Goal: Task Accomplishment & Management: Manage account settings

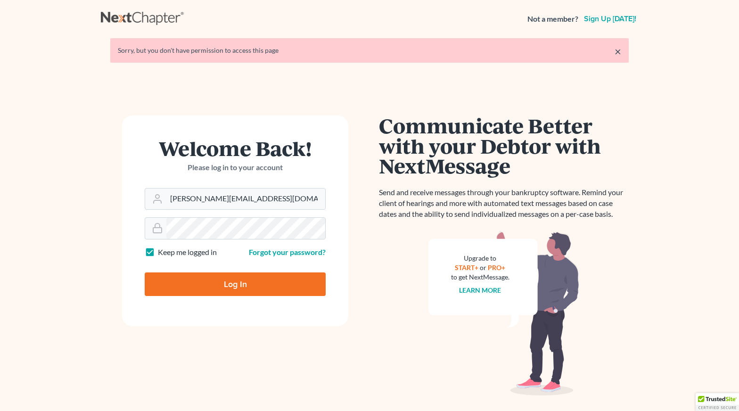
click at [276, 288] on input "Log In" at bounding box center [235, 285] width 181 height 24
type input "Thinking..."
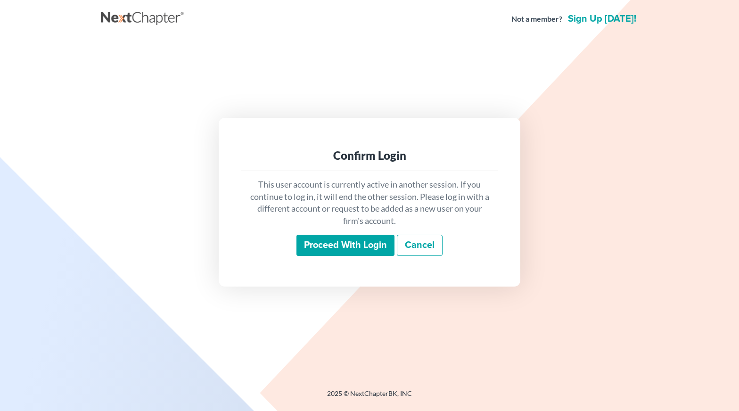
click at [355, 250] on input "Proceed with login" at bounding box center [346, 246] width 98 height 22
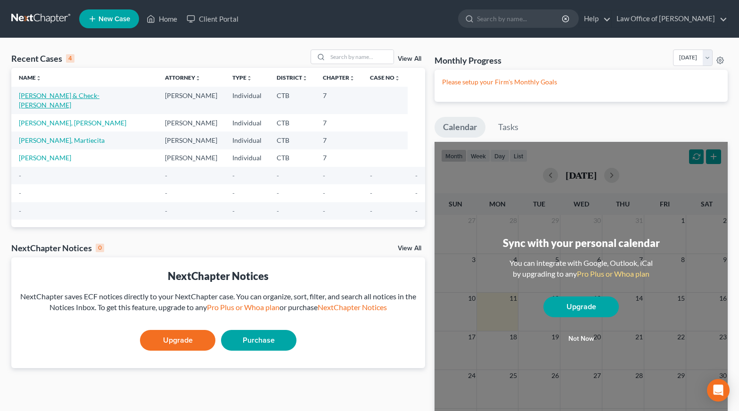
click at [91, 94] on link "[PERSON_NAME] & Check-[PERSON_NAME]" at bounding box center [59, 99] width 81 height 17
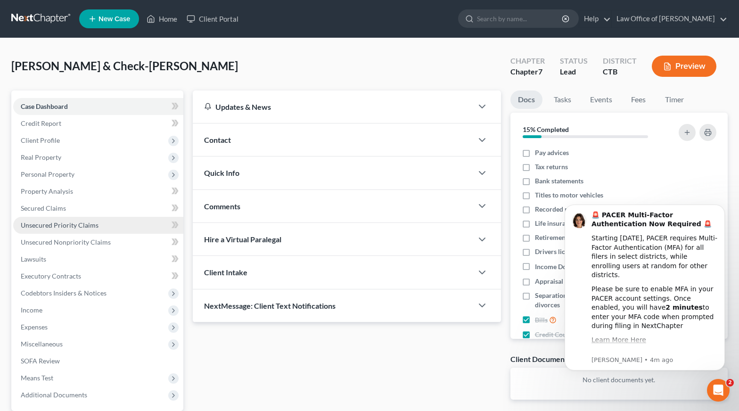
click at [71, 228] on span "Unsecured Priority Claims" at bounding box center [60, 225] width 78 height 8
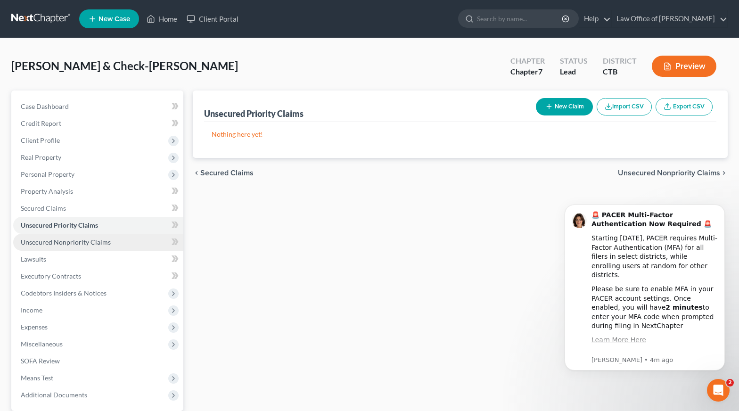
click at [78, 247] on link "Unsecured Nonpriority Claims" at bounding box center [98, 242] width 170 height 17
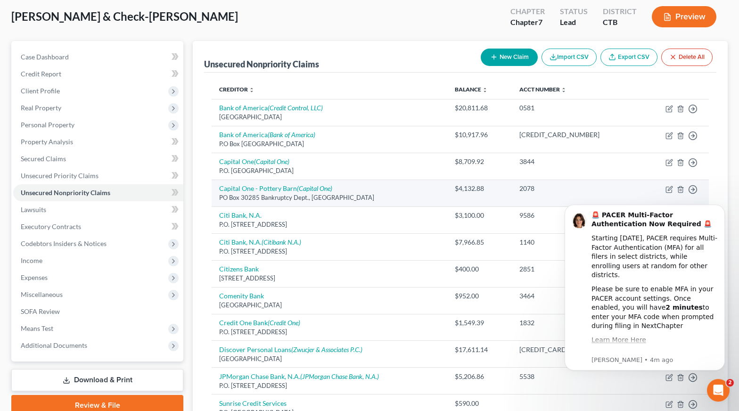
scroll to position [49, 0]
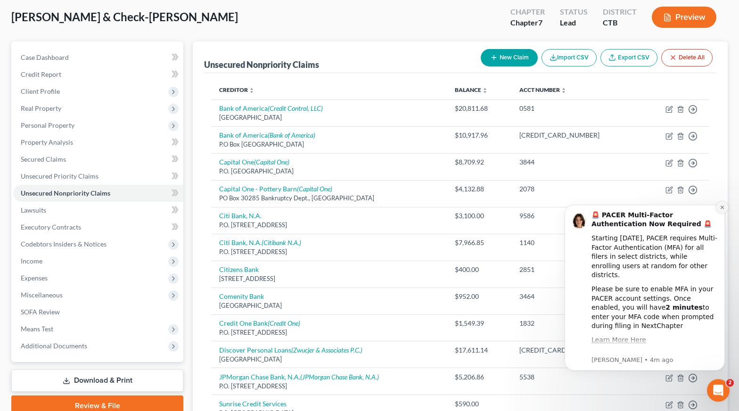
click at [722, 211] on button "Dismiss notification" at bounding box center [722, 207] width 12 height 12
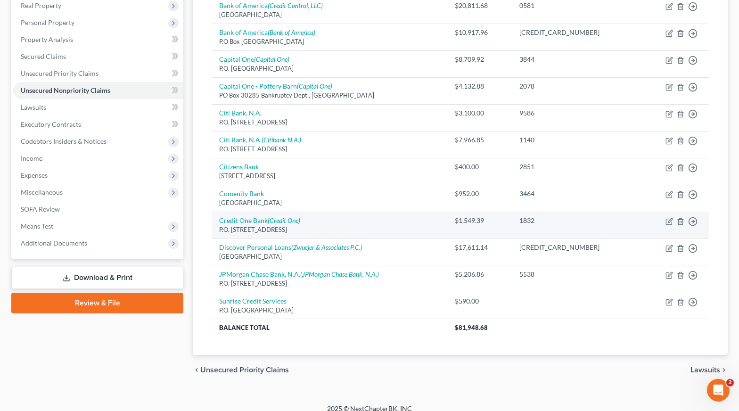
scroll to position [162, 0]
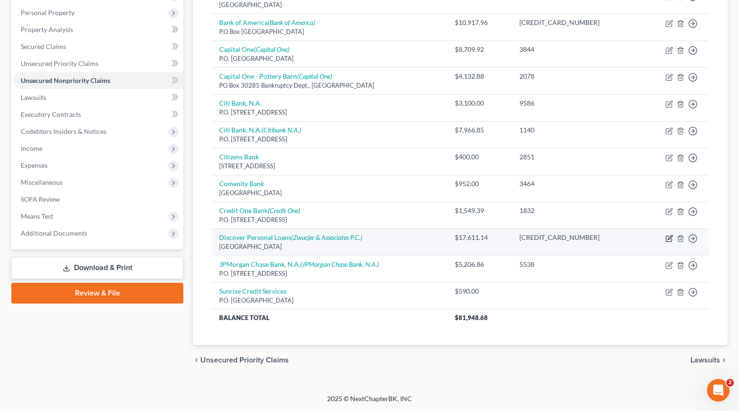
click at [670, 237] on icon "button" at bounding box center [670, 237] width 4 height 4
select select "28"
select select "0"
select select "22"
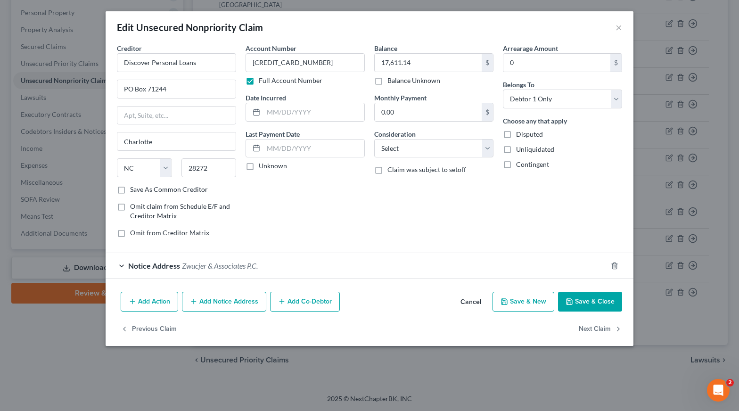
click at [121, 267] on div "Notice Address Zwucjer & Associates P.C." at bounding box center [357, 265] width 502 height 25
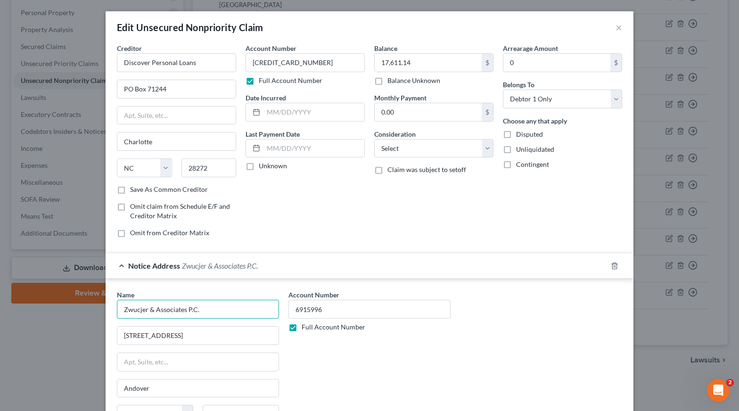
drag, startPoint x: 141, startPoint y: 310, endPoint x: 133, endPoint y: 307, distance: 9.4
click at [133, 307] on input "Zwucjer & Associates P.C." at bounding box center [198, 309] width 162 height 19
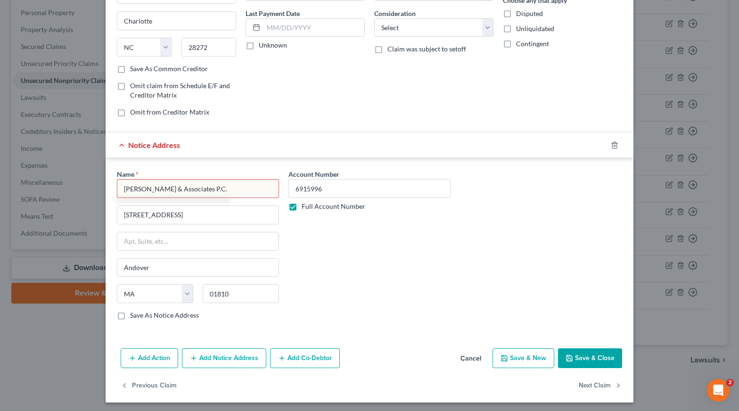
scroll to position [124, 0]
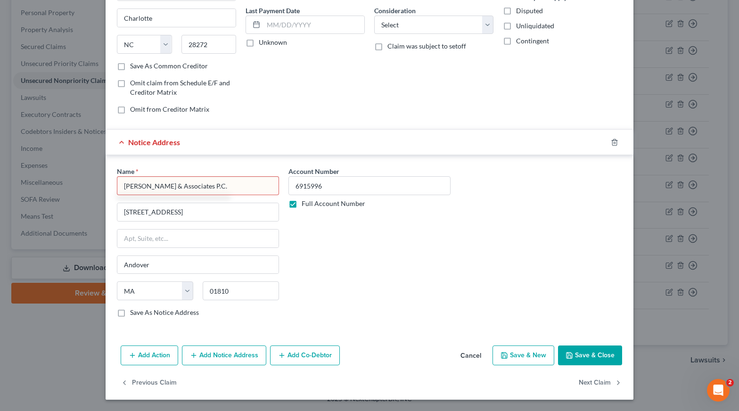
type input "Zwicker & Associates P.C."
drag, startPoint x: 407, startPoint y: 234, endPoint x: 399, endPoint y: 241, distance: 10.4
click at [407, 235] on div "Account Number 6915996 Full Account Number" at bounding box center [370, 245] width 172 height 158
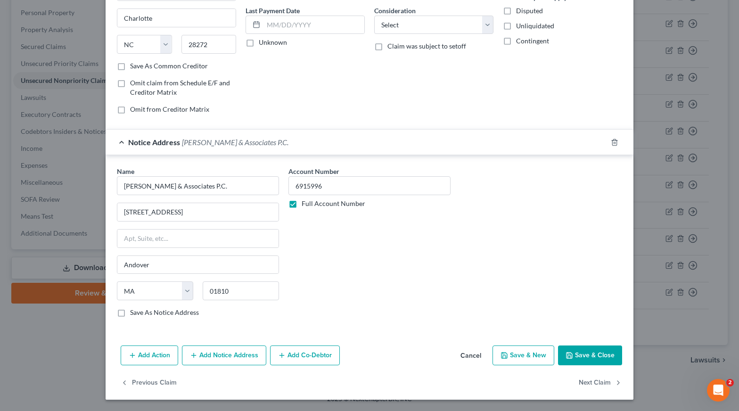
click at [580, 355] on button "Save & Close" at bounding box center [590, 356] width 64 height 20
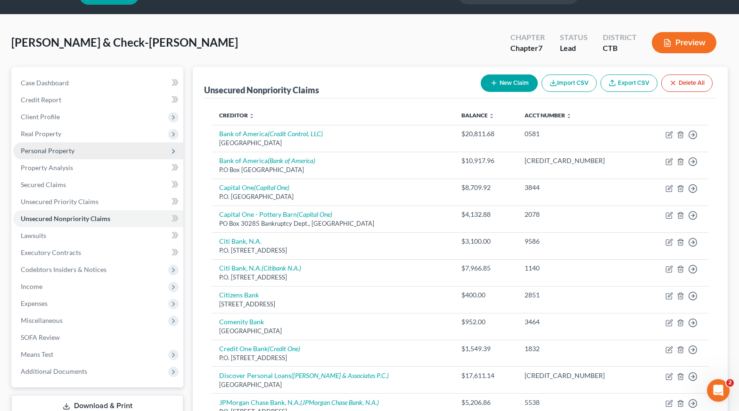
scroll to position [23, 0]
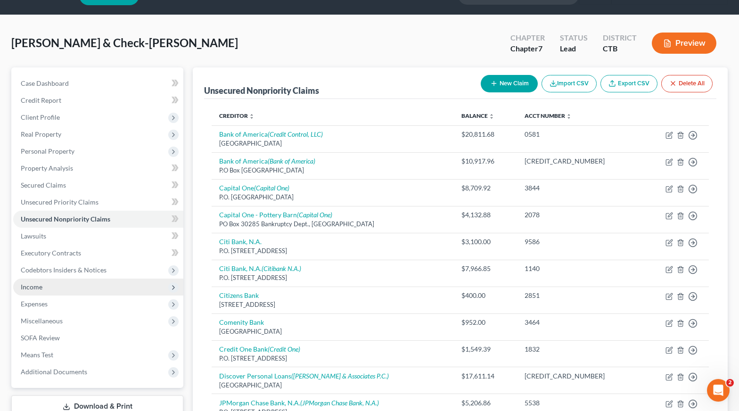
click at [42, 288] on span "Income" at bounding box center [98, 287] width 170 height 17
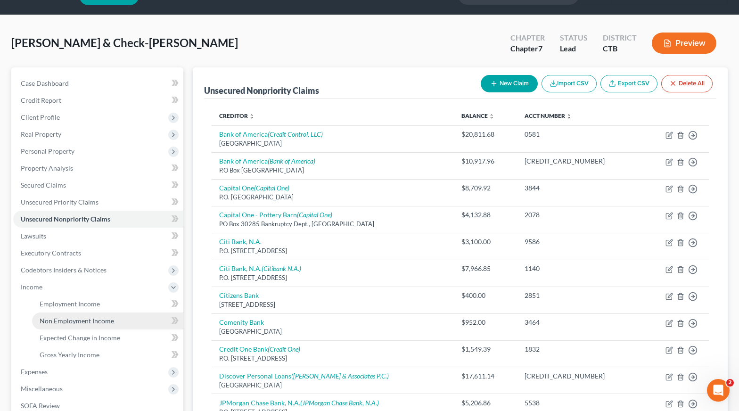
click at [86, 318] on span "Non Employment Income" at bounding box center [77, 321] width 75 height 8
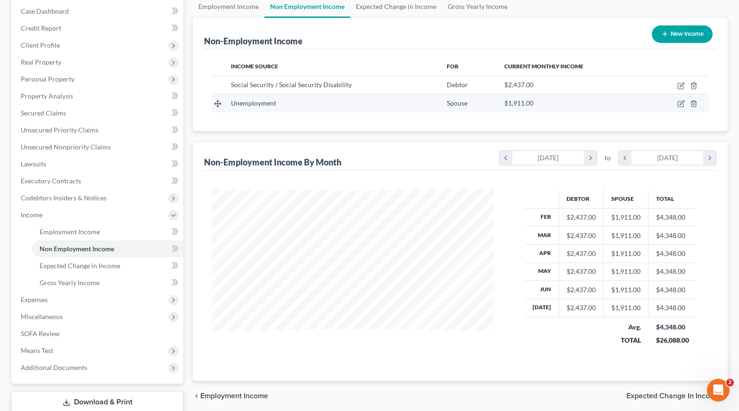
scroll to position [96, 0]
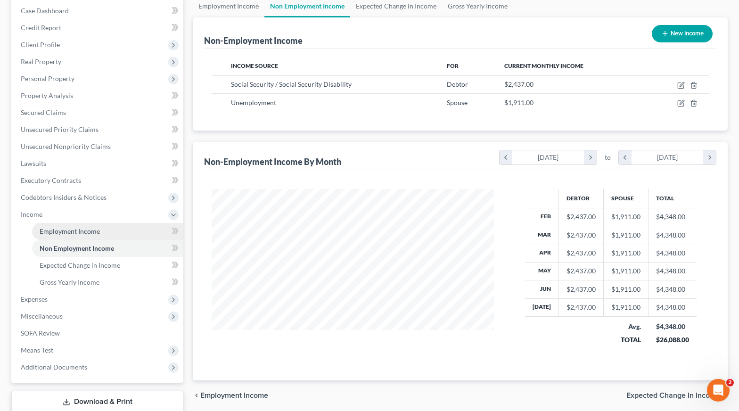
click at [79, 227] on span "Employment Income" at bounding box center [70, 231] width 60 height 8
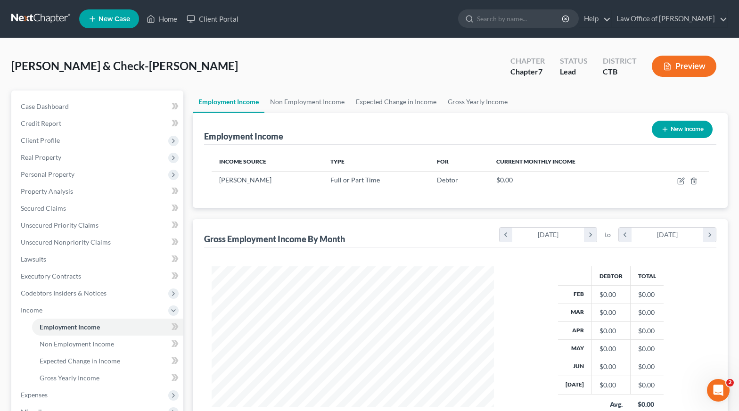
scroll to position [169, 301]
click at [677, 182] on td at bounding box center [677, 180] width 65 height 18
click at [679, 182] on icon "button" at bounding box center [682, 181] width 8 height 8
select select "0"
select select "35"
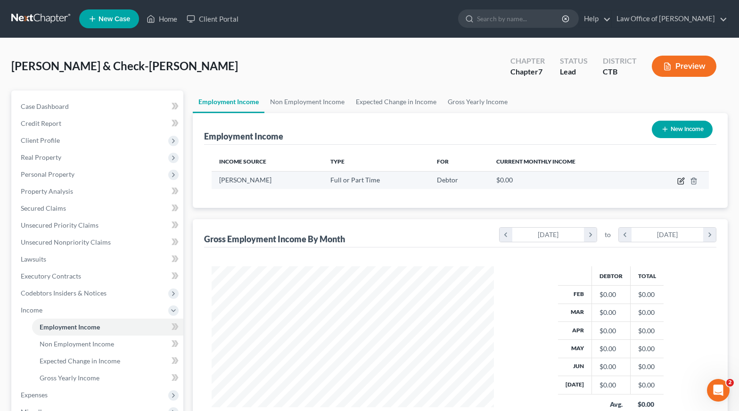
select select "3"
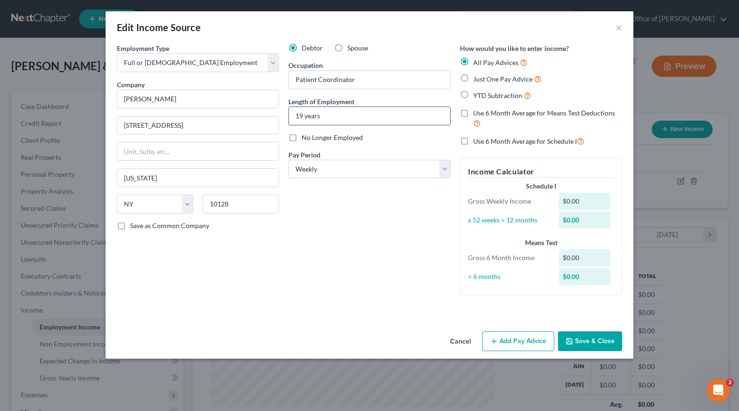
click at [348, 116] on input "19 years" at bounding box center [369, 116] width 161 height 18
click at [380, 238] on div "Debtor Spouse Occupation Patient Coordinator Length of Employment 19 years No L…" at bounding box center [370, 172] width 172 height 259
click at [319, 113] on input "19 years" at bounding box center [369, 116] width 161 height 18
click at [340, 218] on div "Debtor Spouse Occupation Patient Coordinator Length of Employment 19 years No L…" at bounding box center [370, 172] width 172 height 259
click at [289, 160] on select "Select Monthly Twice Monthly Every Other Week Weekly" at bounding box center [370, 169] width 162 height 19
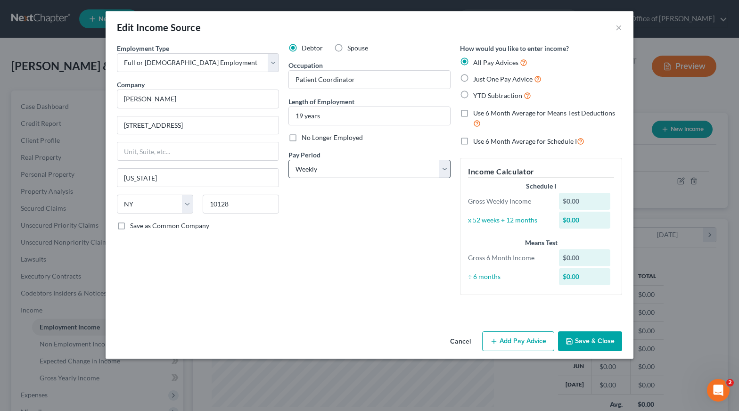
click at [342, 289] on div "Debtor Spouse Occupation Patient Coordinator Length of Employment 19 years No L…" at bounding box center [370, 172] width 172 height 259
drag, startPoint x: 691, startPoint y: 182, endPoint x: 692, endPoint y: 177, distance: 4.9
click at [693, 177] on div "Edit Income Source × Employment Type * Select Full or Part Time Employment Self…" at bounding box center [369, 205] width 739 height 411
click at [621, 28] on button "×" at bounding box center [619, 27] width 7 height 11
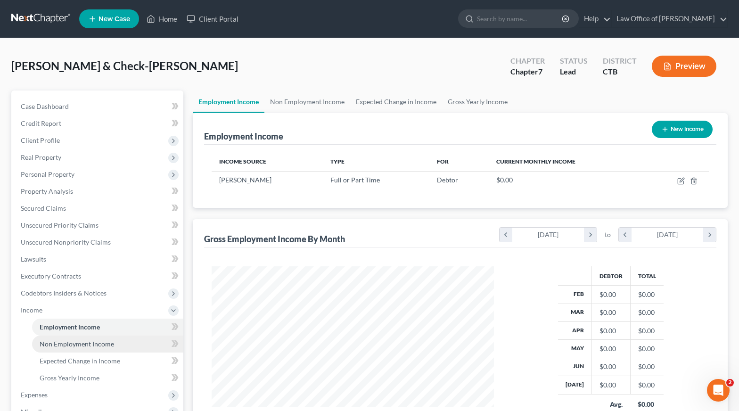
click at [89, 348] on span "Non Employment Income" at bounding box center [77, 344] width 75 height 8
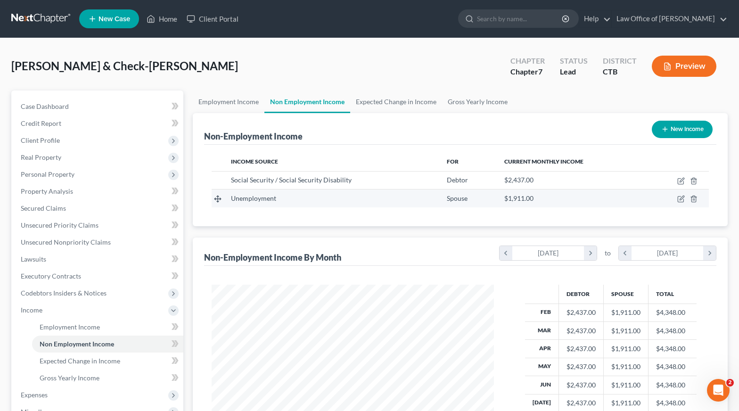
scroll to position [169, 301]
click at [666, 131] on icon "button" at bounding box center [666, 129] width 8 height 8
select select "0"
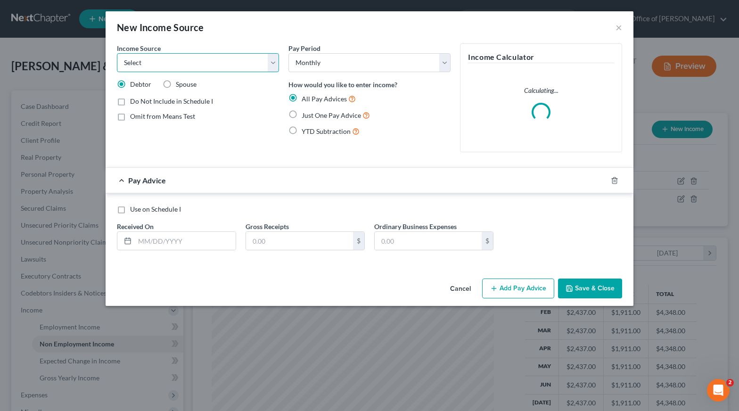
click at [117, 53] on select "Select Unemployment Disability (from employer) Pension Retirement Social Securi…" at bounding box center [198, 62] width 162 height 19
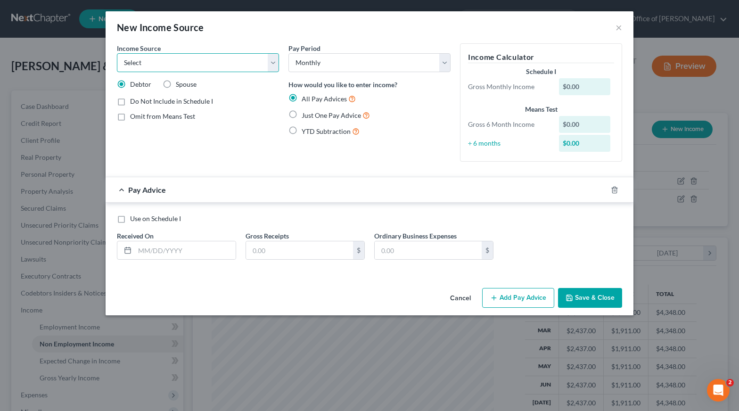
select select "4"
click option "Social Security / Social Security Disability" at bounding box center [0, 0] width 0 height 0
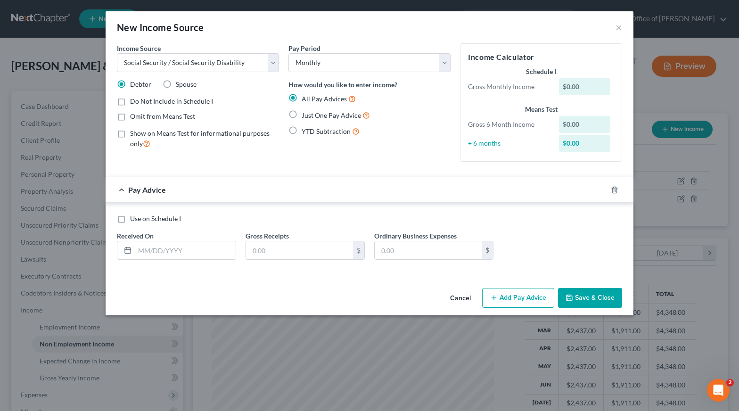
click at [176, 85] on label "Spouse" at bounding box center [186, 84] width 21 height 9
click at [180, 85] on input "Spouse" at bounding box center [183, 83] width 6 height 6
radio input "true"
click at [148, 253] on input "text" at bounding box center [185, 250] width 101 height 18
click at [577, 88] on div "$0.00" at bounding box center [585, 86] width 52 height 17
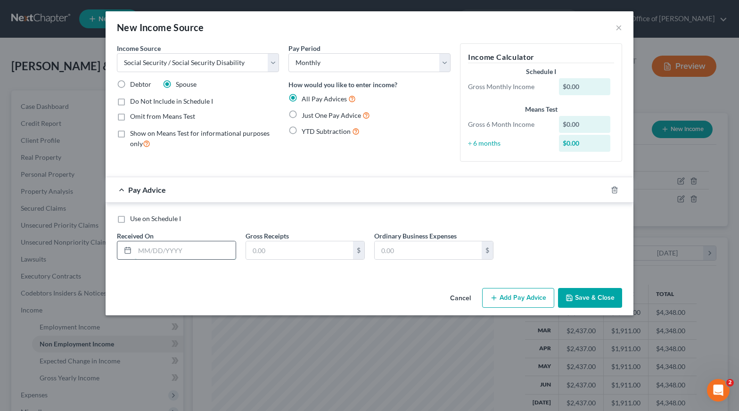
click at [169, 256] on input "text" at bounding box center [185, 250] width 101 height 18
click at [197, 253] on input "text" at bounding box center [185, 250] width 101 height 18
click at [602, 300] on button "Save & Close" at bounding box center [590, 298] width 64 height 20
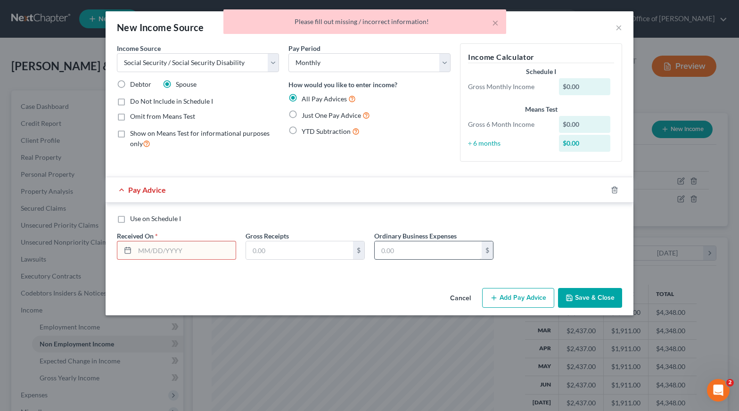
drag, startPoint x: 403, startPoint y: 240, endPoint x: 409, endPoint y: 245, distance: 7.5
click at [406, 248] on div "Ordinary Business Expenses $" at bounding box center [434, 245] width 129 height 29
click at [411, 250] on input "text" at bounding box center [428, 250] width 107 height 18
click at [282, 255] on input "text" at bounding box center [299, 250] width 107 height 18
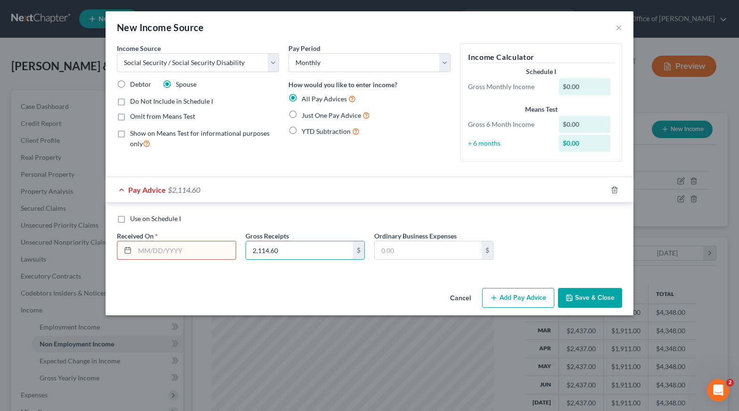
type input "2,114.60"
click at [185, 251] on input "text" at bounding box center [185, 250] width 101 height 18
click at [146, 248] on input "text" at bounding box center [185, 250] width 101 height 18
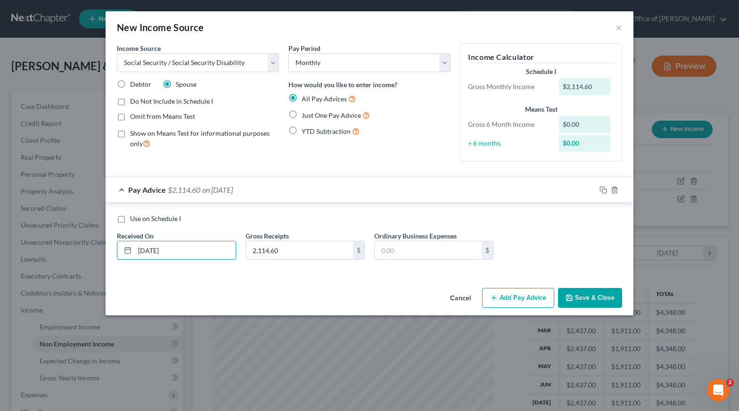
type input "11/27/2024"
click at [354, 275] on div "Income Source * Select Unemployment Disability (from employer) Pension Retireme…" at bounding box center [370, 163] width 528 height 241
click at [598, 296] on button "Save & Close" at bounding box center [590, 298] width 64 height 20
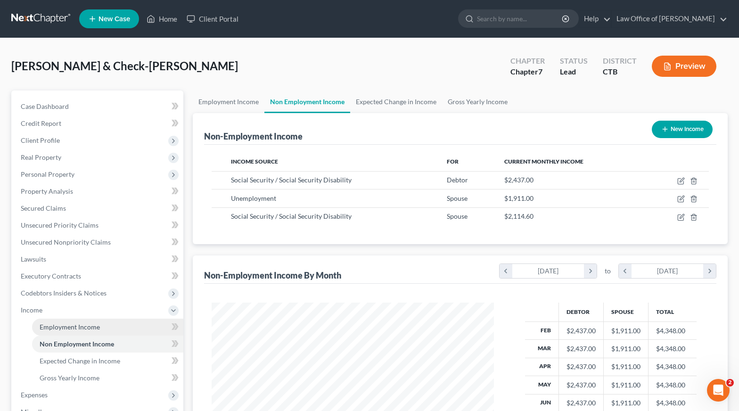
click at [69, 323] on span "Employment Income" at bounding box center [70, 327] width 60 height 8
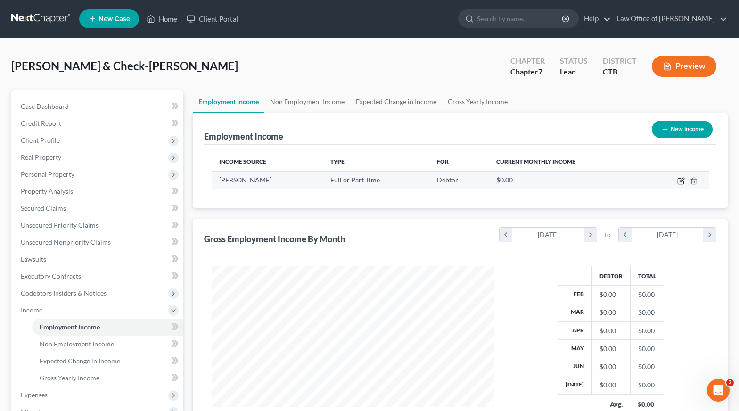
click at [679, 181] on icon "button" at bounding box center [682, 181] width 8 height 8
select select "0"
select select "35"
select select "3"
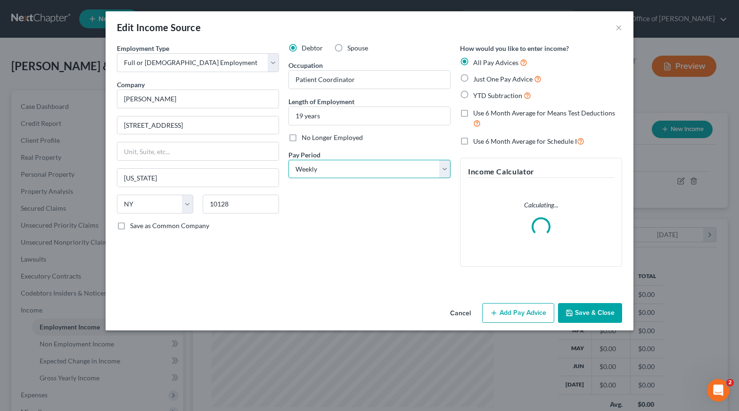
click at [289, 160] on select "Select Monthly Twice Monthly Every Other Week Weekly" at bounding box center [370, 169] width 162 height 19
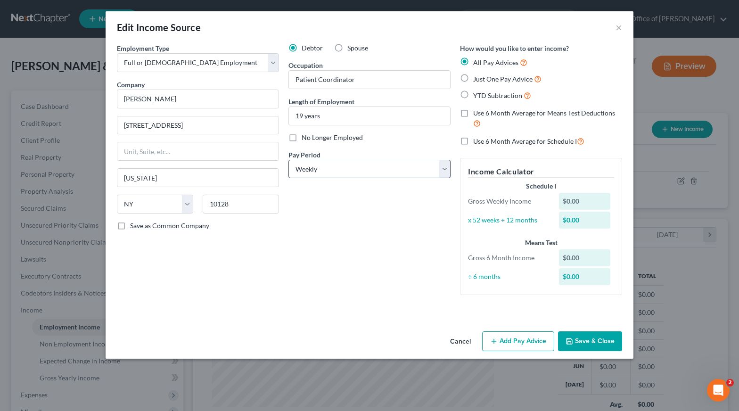
click at [499, 113] on span "Use 6 Month Average for Means Test Deductions" at bounding box center [544, 113] width 142 height 8
click at [483, 113] on input "Use 6 Month Average for Means Test Deductions" at bounding box center [480, 111] width 6 height 6
checkbox input "true"
click at [344, 193] on div "Debtor Spouse Occupation Patient Coordinator Length of Employment 19 years No L…" at bounding box center [370, 172] width 172 height 259
click at [515, 340] on button "Add Pay Advice" at bounding box center [518, 342] width 72 height 20
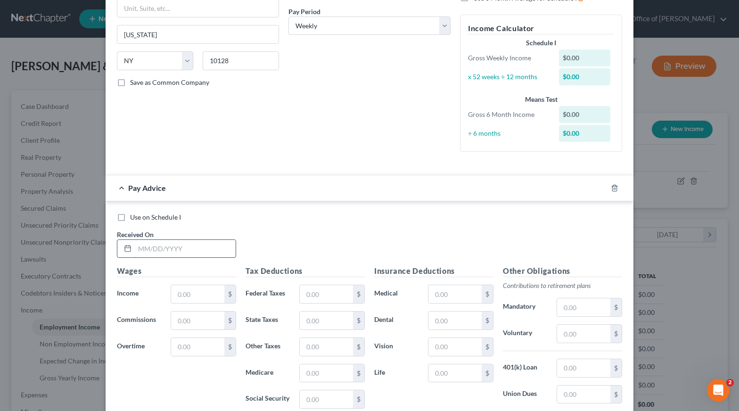
scroll to position [144, 0]
click at [139, 249] on input "text" at bounding box center [185, 249] width 101 height 18
type input "1/16/2025"
type input "520"
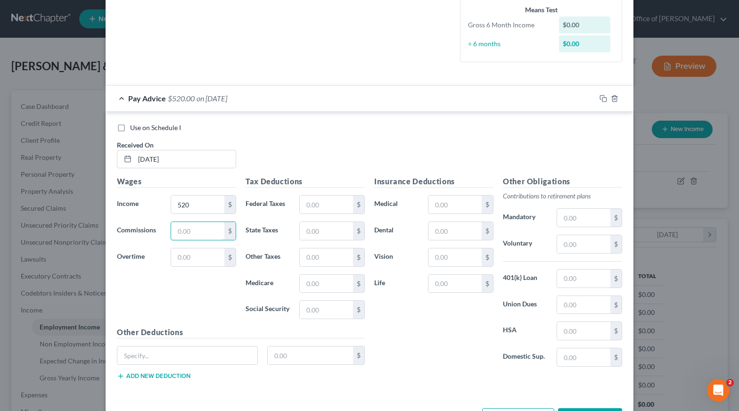
scroll to position [269, 0]
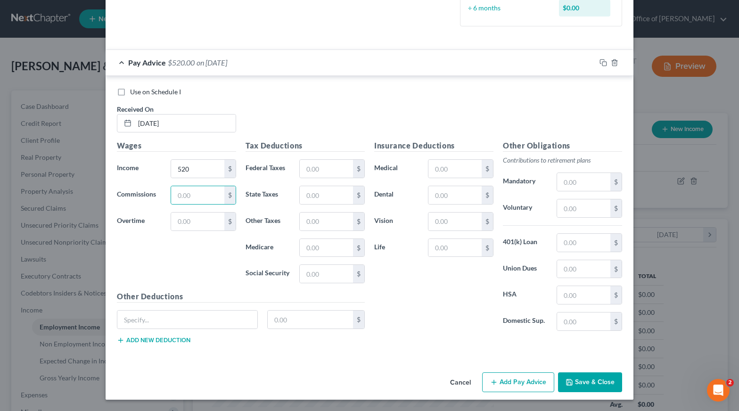
click at [520, 382] on button "Add Pay Advice" at bounding box center [518, 383] width 72 height 20
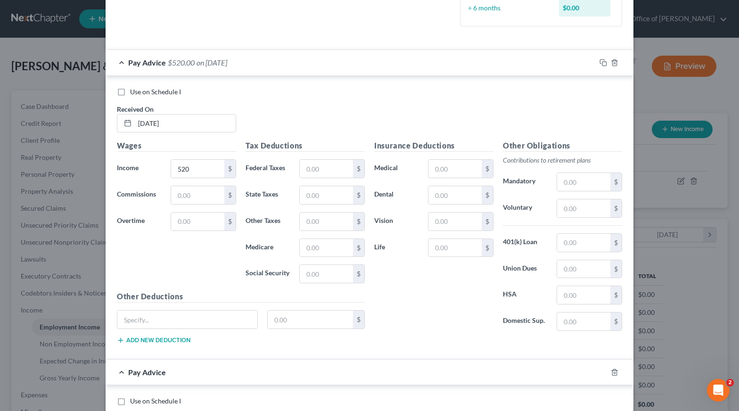
click at [124, 60] on div "Pay Advice $520.00 on 01/16/2025" at bounding box center [351, 62] width 490 height 25
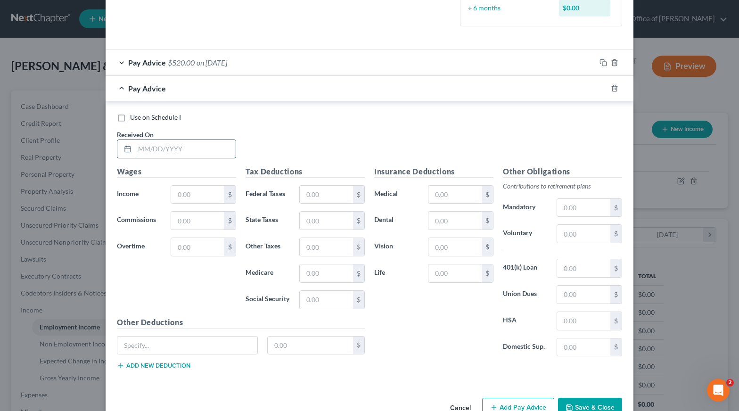
click at [144, 151] on input "text" at bounding box center [185, 149] width 101 height 18
type input "1/28/2025"
type input "900"
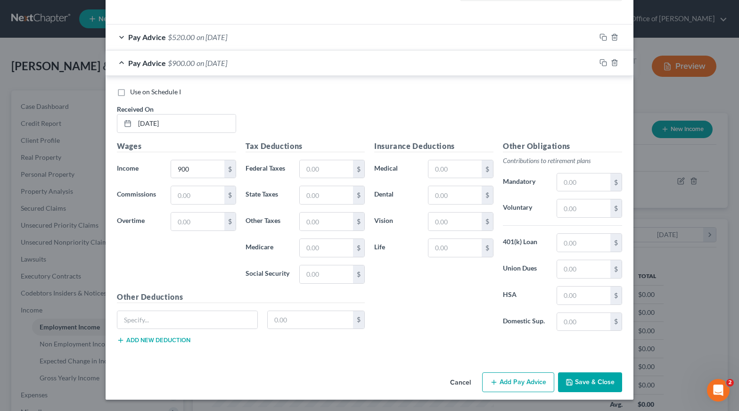
click at [527, 381] on button "Add Pay Advice" at bounding box center [518, 383] width 72 height 20
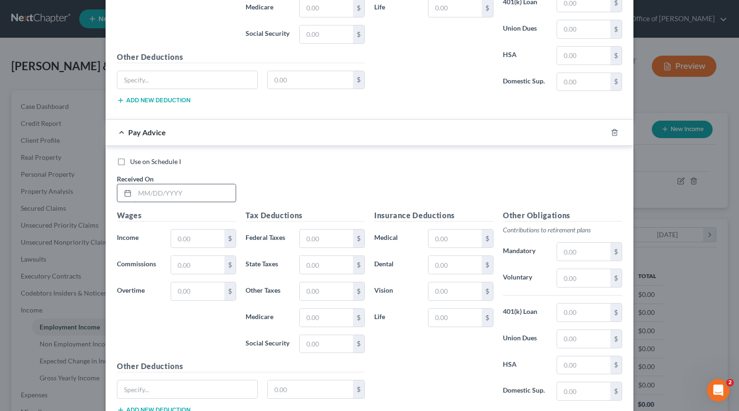
scroll to position [535, 0]
click at [138, 190] on input "text" at bounding box center [185, 193] width 101 height 18
type input "2/12/2025"
type input "500"
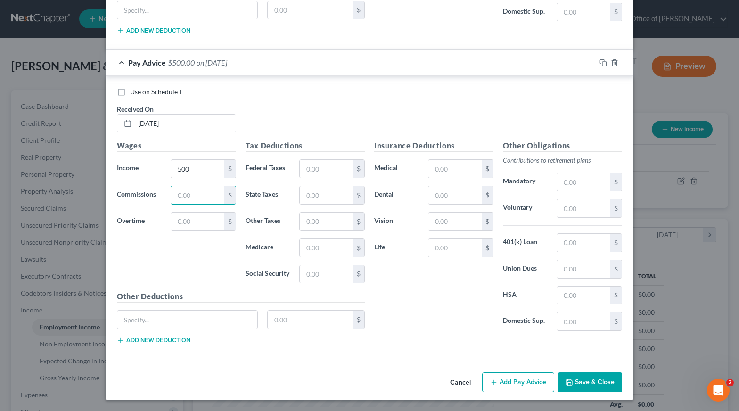
click at [600, 382] on button "Save & Close" at bounding box center [590, 383] width 64 height 20
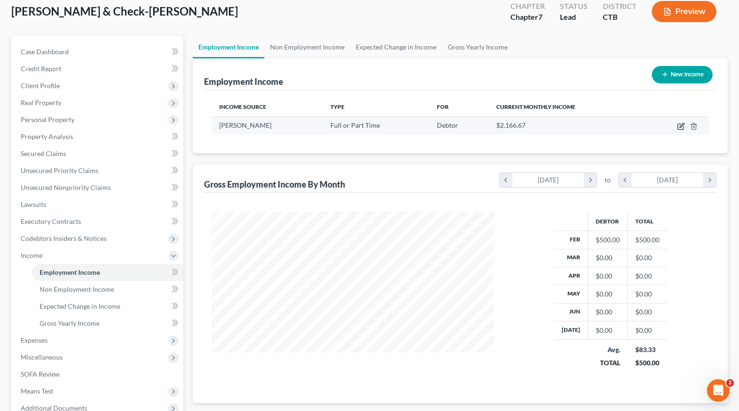
scroll to position [55, 0]
click at [680, 125] on icon "button" at bounding box center [682, 125] width 4 height 4
select select "0"
select select "35"
select select "3"
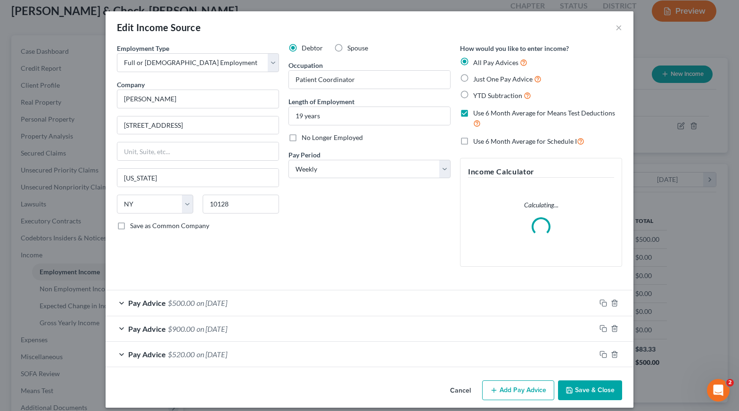
scroll to position [8, 0]
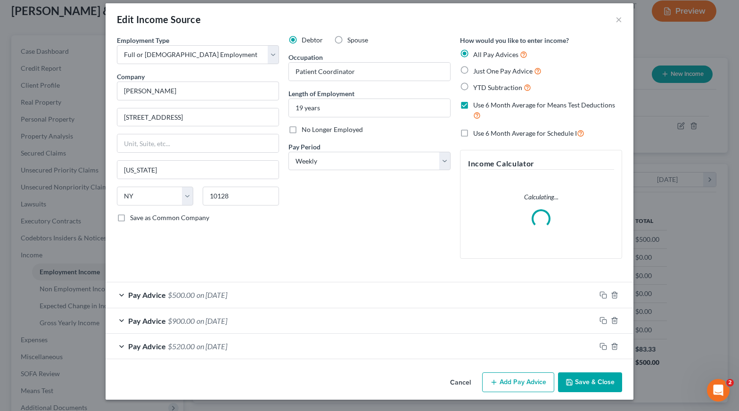
click at [519, 382] on button "Add Pay Advice" at bounding box center [518, 383] width 72 height 20
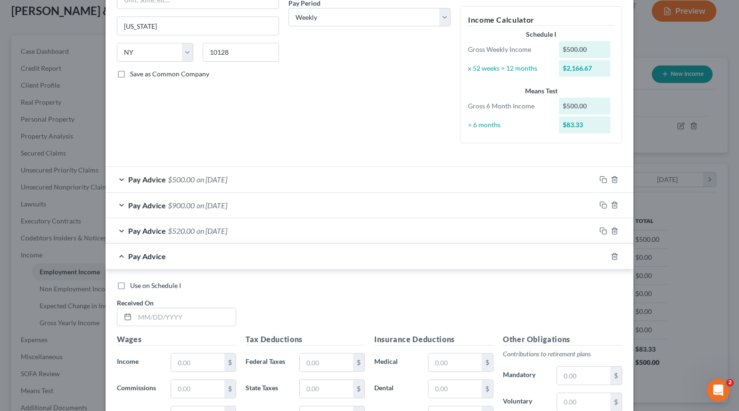
scroll to position [152, 0]
click at [148, 315] on input "text" at bounding box center [185, 317] width 101 height 18
type input "2/20/2025"
type input "100"
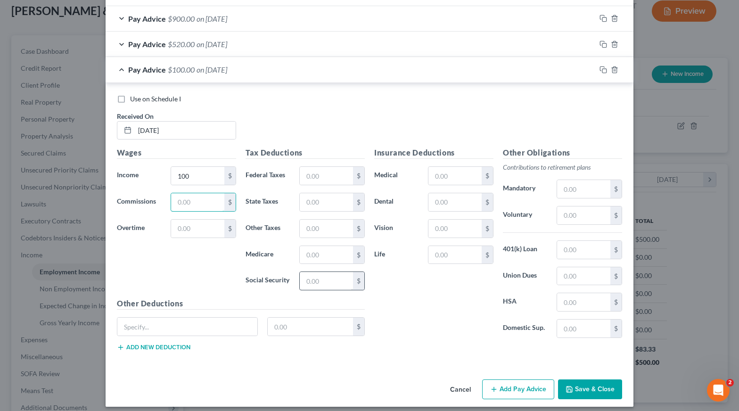
scroll to position [346, 0]
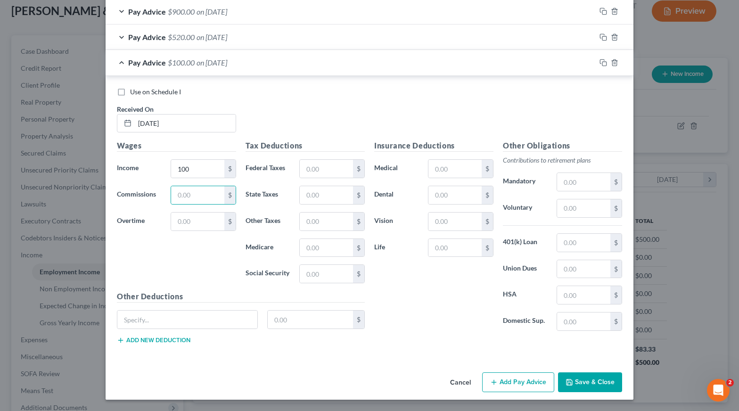
click at [514, 383] on button "Add Pay Advice" at bounding box center [518, 383] width 72 height 20
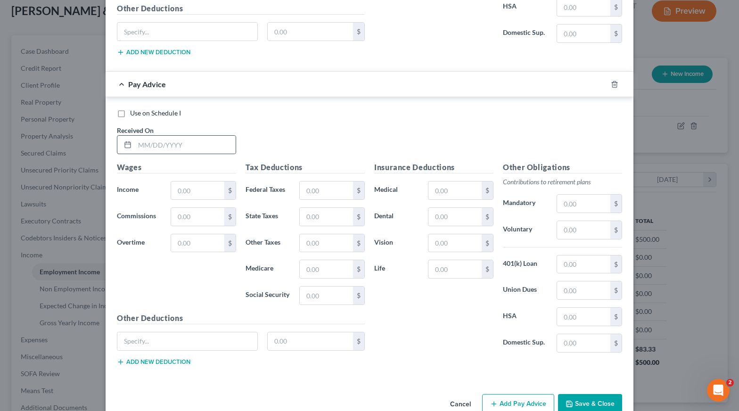
click at [134, 141] on div at bounding box center [125, 145] width 17 height 18
click at [145, 141] on input "text" at bounding box center [185, 144] width 101 height 18
type input "2/24/2025"
type input "600"
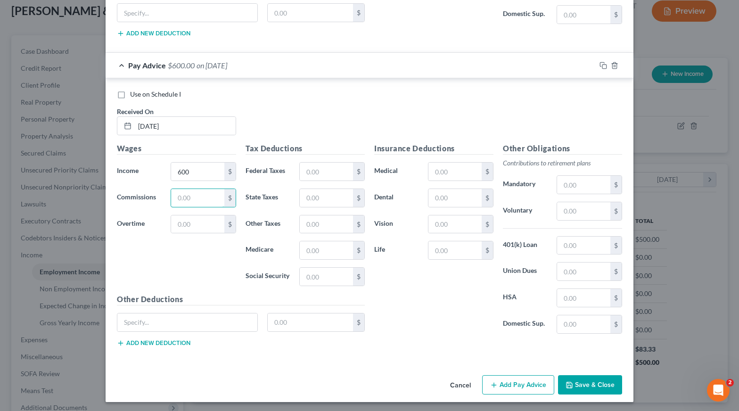
scroll to position [655, 0]
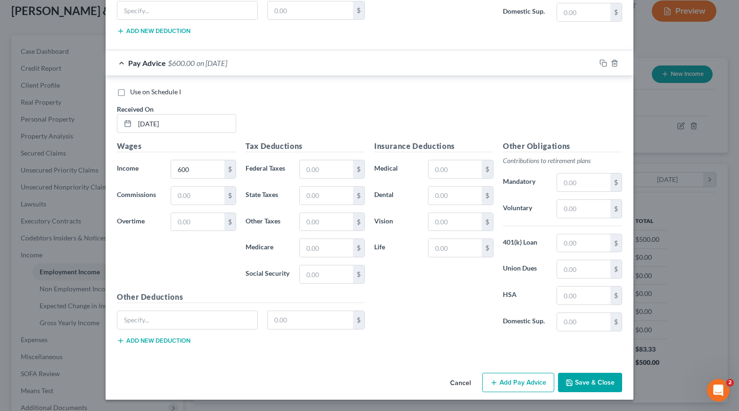
click at [522, 381] on button "Add Pay Advice" at bounding box center [518, 383] width 72 height 20
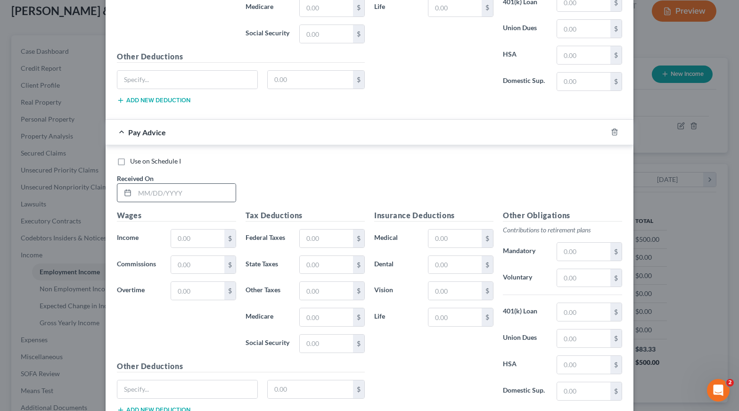
scroll to position [896, 0]
click at [140, 191] on input "text" at bounding box center [185, 192] width 101 height 18
type input "2/27/2025"
type input "500"
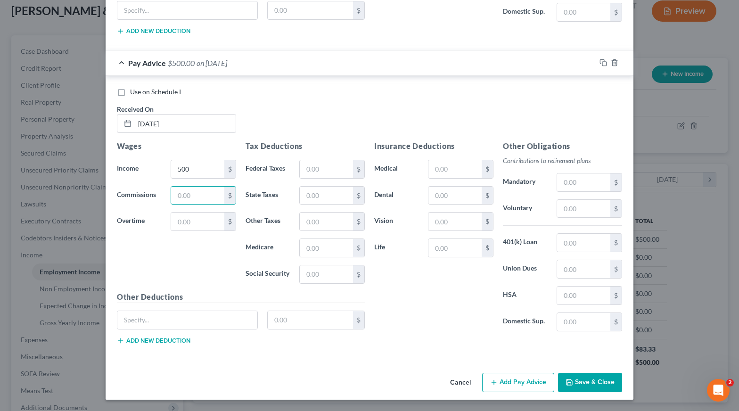
click at [539, 384] on button "Add Pay Advice" at bounding box center [518, 383] width 72 height 20
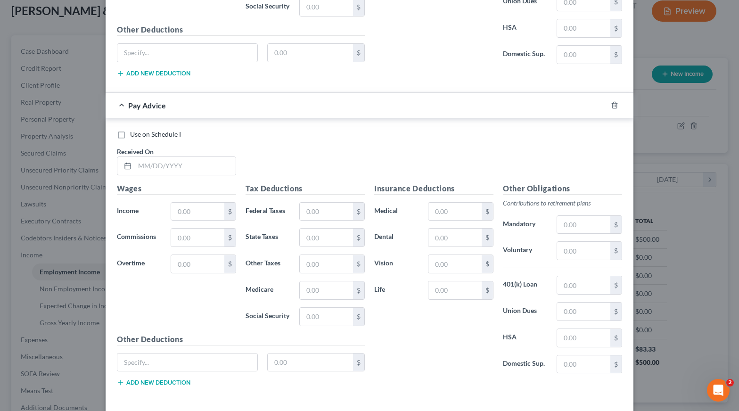
scroll to position [1275, 0]
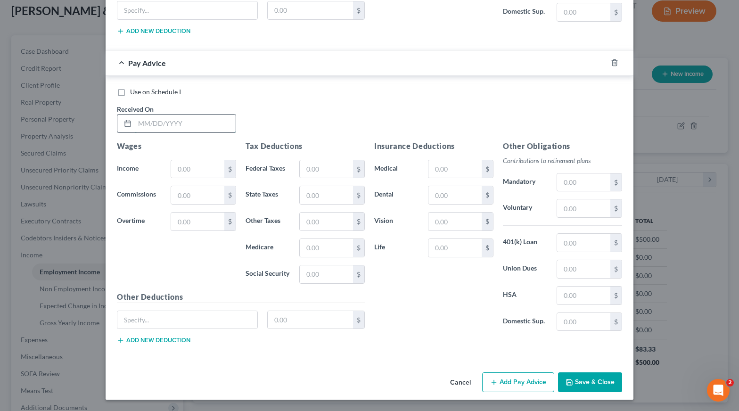
click at [140, 124] on input "text" at bounding box center [185, 124] width 101 height 18
type input "3/5/2025"
type input "500"
click at [535, 381] on button "Add Pay Advice" at bounding box center [518, 383] width 72 height 20
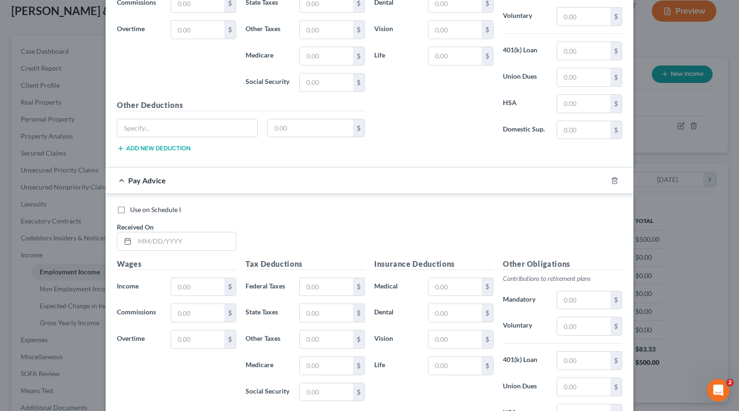
scroll to position [1467, 0]
click at [139, 242] on input "text" at bounding box center [185, 241] width 101 height 18
type input "3/17/2025"
type input "800"
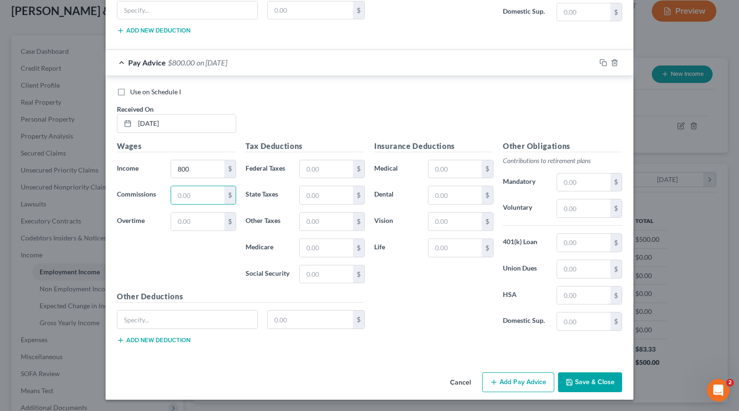
click at [520, 382] on button "Add Pay Advice" at bounding box center [518, 383] width 72 height 20
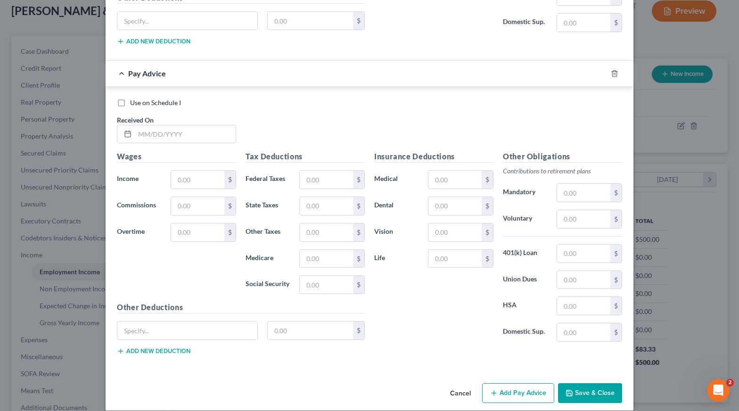
scroll to position [1894, 0]
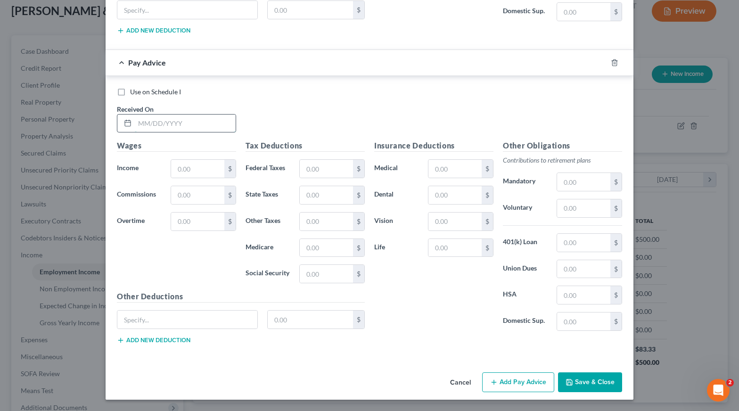
click at [155, 117] on input "text" at bounding box center [185, 124] width 101 height 18
type input "3/26/2025"
type input "800"
click at [518, 381] on button "Add Pay Advice" at bounding box center [518, 383] width 72 height 20
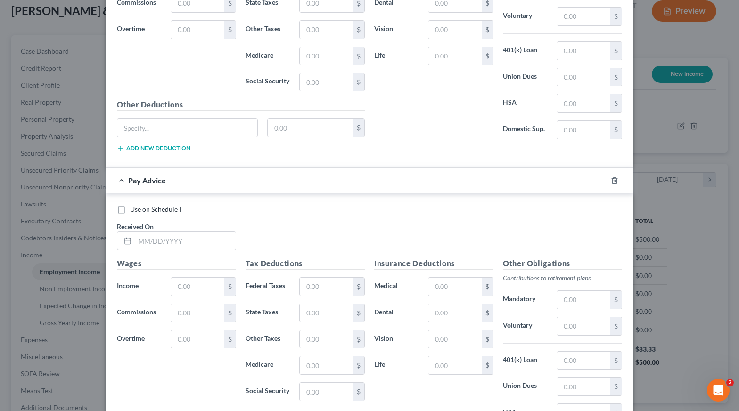
scroll to position [2087, 0]
click at [142, 237] on input "text" at bounding box center [185, 241] width 101 height 18
type input "4/2/2025"
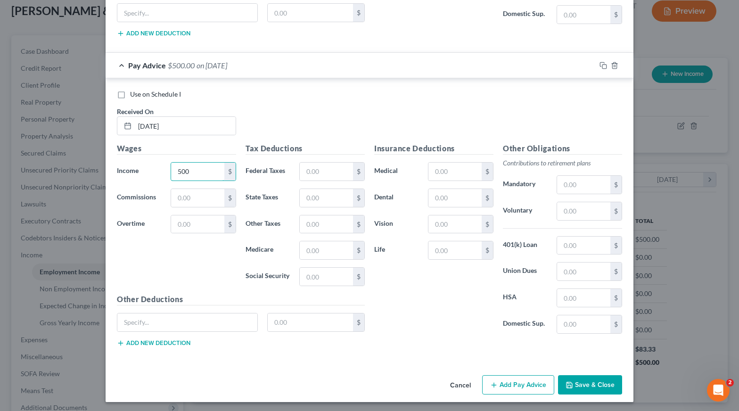
scroll to position [2204, 0]
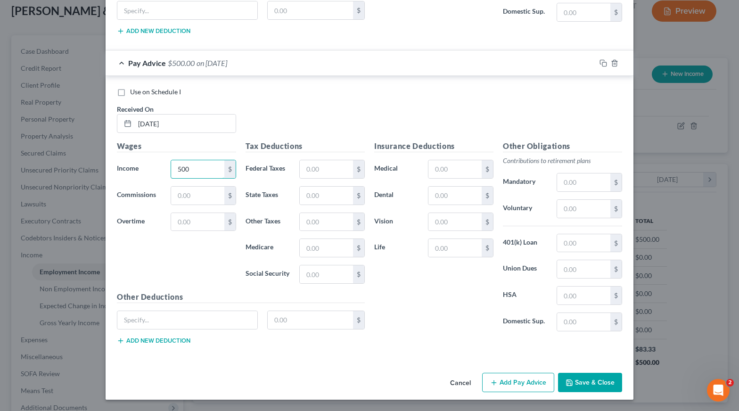
type input "500"
click at [533, 388] on button "Add Pay Advice" at bounding box center [518, 383] width 72 height 20
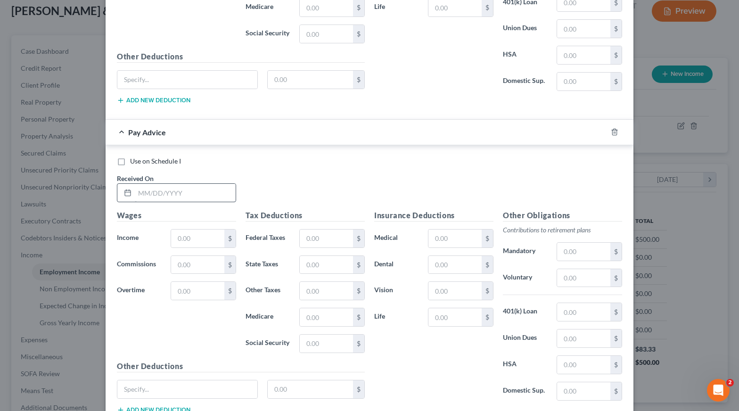
scroll to position [2445, 0]
click at [146, 192] on input "text" at bounding box center [185, 192] width 101 height 18
type input "4/7/2025"
type input "1,300"
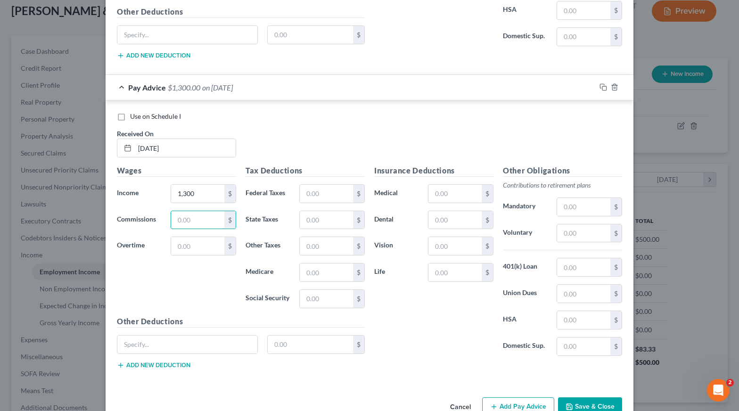
scroll to position [2514, 0]
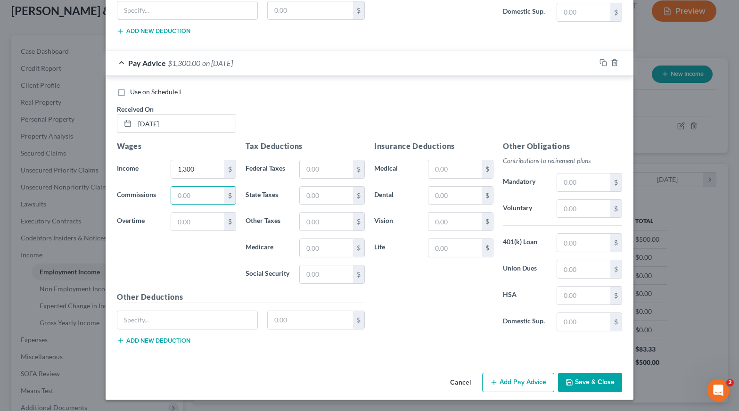
click at [539, 382] on button "Add Pay Advice" at bounding box center [518, 383] width 72 height 20
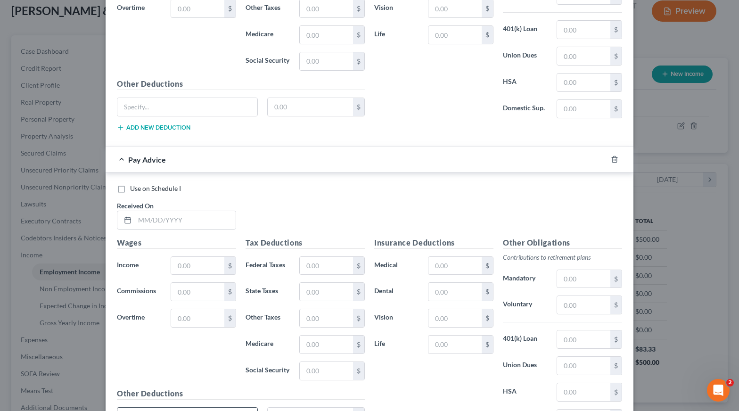
scroll to position [2824, 0]
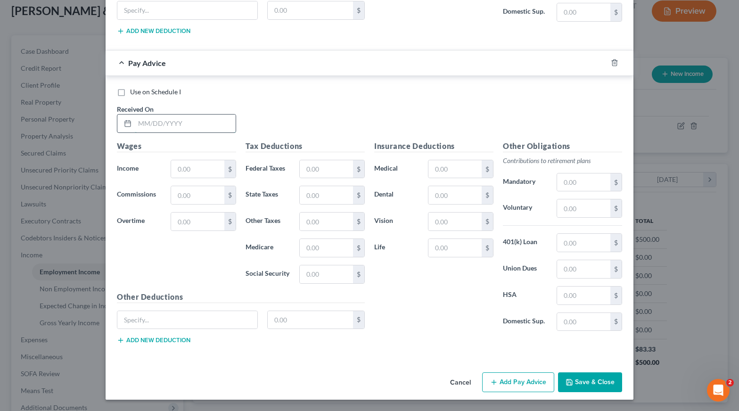
click at [140, 124] on input "text" at bounding box center [185, 124] width 101 height 18
type input "04/09/2025"
type input "700"
click at [527, 381] on button "Add Pay Advice" at bounding box center [518, 383] width 72 height 20
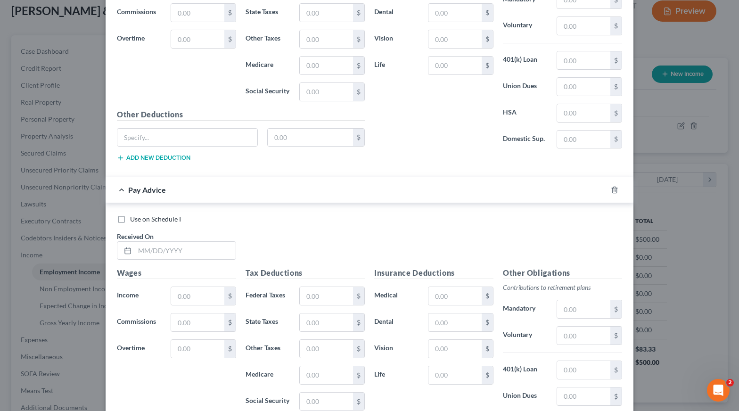
scroll to position [3134, 0]
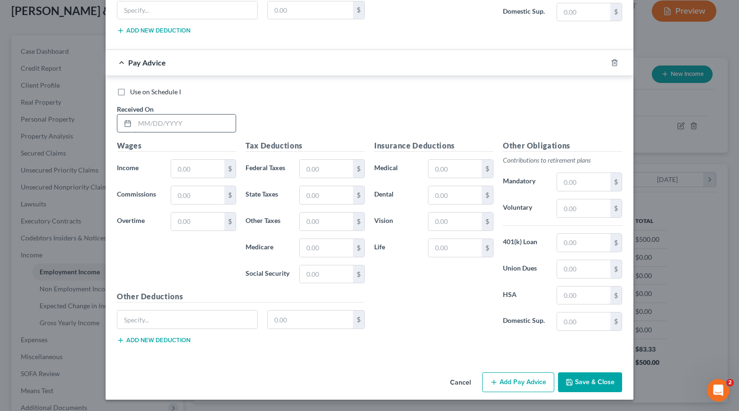
click at [157, 118] on input "text" at bounding box center [185, 124] width 101 height 18
type input "4/21/2025"
type input "100"
click at [541, 382] on button "Add Pay Advice" at bounding box center [518, 383] width 72 height 20
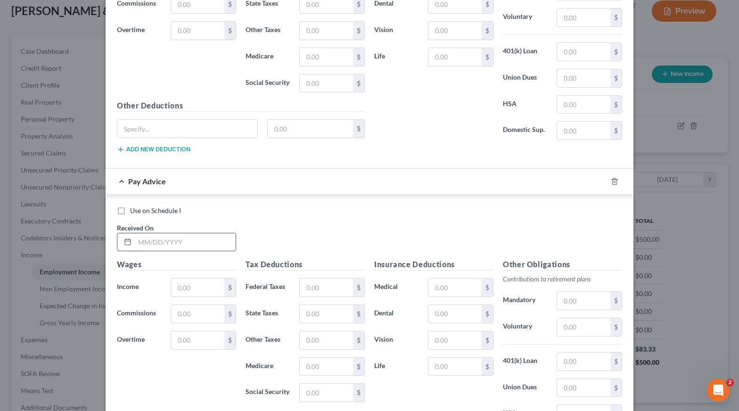
scroll to position [3325, 0]
click at [142, 243] on input "text" at bounding box center [185, 241] width 101 height 18
type input "4/29/2025"
type input "500"
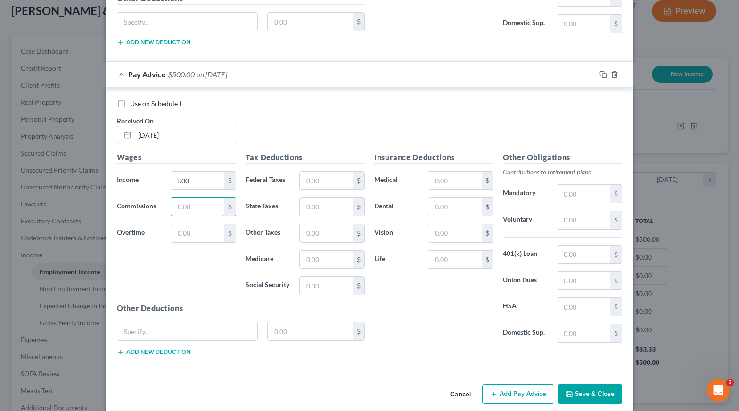
scroll to position [3443, 0]
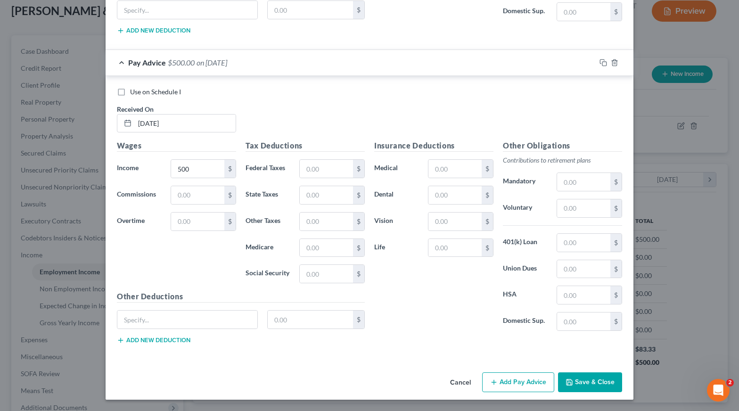
click at [527, 388] on button "Add Pay Advice" at bounding box center [518, 383] width 72 height 20
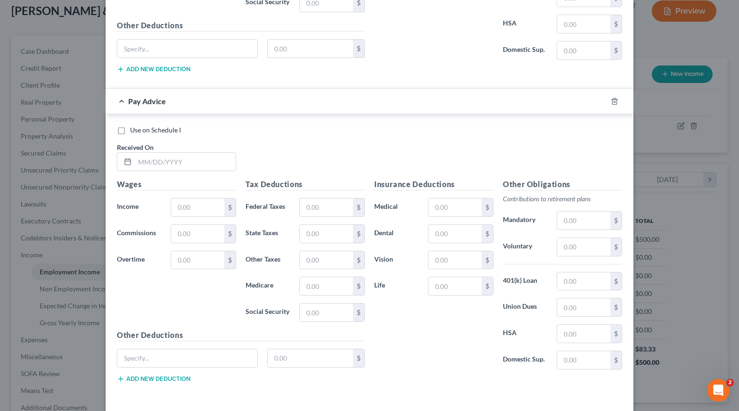
scroll to position [3753, 0]
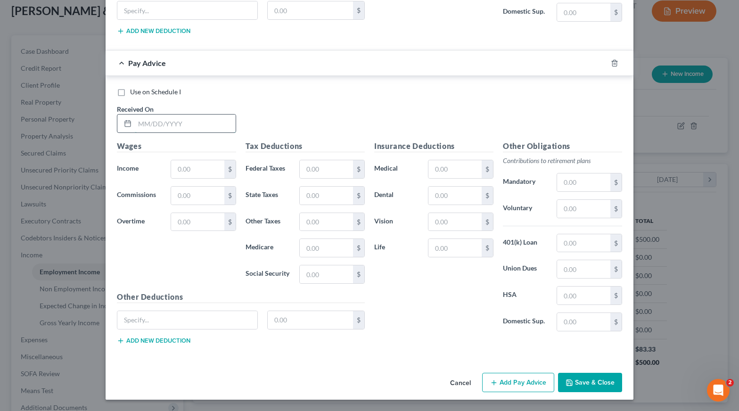
click at [140, 125] on input "text" at bounding box center [185, 124] width 101 height 18
type input "5/5/2025"
type input "200"
click at [531, 385] on button "Add Pay Advice" at bounding box center [518, 383] width 72 height 20
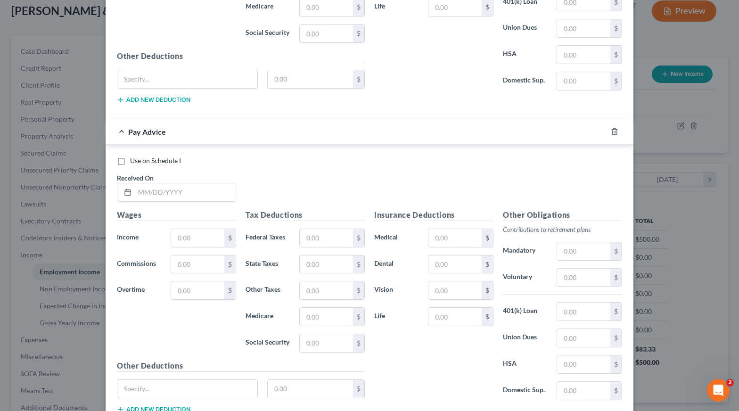
scroll to position [3994, 0]
click at [158, 193] on input "text" at bounding box center [185, 192] width 101 height 18
type input "5/6/2025"
type input "400"
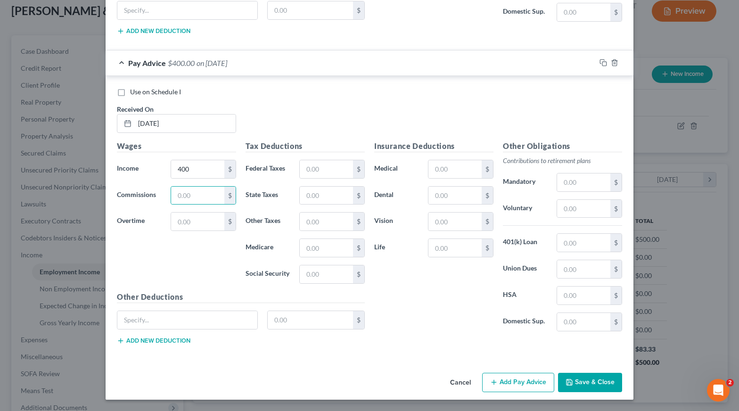
click at [533, 386] on button "Add Pay Advice" at bounding box center [518, 383] width 72 height 20
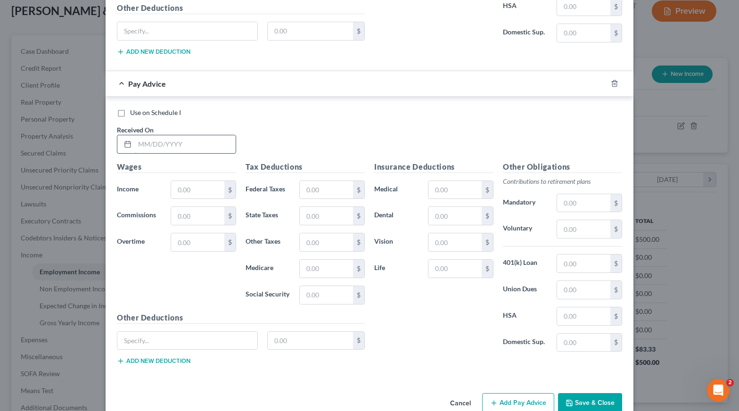
scroll to position [4352, 0]
click at [147, 144] on input "text" at bounding box center [185, 144] width 101 height 18
type input "5/7/2025"
type input "5"
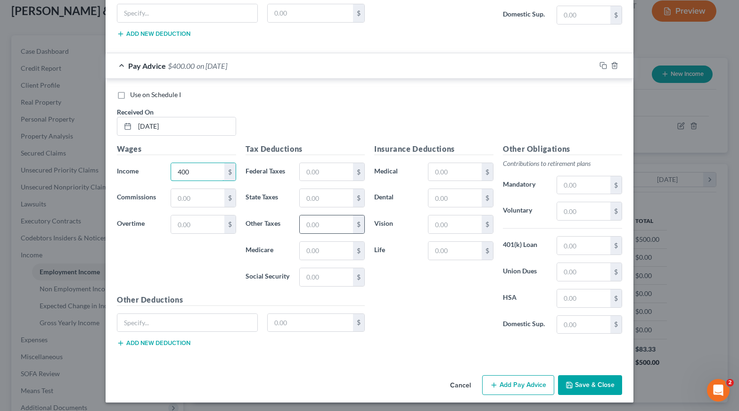
scroll to position [4373, 0]
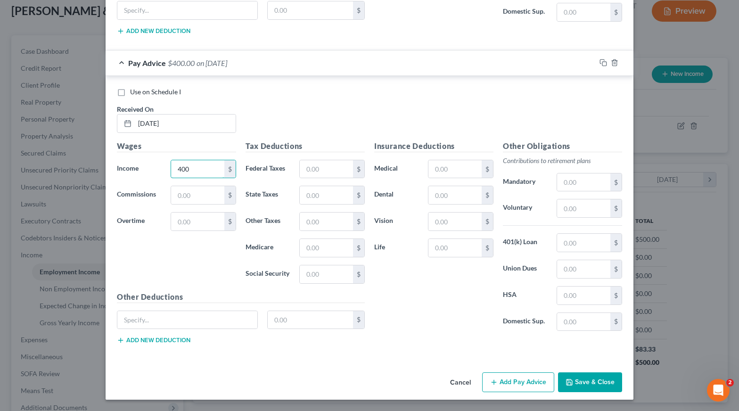
type input "400"
click at [540, 386] on button "Add Pay Advice" at bounding box center [518, 383] width 72 height 20
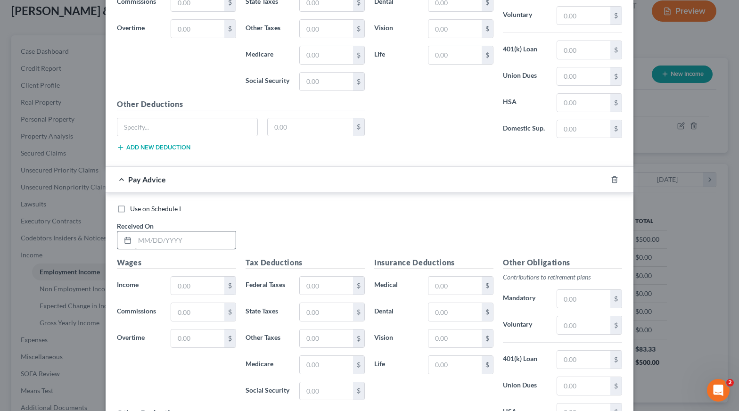
scroll to position [4565, 0]
click at [170, 243] on input "text" at bounding box center [185, 240] width 101 height 18
type input "5/12/2025"
type input "200"
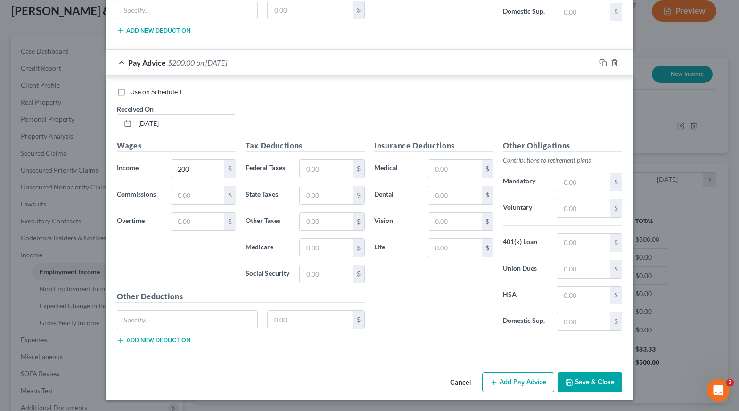
click at [519, 384] on button "Add Pay Advice" at bounding box center [518, 383] width 72 height 20
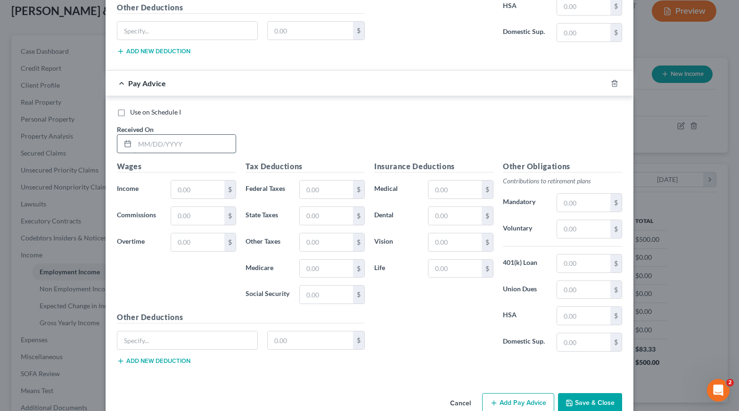
scroll to position [4971, 0]
click at [155, 146] on input "text" at bounding box center [185, 143] width 101 height 18
type input "5/15/2025"
type input "800"
click at [601, 404] on button "Save & Close" at bounding box center [590, 403] width 64 height 20
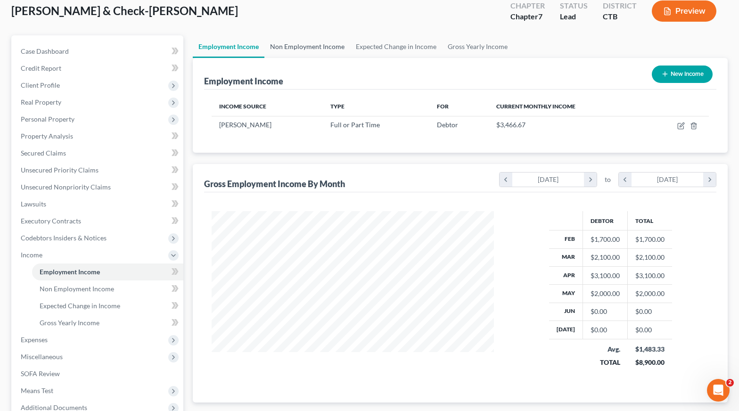
click at [314, 41] on link "Non Employment Income" at bounding box center [308, 46] width 86 height 23
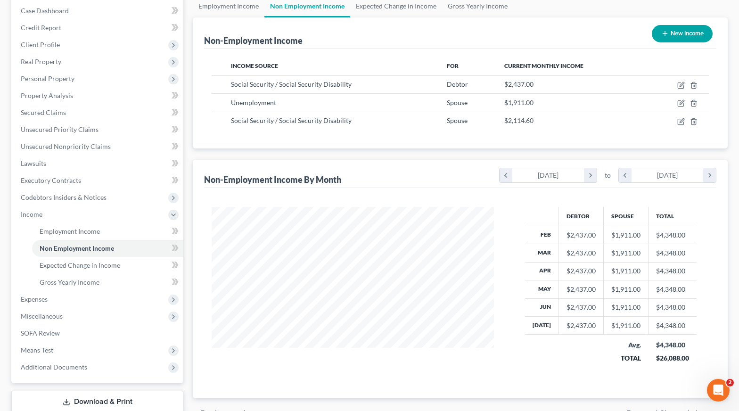
scroll to position [96, 0]
click at [239, 6] on link "Employment Income" at bounding box center [229, 5] width 72 height 23
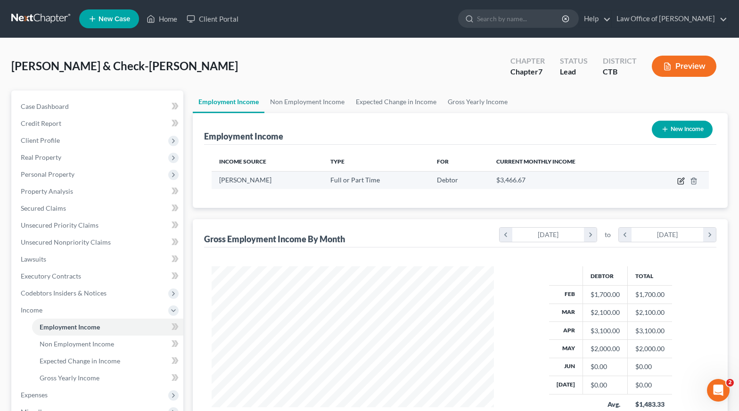
click at [682, 181] on icon "button" at bounding box center [682, 181] width 8 height 8
select select "0"
select select "35"
select select "3"
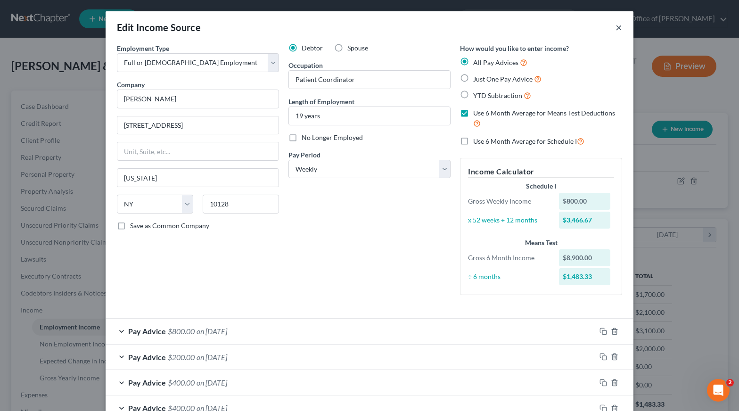
click at [618, 28] on button "×" at bounding box center [619, 27] width 7 height 11
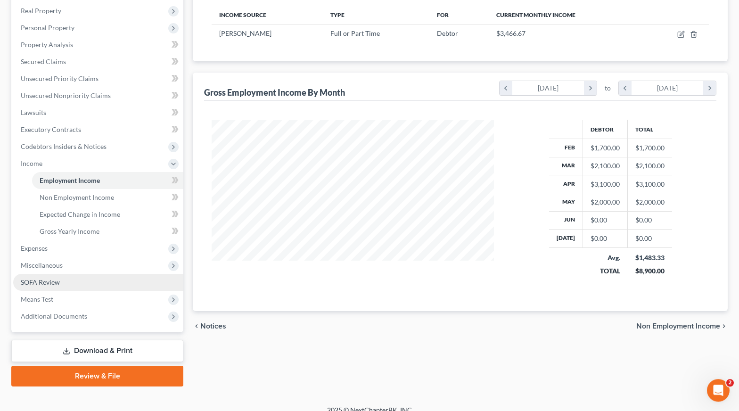
scroll to position [157, 0]
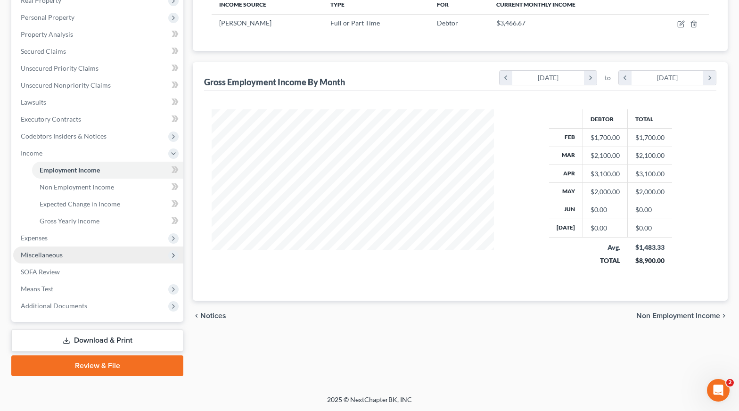
click at [40, 256] on span "Miscellaneous" at bounding box center [42, 255] width 42 height 8
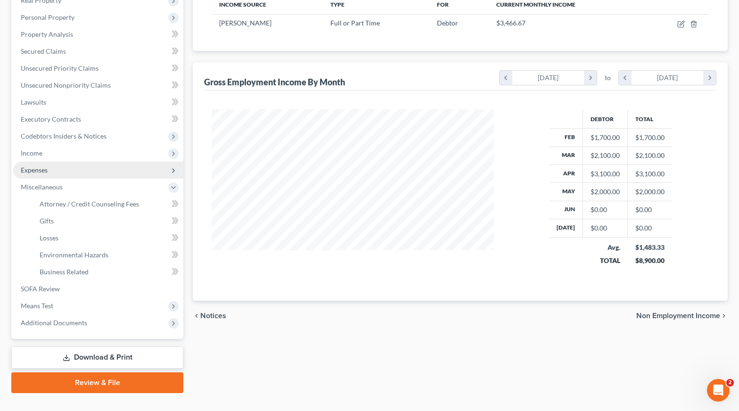
click at [40, 166] on span "Expenses" at bounding box center [34, 170] width 27 height 8
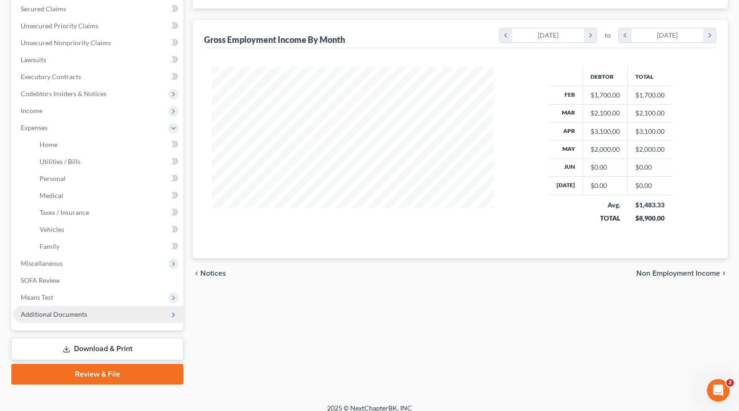
click at [69, 318] on span "Additional Documents" at bounding box center [54, 314] width 66 height 8
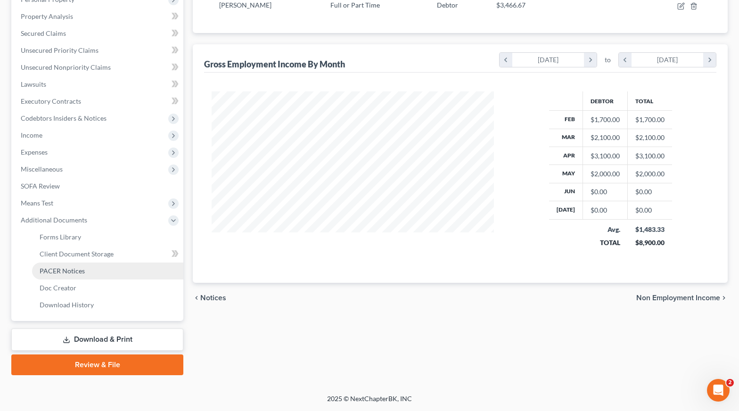
scroll to position [174, 0]
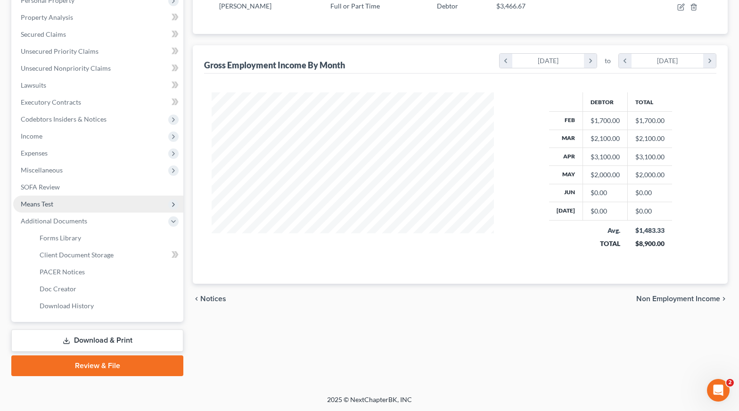
click at [52, 208] on span "Means Test" at bounding box center [98, 204] width 170 height 17
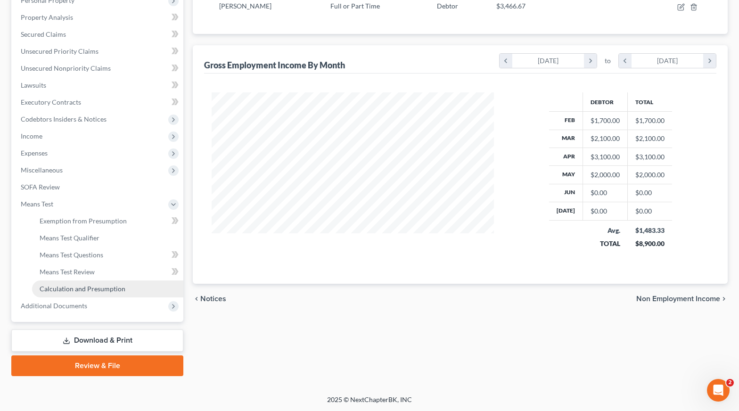
click at [93, 286] on span "Calculation and Presumption" at bounding box center [83, 289] width 86 height 8
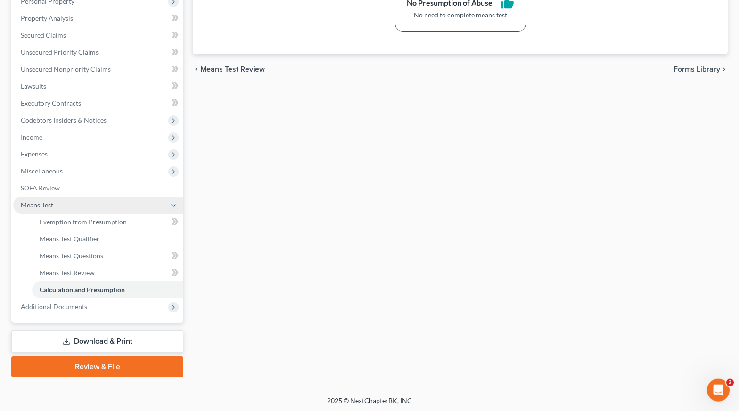
scroll to position [174, 0]
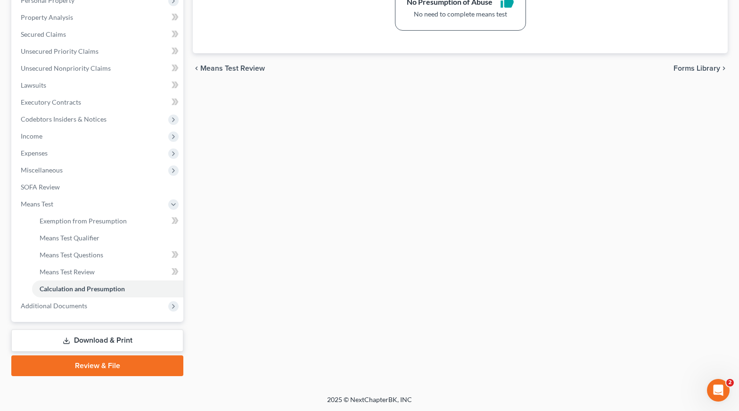
click at [100, 341] on link "Download & Print" at bounding box center [97, 341] width 172 height 22
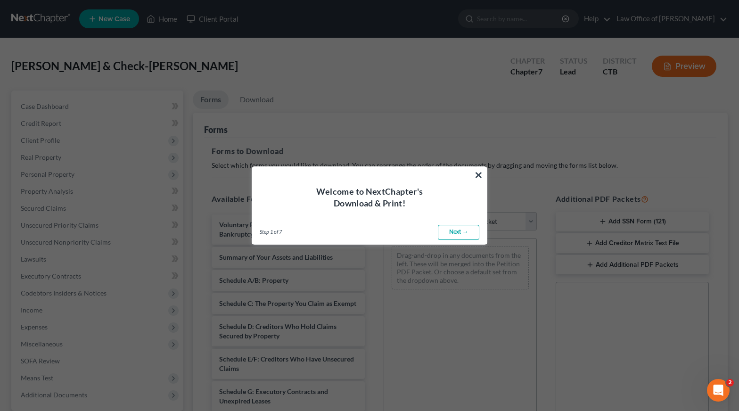
click at [473, 231] on link "Next →" at bounding box center [458, 232] width 41 height 15
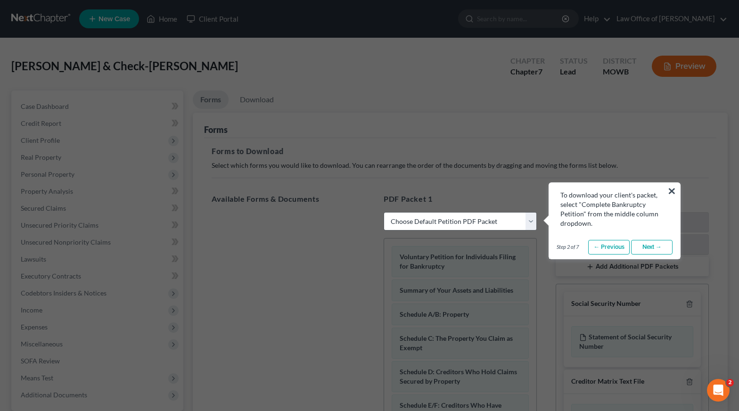
select select "0"
click at [651, 246] on link "Next →" at bounding box center [651, 247] width 41 height 15
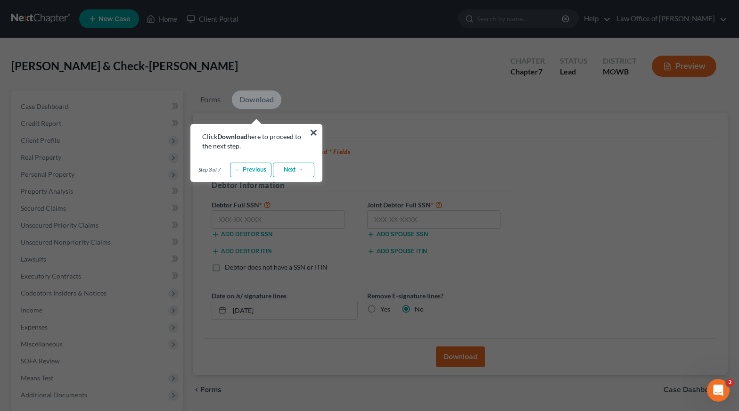
click at [297, 171] on link "Next →" at bounding box center [293, 170] width 41 height 15
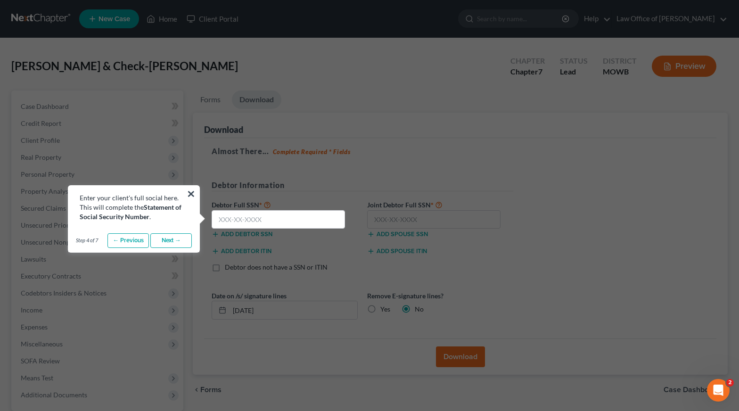
click at [170, 244] on link "Next →" at bounding box center [170, 240] width 41 height 15
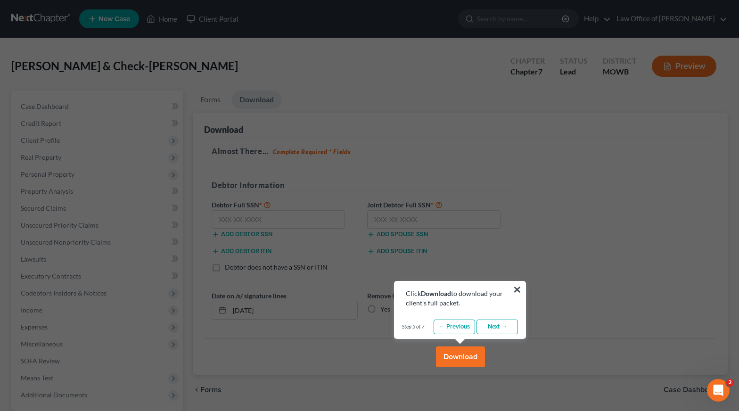
click at [474, 353] on button "Download" at bounding box center [460, 357] width 49 height 21
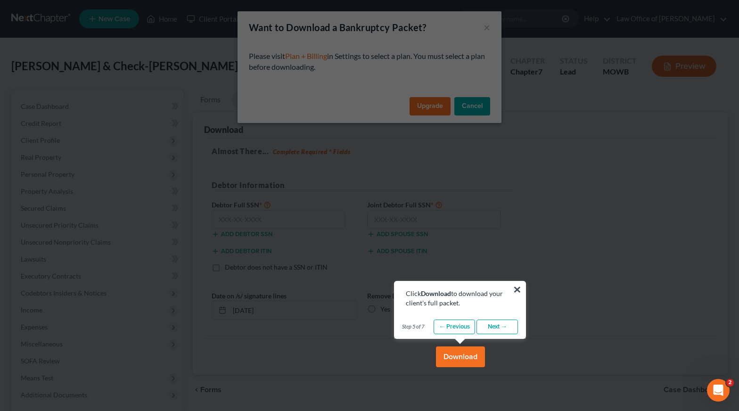
click at [502, 324] on link "Next →" at bounding box center [497, 327] width 41 height 15
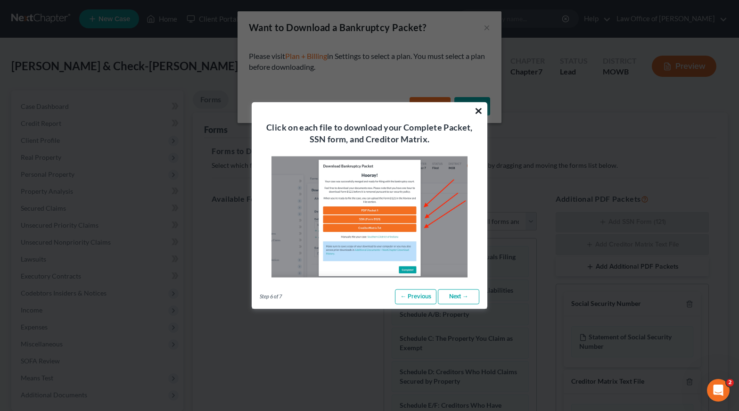
click at [477, 108] on button "×" at bounding box center [478, 110] width 9 height 15
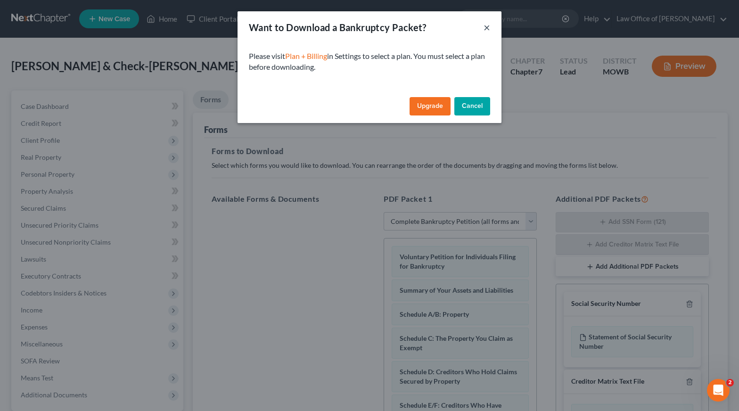
click at [489, 23] on button "×" at bounding box center [487, 27] width 7 height 11
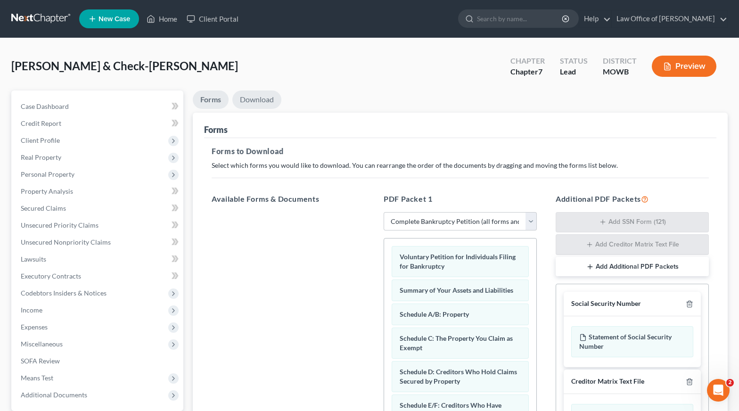
click at [249, 100] on link "Download" at bounding box center [256, 100] width 49 height 18
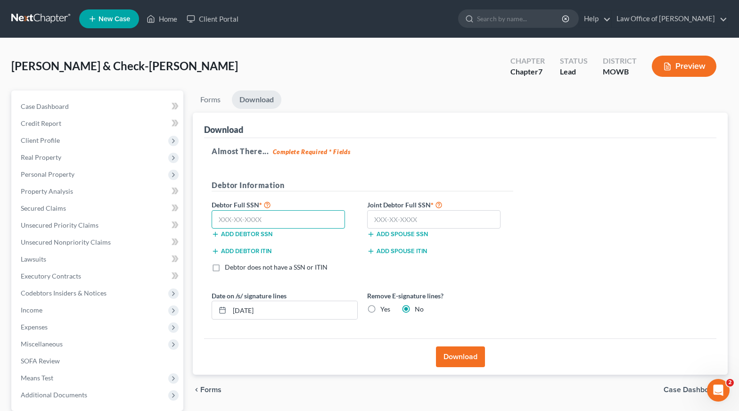
click at [238, 218] on input "text" at bounding box center [278, 219] width 133 height 19
type input "076-34-2600"
click at [375, 219] on input "text" at bounding box center [433, 219] width 133 height 19
type input "041-54-8763"
click at [470, 357] on button "Download" at bounding box center [460, 357] width 49 height 21
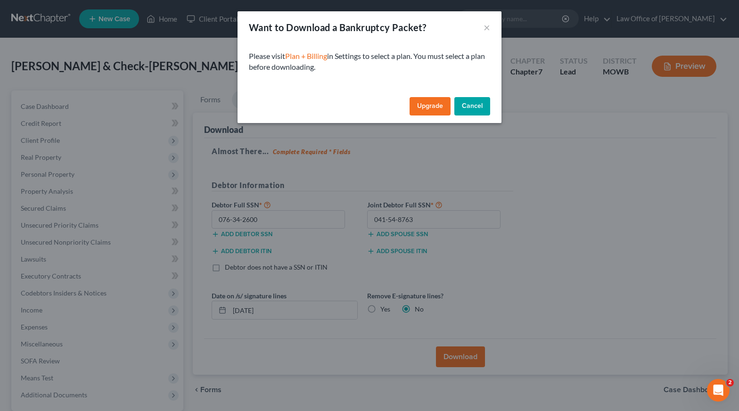
click at [480, 106] on button "Cancel" at bounding box center [473, 106] width 36 height 19
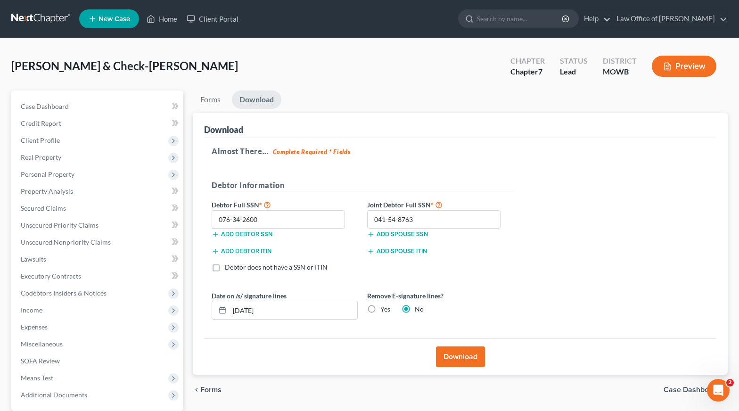
click at [679, 64] on button "Preview" at bounding box center [684, 66] width 65 height 21
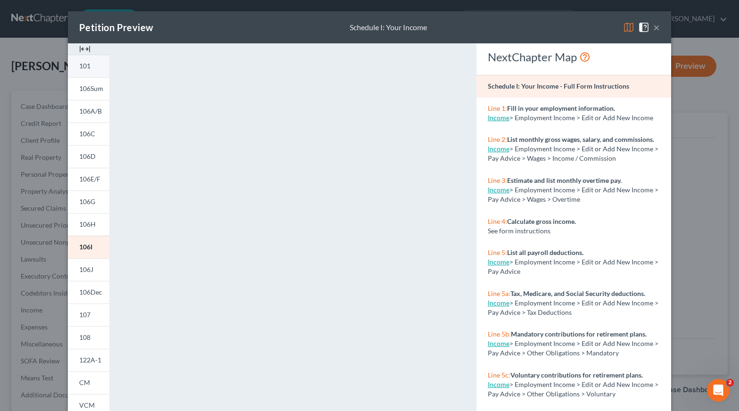
click at [91, 63] on link "101" at bounding box center [88, 66] width 41 height 23
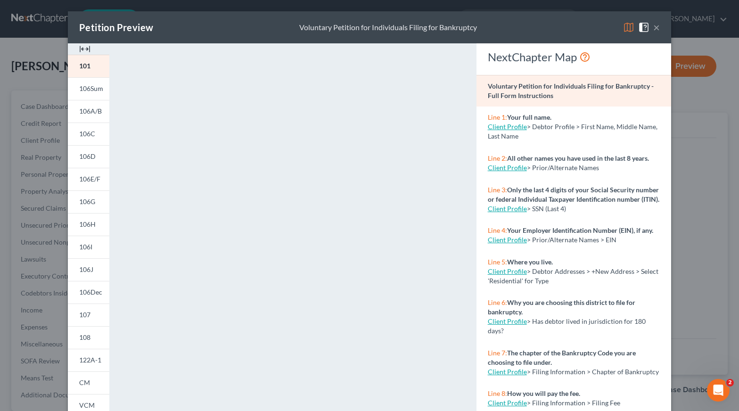
click at [660, 26] on div "Petition Preview Voluntary Petition for Individuals Filing for Bankruptcy ×" at bounding box center [370, 27] width 604 height 32
click at [655, 27] on button "×" at bounding box center [657, 27] width 7 height 11
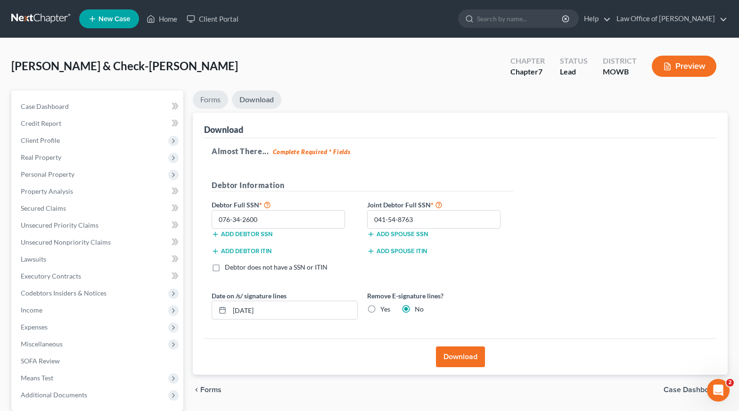
click at [213, 99] on link "Forms" at bounding box center [210, 100] width 35 height 18
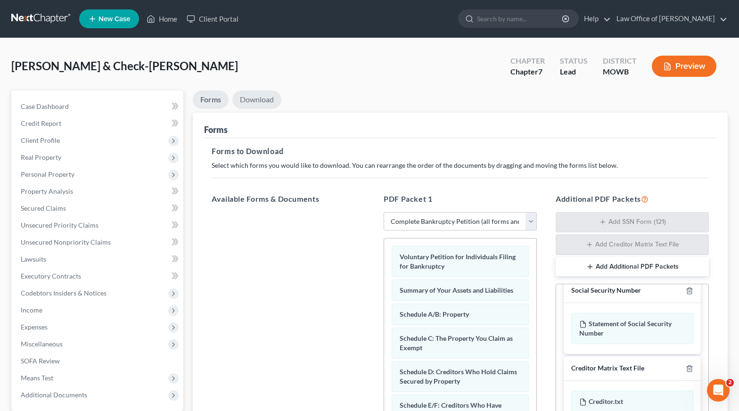
click at [252, 93] on link "Download" at bounding box center [256, 100] width 49 height 18
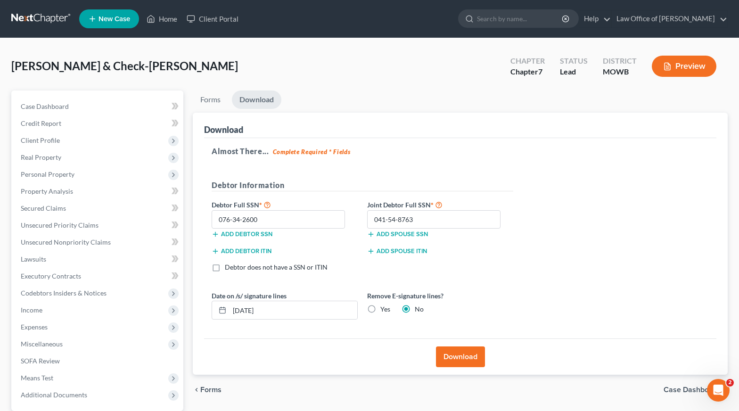
click at [454, 360] on button "Download" at bounding box center [460, 357] width 49 height 21
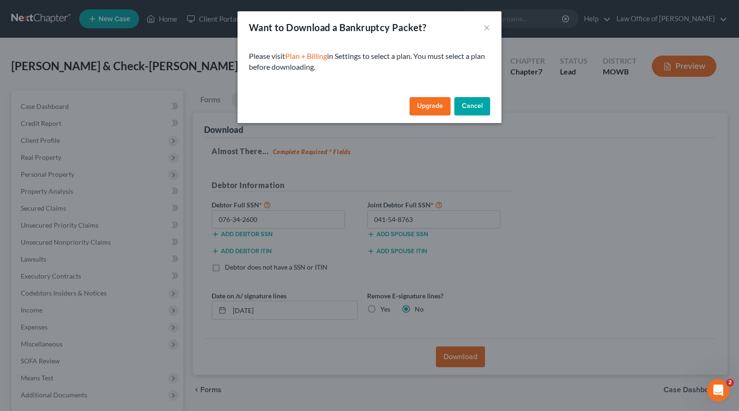
click at [428, 108] on link "Upgrade" at bounding box center [430, 106] width 41 height 19
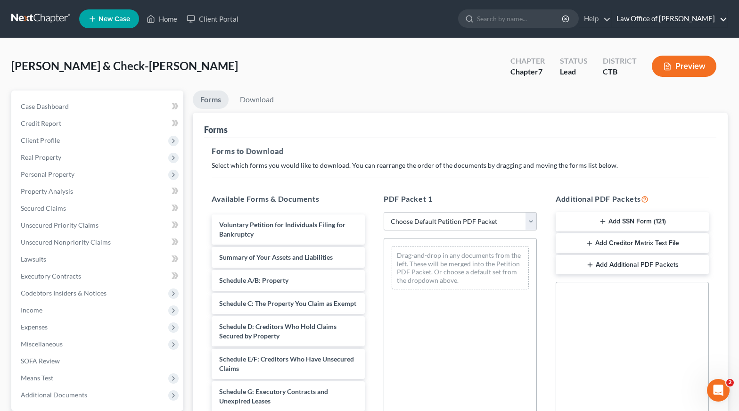
click at [674, 17] on link "Law Office of [PERSON_NAME]" at bounding box center [670, 18] width 116 height 17
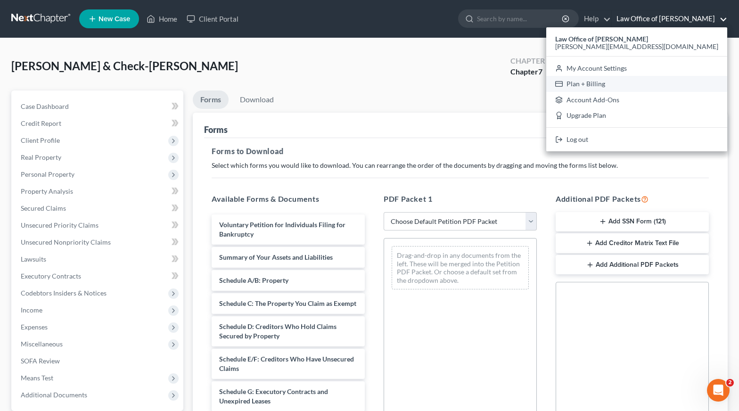
click at [640, 83] on link "Plan + Billing" at bounding box center [637, 84] width 181 height 16
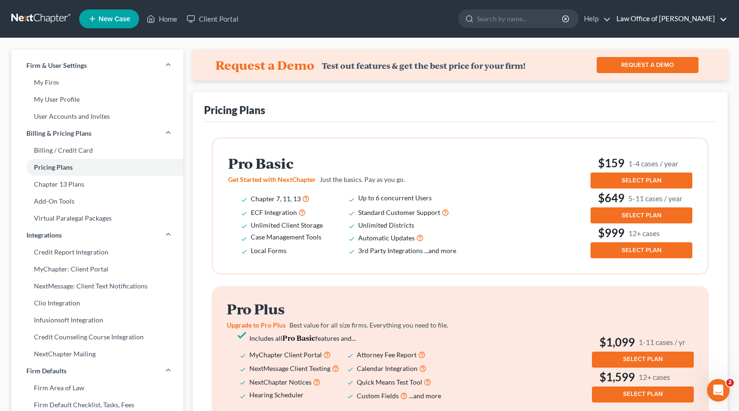
click at [635, 18] on link "Law Office of [PERSON_NAME]" at bounding box center [670, 18] width 116 height 17
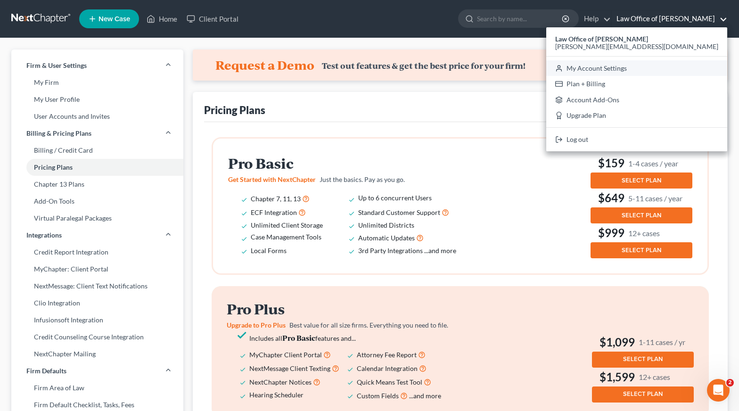
click at [656, 65] on link "My Account Settings" at bounding box center [637, 68] width 181 height 16
select select "24"
select select "6"
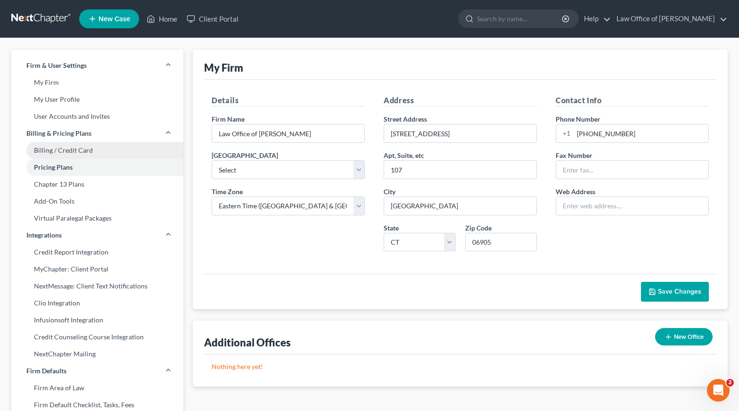
click at [65, 147] on link "Billing / Credit Card" at bounding box center [97, 150] width 172 height 17
select select "6"
select select "1"
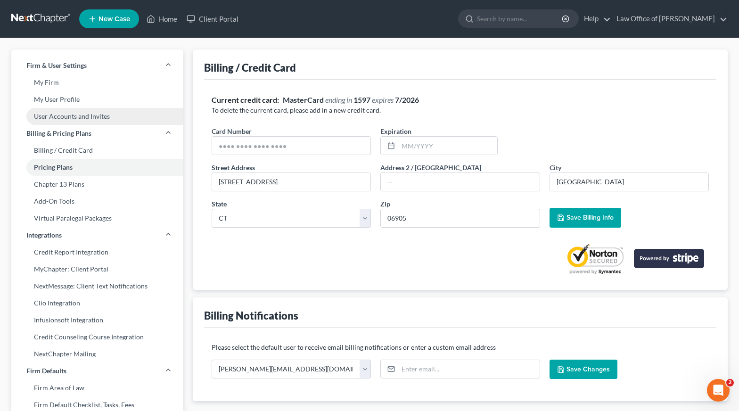
click at [54, 110] on link "User Accounts and Invites" at bounding box center [97, 116] width 172 height 17
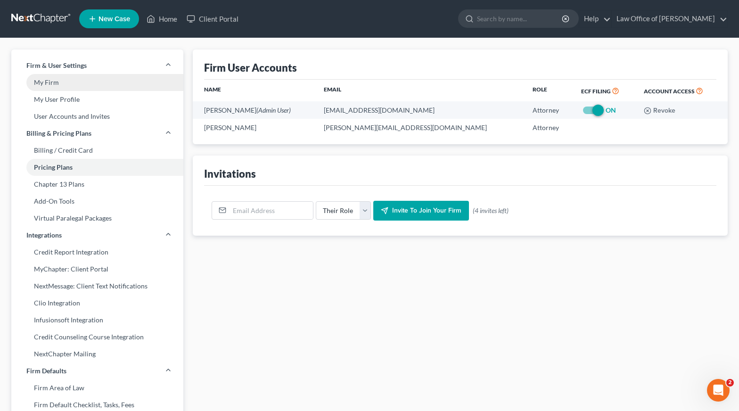
click at [57, 82] on link "My Firm" at bounding box center [97, 82] width 172 height 17
select select "12"
select select "24"
select select "6"
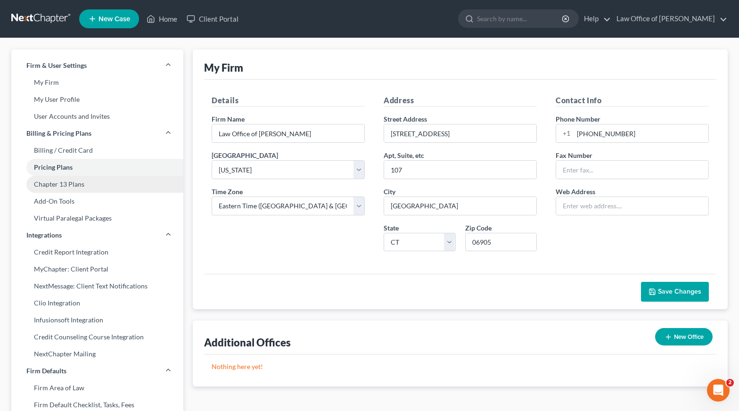
click at [66, 189] on link "Chapter 13 Plans" at bounding box center [97, 184] width 172 height 17
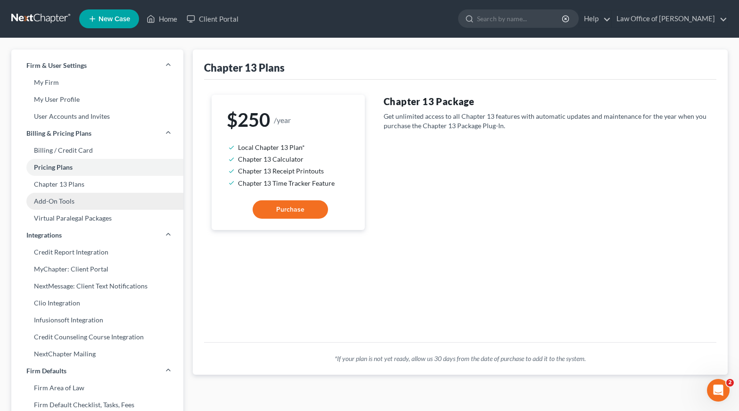
click at [74, 201] on link "Add-On Tools" at bounding box center [97, 201] width 172 height 17
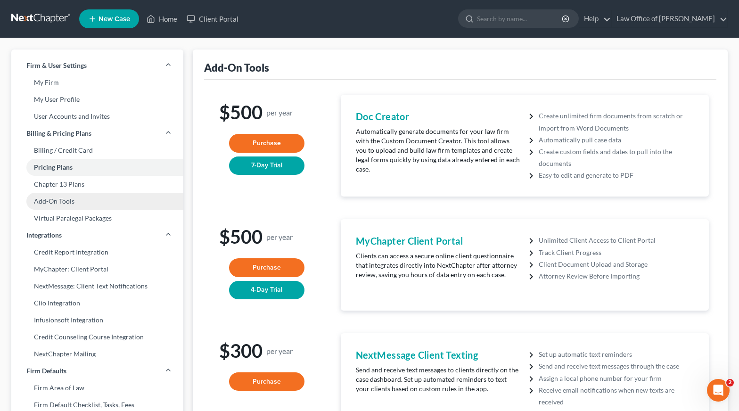
click at [59, 198] on link "Add-On Tools" at bounding box center [97, 201] width 172 height 17
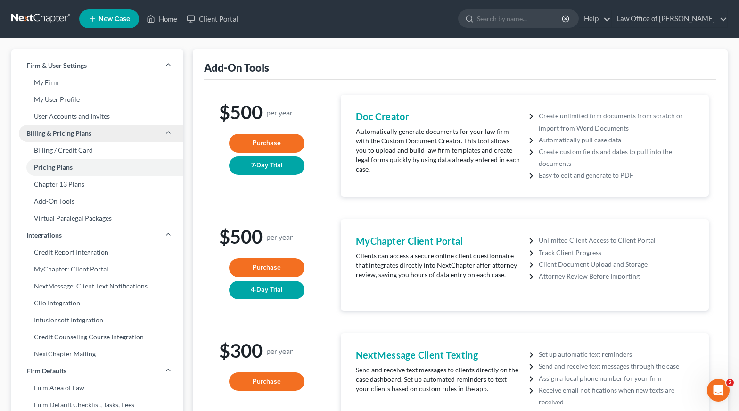
click at [85, 130] on span "Billing & Pricing Plans" at bounding box center [58, 133] width 65 height 9
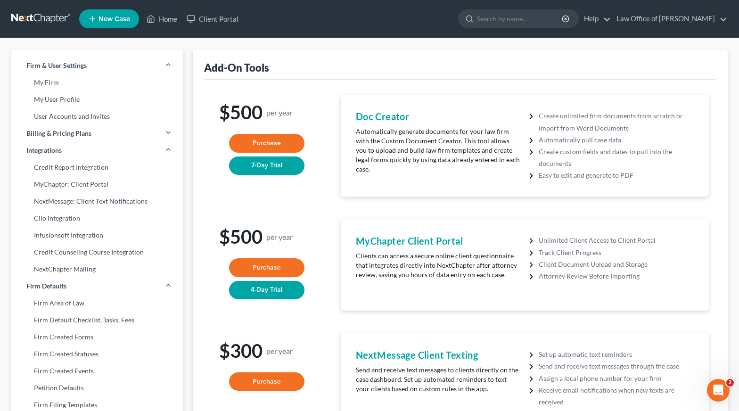
click at [42, 17] on link at bounding box center [41, 18] width 60 height 17
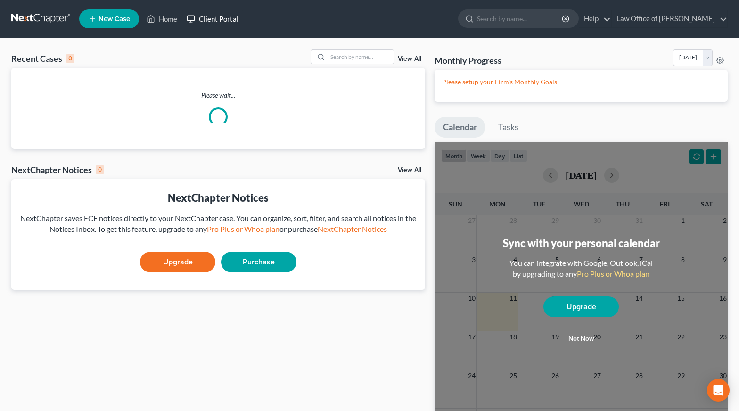
click at [202, 18] on link "Client Portal" at bounding box center [212, 18] width 61 height 17
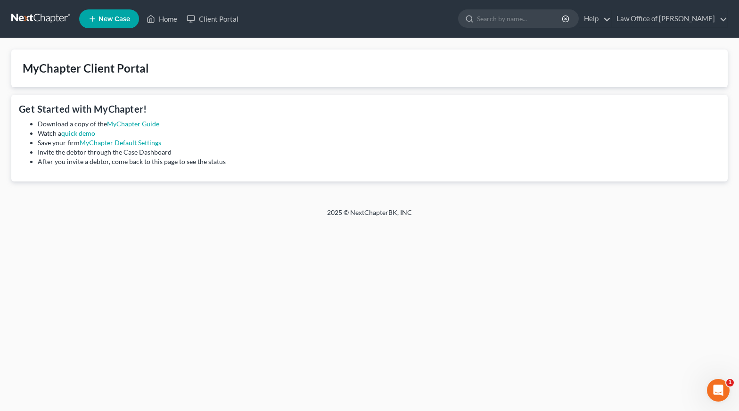
click at [45, 15] on link at bounding box center [41, 18] width 60 height 17
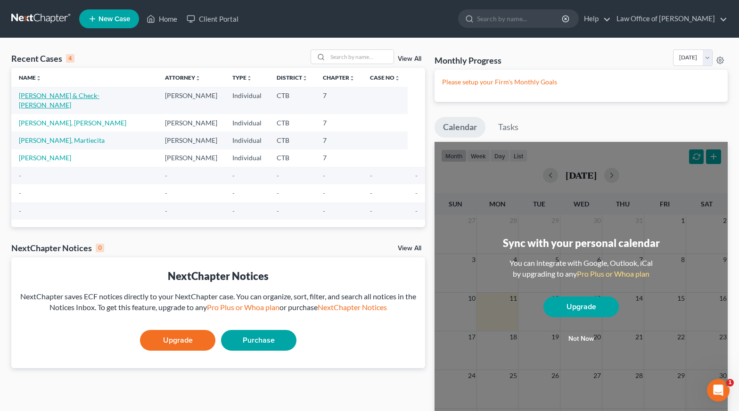
click at [72, 98] on link "[PERSON_NAME] & Check-[PERSON_NAME]" at bounding box center [59, 99] width 81 height 17
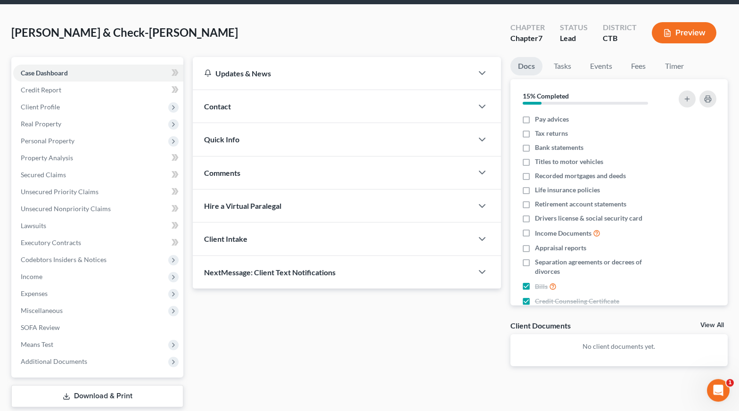
scroll to position [89, 0]
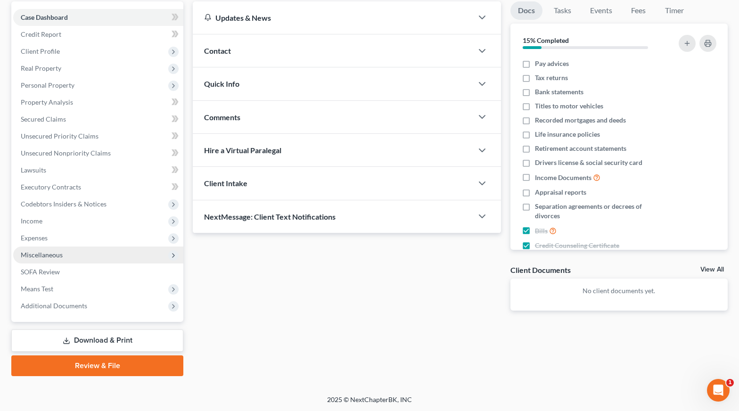
click at [95, 249] on span "Miscellaneous" at bounding box center [98, 255] width 170 height 17
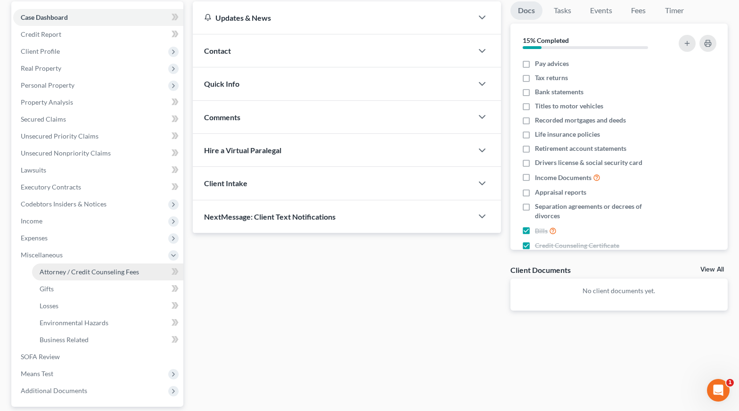
click at [75, 270] on span "Attorney / Credit Counseling Fees" at bounding box center [90, 272] width 100 height 8
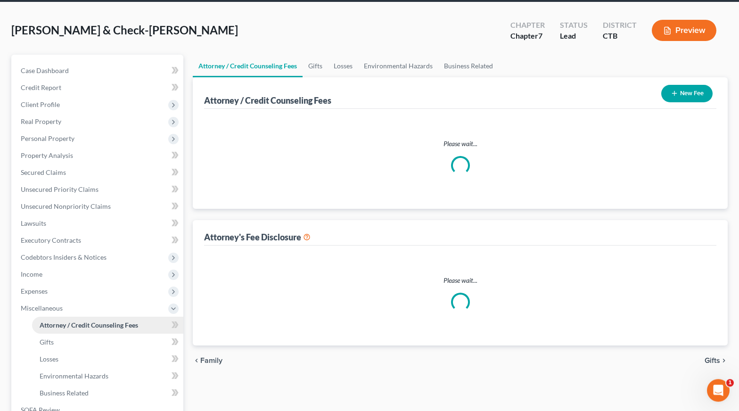
select select "0"
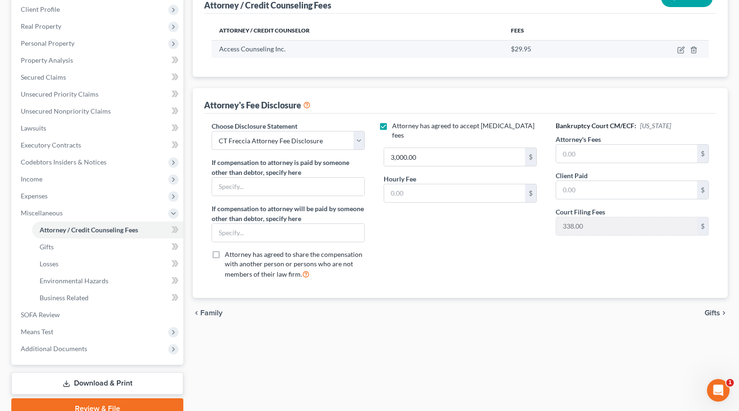
scroll to position [174, 0]
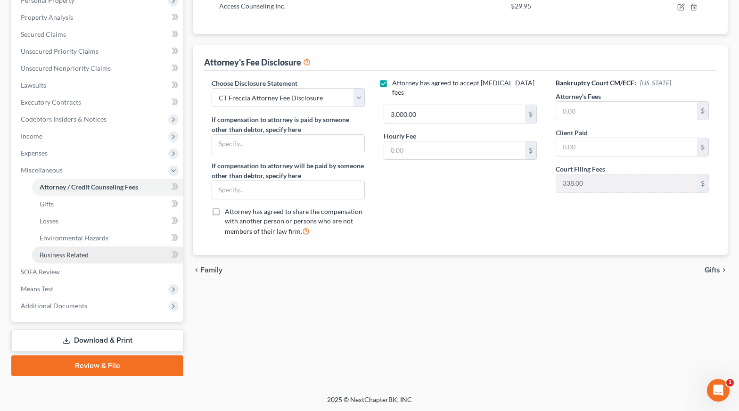
click at [72, 252] on span "Business Related" at bounding box center [64, 255] width 49 height 8
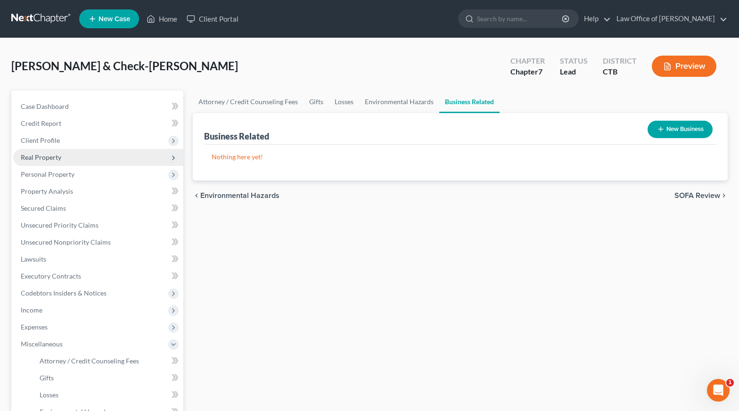
click at [45, 163] on span "Real Property" at bounding box center [98, 157] width 170 height 17
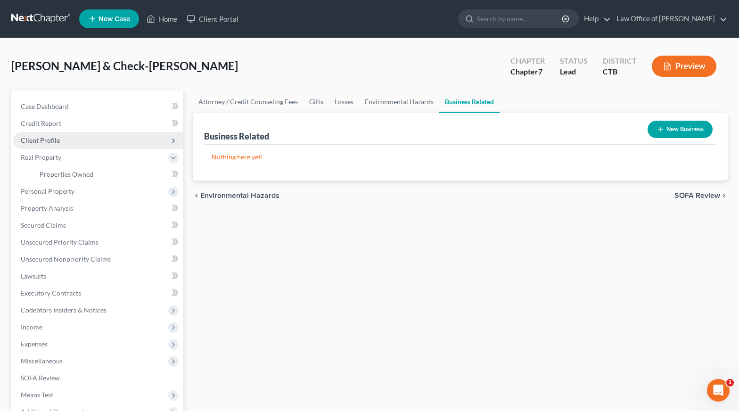
click at [45, 139] on span "Client Profile" at bounding box center [40, 140] width 39 height 8
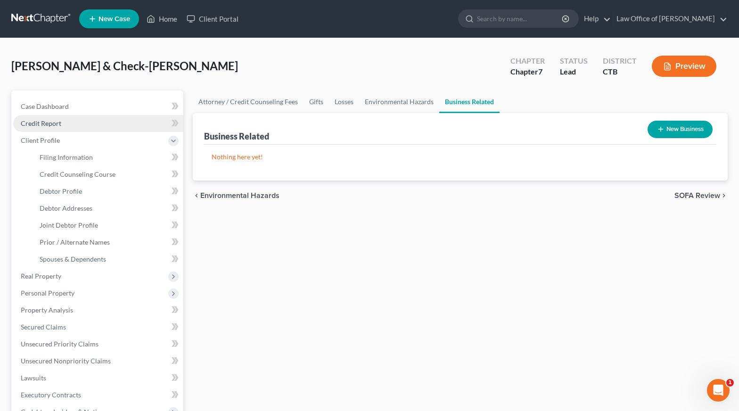
click at [47, 119] on link "Credit Report" at bounding box center [98, 123] width 170 height 17
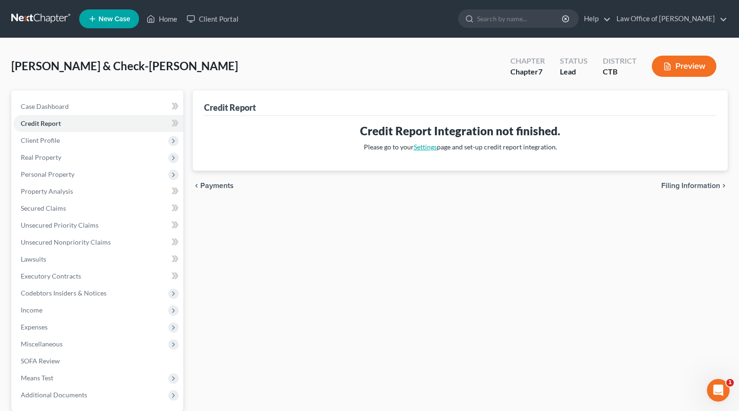
click at [430, 146] on link "Settings" at bounding box center [425, 147] width 23 height 8
select select "6"
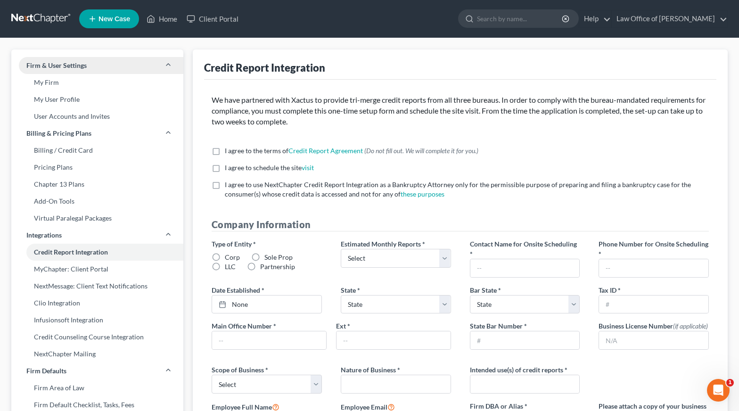
click at [42, 74] on link "Firm & User Settings" at bounding box center [97, 65] width 172 height 17
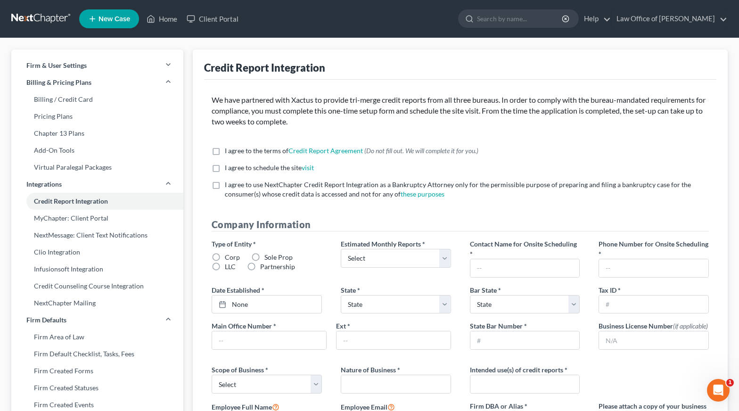
click at [57, 15] on link at bounding box center [41, 18] width 60 height 17
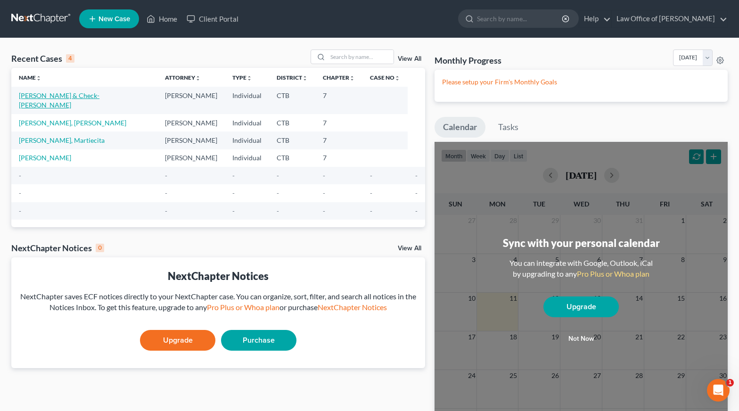
click at [90, 96] on link "[PERSON_NAME] & Check-[PERSON_NAME]" at bounding box center [59, 99] width 81 height 17
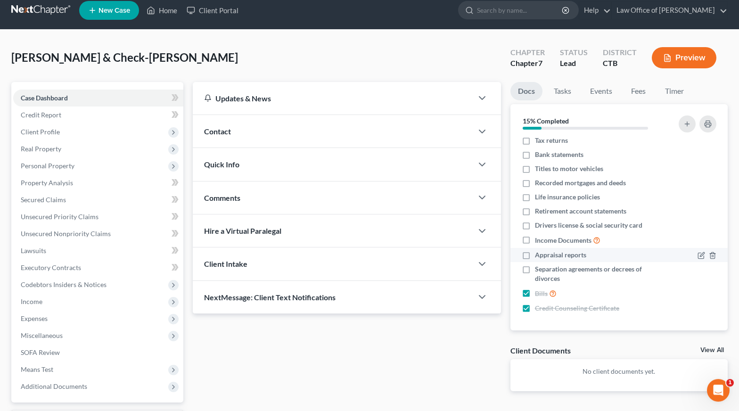
scroll to position [9, 0]
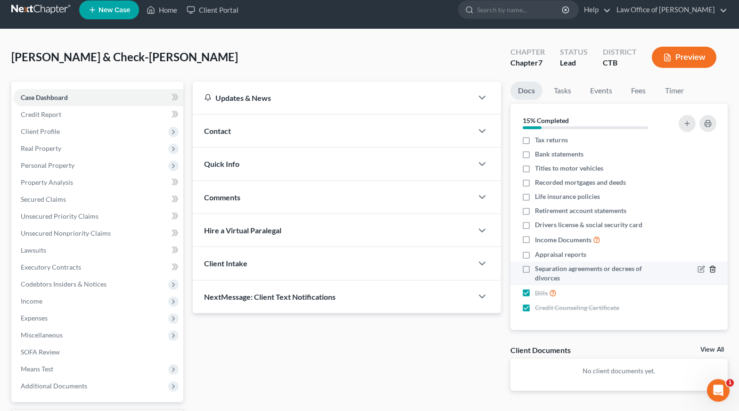
click at [712, 269] on icon "button" at bounding box center [713, 269] width 8 height 8
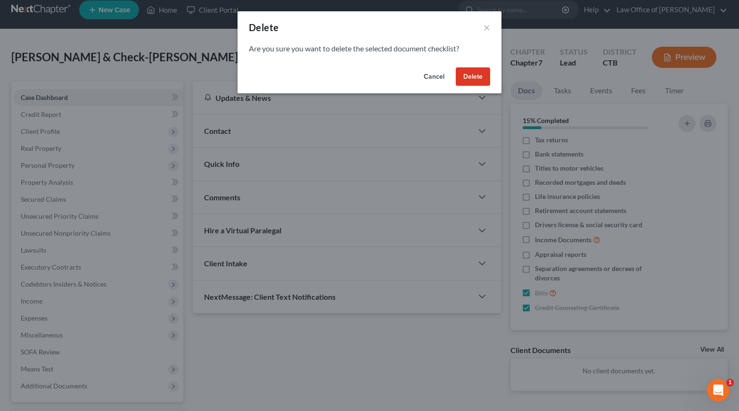
click at [475, 73] on button "Delete" at bounding box center [473, 76] width 34 height 19
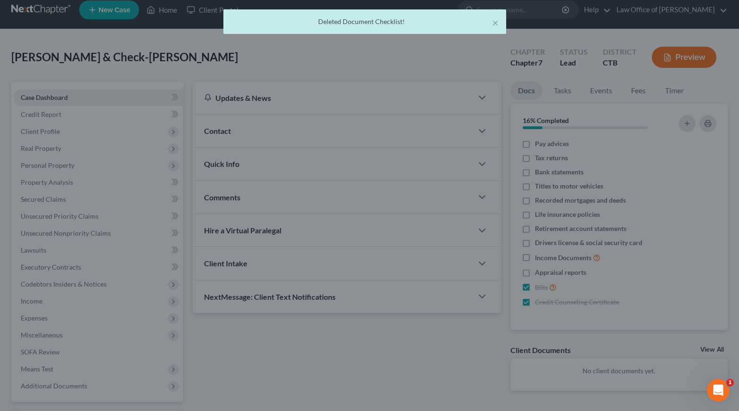
scroll to position [0, 0]
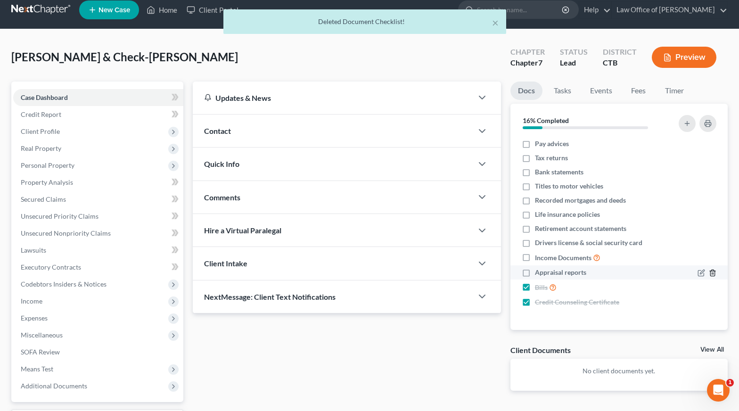
click at [713, 273] on line "button" at bounding box center [713, 274] width 0 height 2
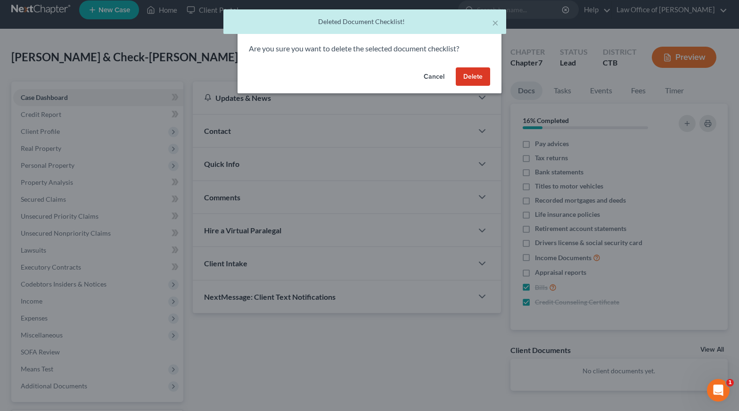
click at [472, 72] on button "Delete" at bounding box center [473, 76] width 34 height 19
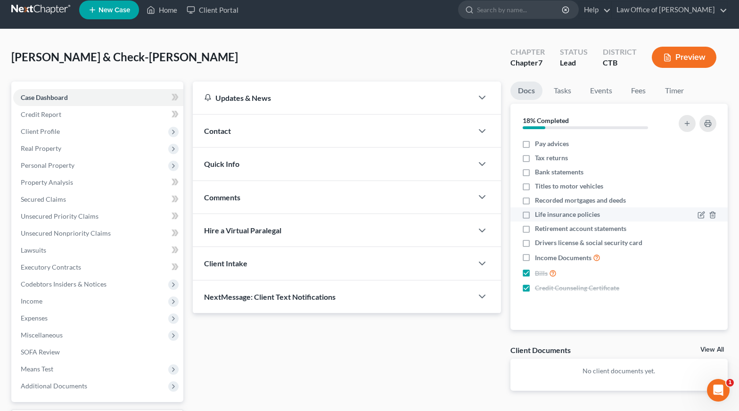
click at [535, 213] on label "Life insurance policies" at bounding box center [567, 214] width 65 height 9
click at [539, 213] on input "Life insurance policies" at bounding box center [542, 213] width 6 height 6
checkbox input "true"
click at [713, 199] on icon "button" at bounding box center [713, 201] width 8 height 8
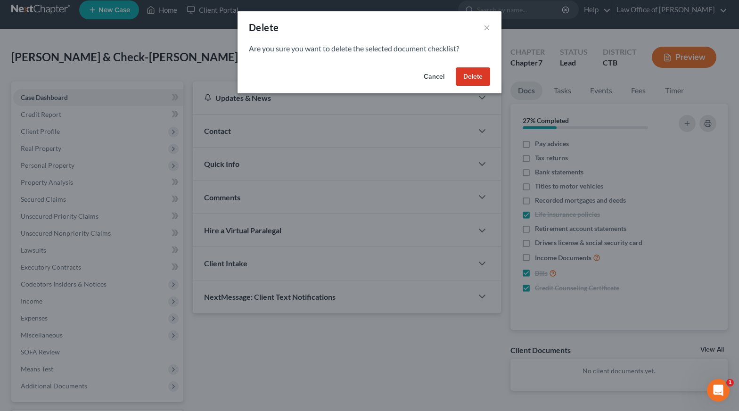
click at [471, 72] on button "Delete" at bounding box center [473, 76] width 34 height 19
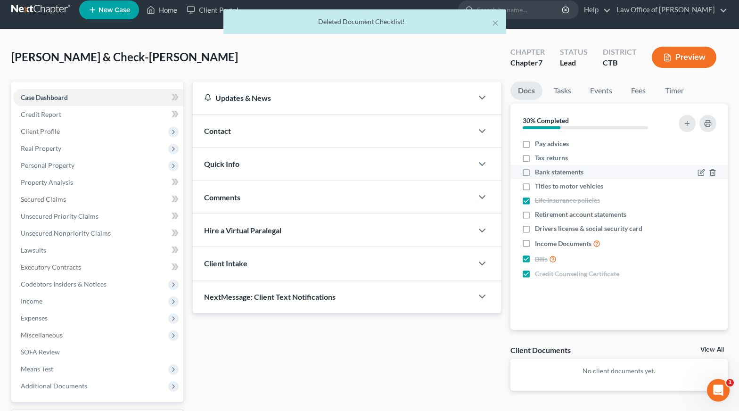
click at [535, 171] on label "Bank statements" at bounding box center [559, 171] width 49 height 9
click at [539, 171] on input "Bank statements" at bounding box center [542, 170] width 6 height 6
checkbox input "true"
click at [535, 154] on label "Tax returns" at bounding box center [551, 157] width 33 height 9
click at [539, 154] on input "Tax returns" at bounding box center [542, 156] width 6 height 6
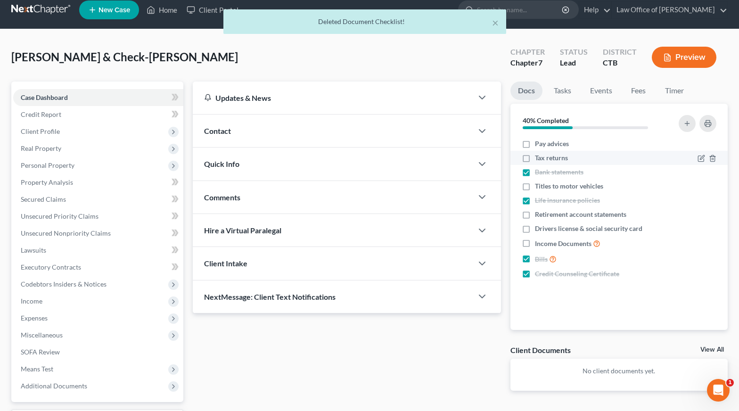
checkbox input "true"
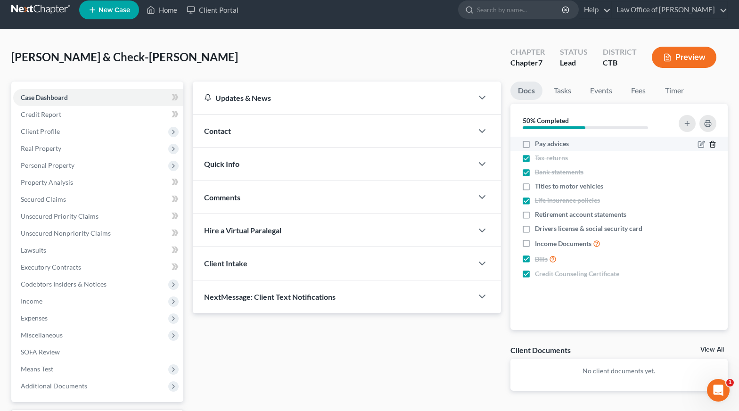
click at [714, 144] on icon "button" at bounding box center [713, 145] width 8 height 8
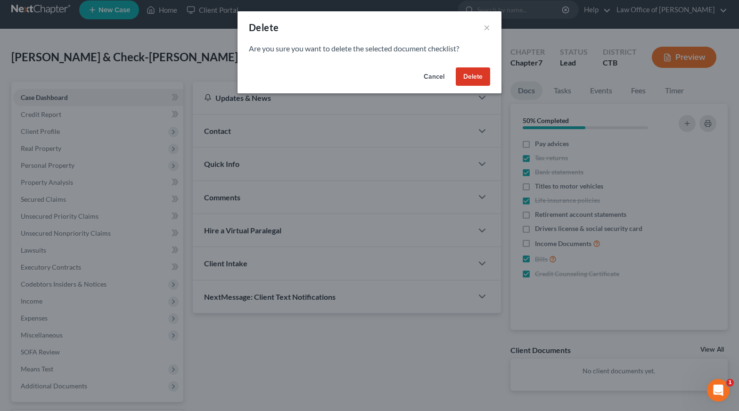
click at [483, 77] on button "Delete" at bounding box center [473, 76] width 34 height 19
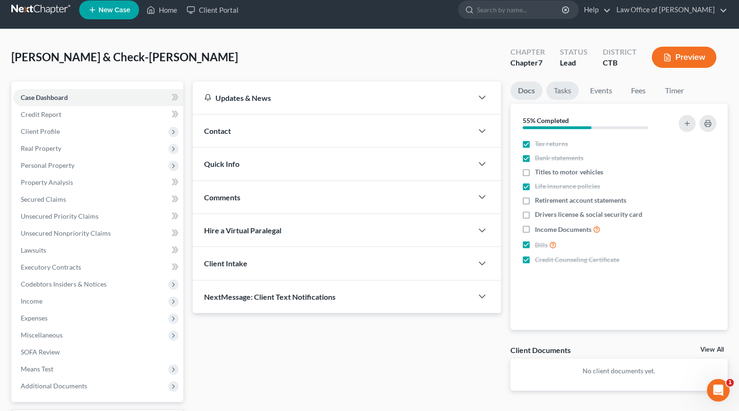
click at [559, 92] on link "Tasks" at bounding box center [563, 91] width 33 height 18
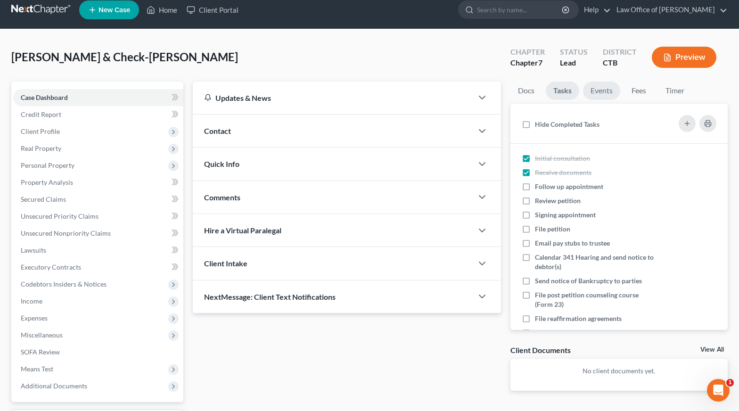
click at [601, 89] on link "Events" at bounding box center [601, 91] width 37 height 18
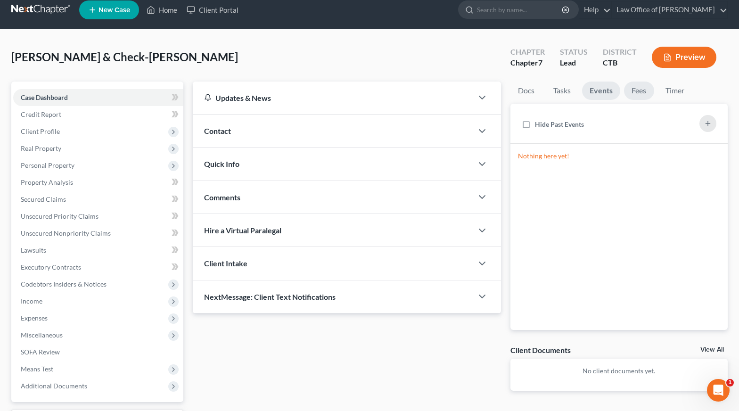
click at [646, 90] on link "Fees" at bounding box center [639, 91] width 30 height 18
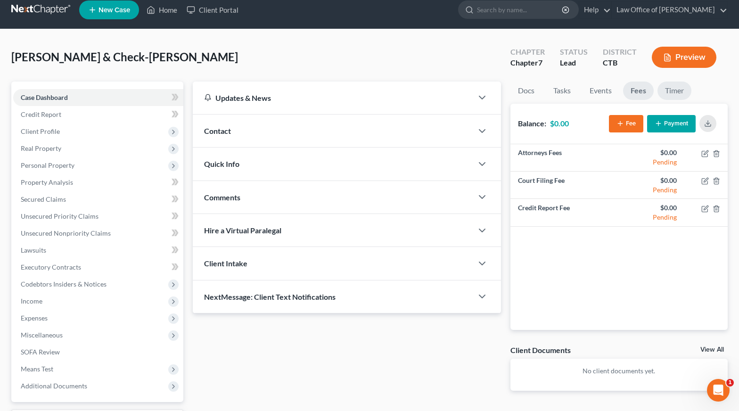
click at [667, 91] on link "Timer" at bounding box center [675, 91] width 34 height 18
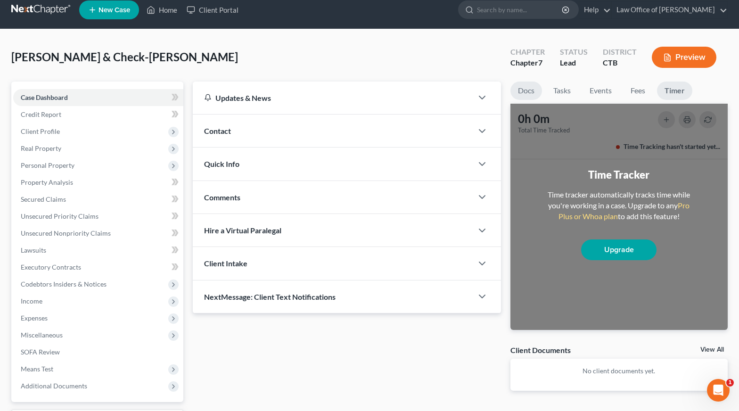
click at [521, 89] on link "Docs" at bounding box center [527, 91] width 32 height 18
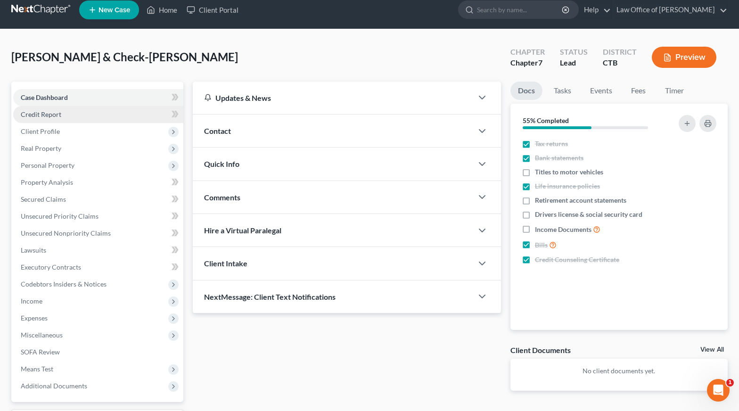
click at [83, 116] on link "Credit Report" at bounding box center [98, 114] width 170 height 17
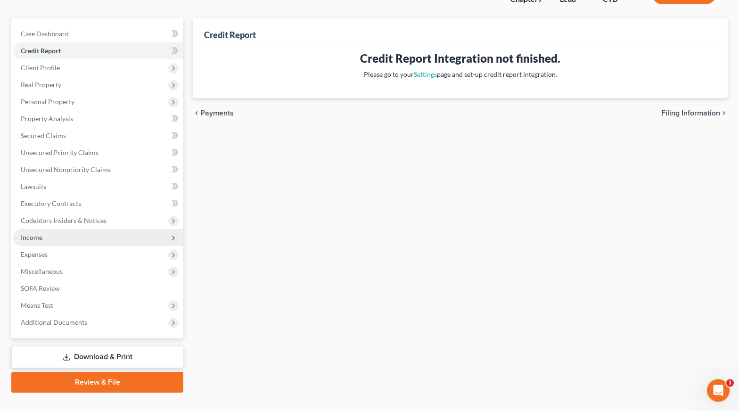
scroll to position [89, 0]
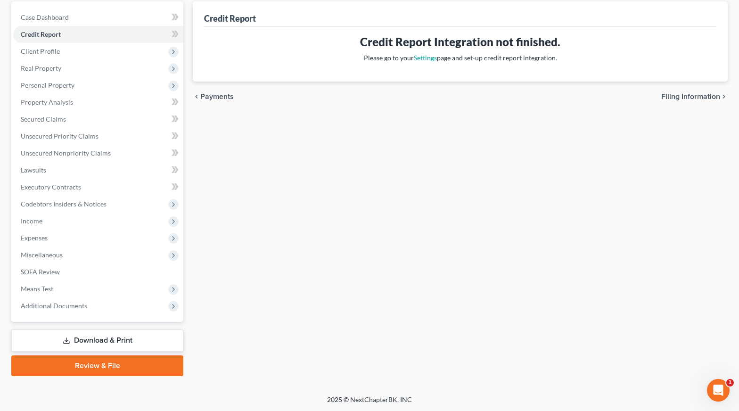
click at [108, 335] on link "Download & Print" at bounding box center [97, 341] width 172 height 22
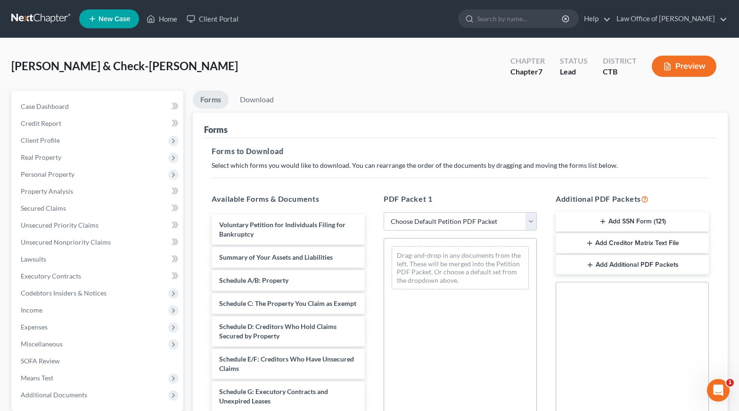
click at [677, 71] on button "Preview" at bounding box center [684, 66] width 65 height 21
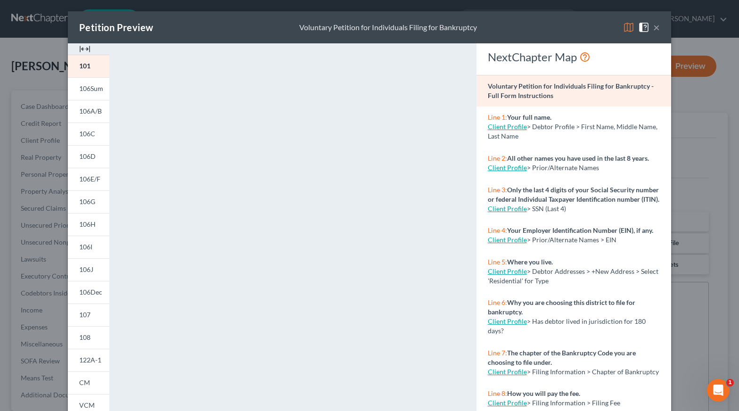
click at [656, 27] on button "×" at bounding box center [657, 27] width 7 height 11
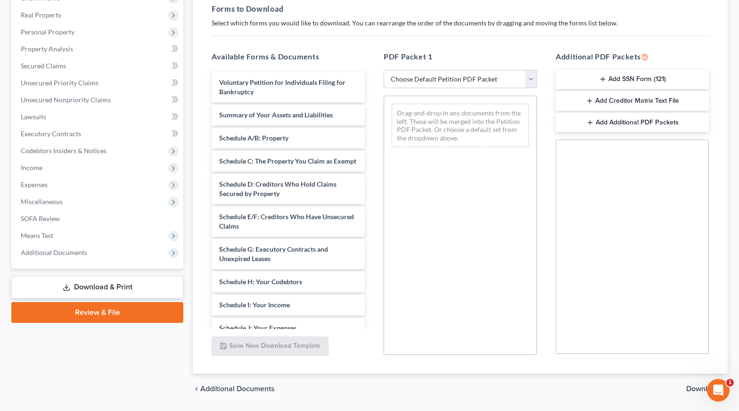
scroll to position [143, 0]
click at [384, 69] on select "Choose Default Petition PDF Packet Complete Bankruptcy Petition (all forms and …" at bounding box center [460, 78] width 153 height 19
select select "0"
click option "Complete Bankruptcy Petition (all forms and schedules)" at bounding box center [0, 0] width 0 height 0
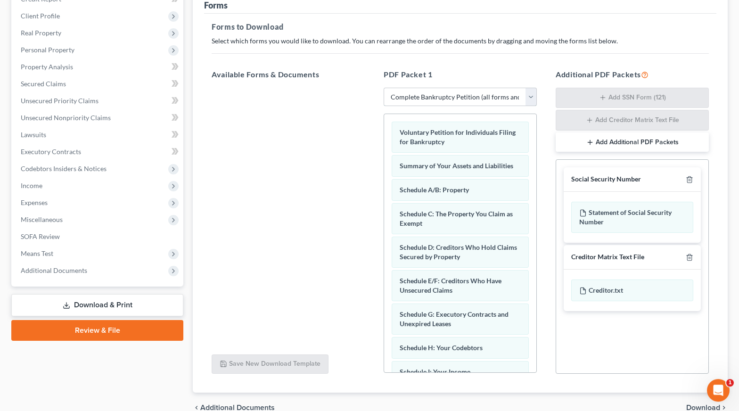
scroll to position [0, 0]
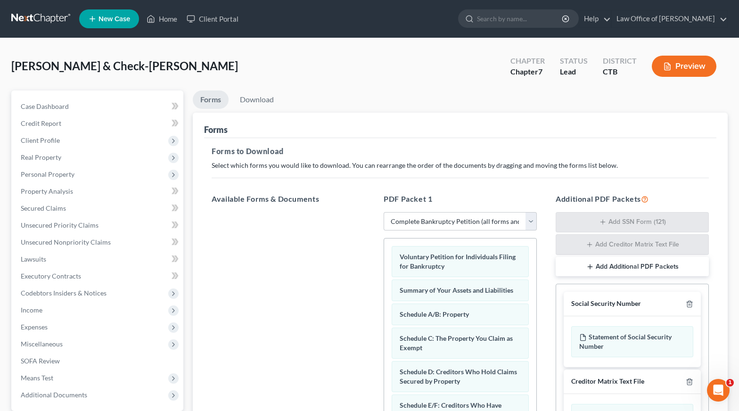
click at [682, 67] on button "Preview" at bounding box center [684, 66] width 65 height 21
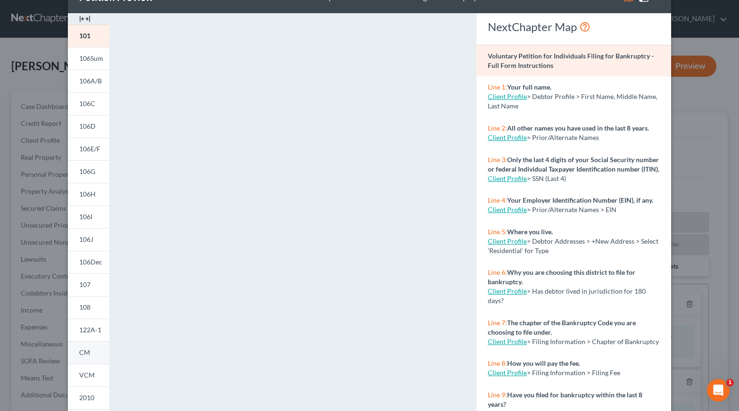
scroll to position [121, 0]
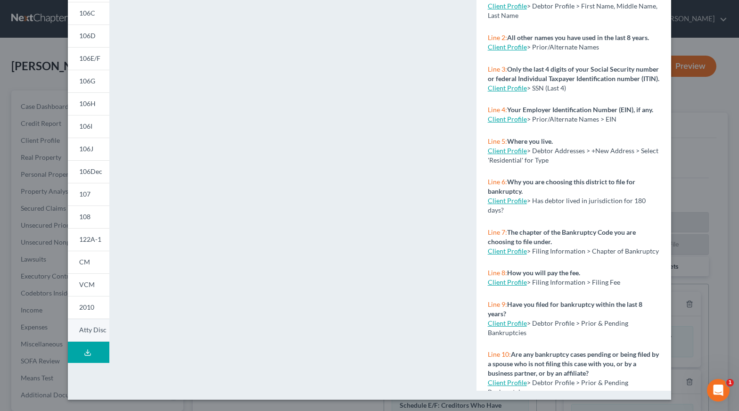
click at [93, 331] on span "Atty Disc" at bounding box center [92, 330] width 27 height 8
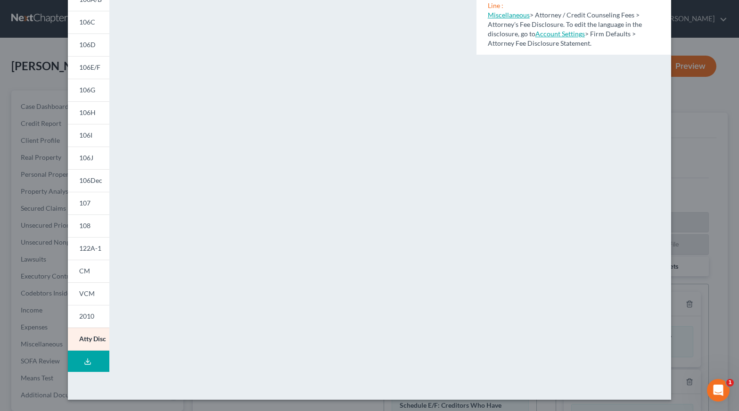
scroll to position [112, 0]
click at [94, 355] on button "Download Draft" at bounding box center [88, 361] width 41 height 21
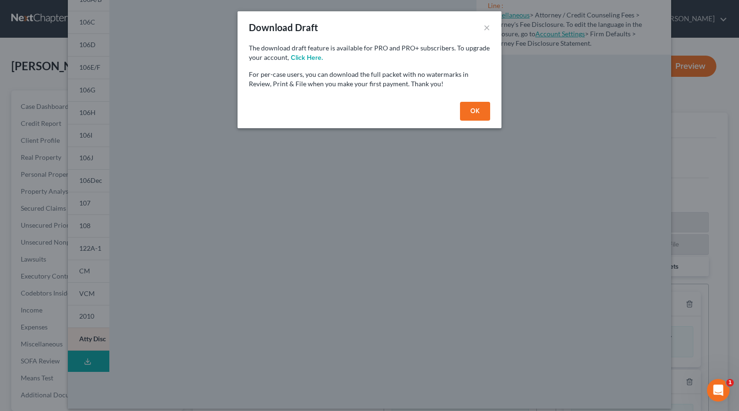
click at [476, 111] on button "OK" at bounding box center [475, 111] width 30 height 19
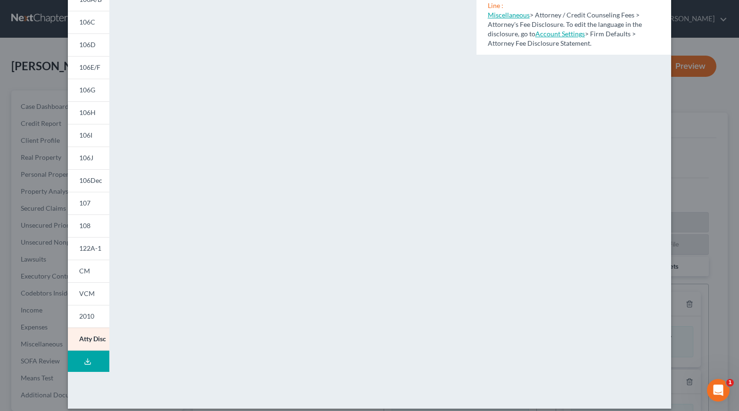
click at [81, 360] on button "Download Draft" at bounding box center [88, 361] width 41 height 21
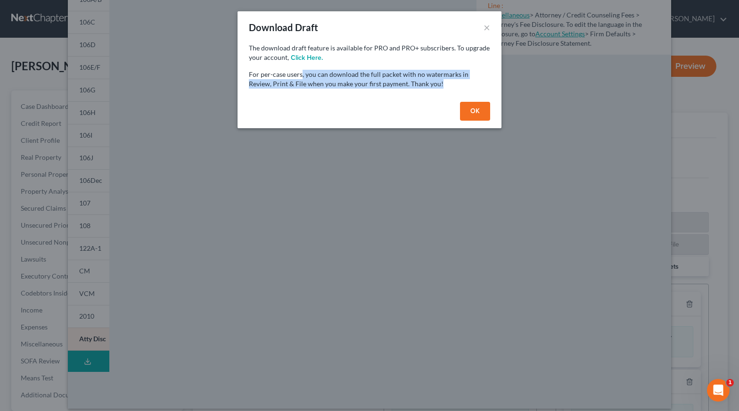
drag, startPoint x: 302, startPoint y: 77, endPoint x: 427, endPoint y: 89, distance: 126.0
click at [427, 89] on div "The download draft feature is available for PRO and PRO+ subscribers. To upgrad…" at bounding box center [370, 70] width 264 height 55
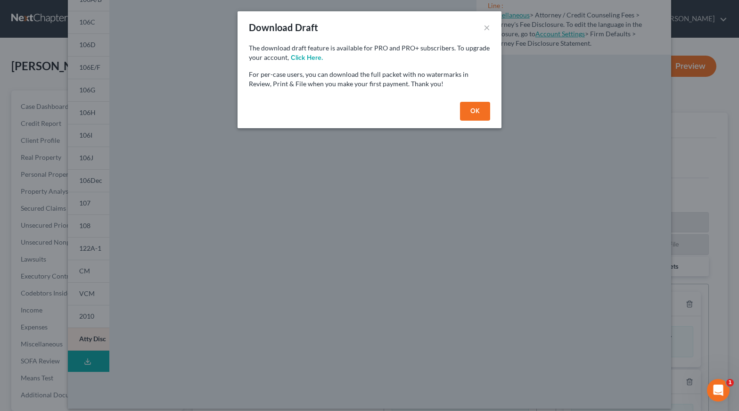
click at [427, 89] on div "The download draft feature is available for PRO and PRO+ subscribers. To upgrad…" at bounding box center [370, 70] width 264 height 55
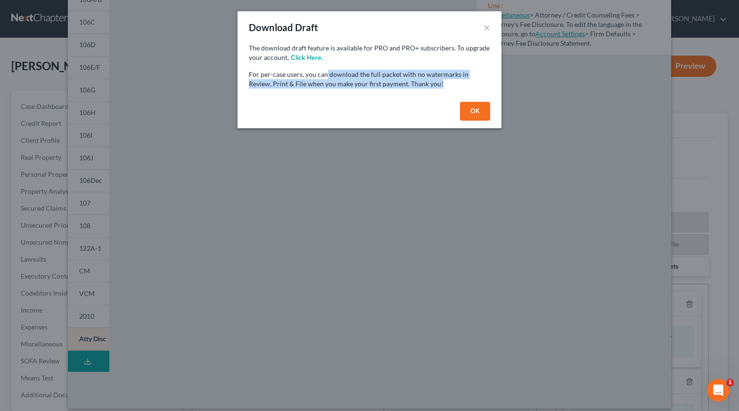
drag, startPoint x: 420, startPoint y: 90, endPoint x: 325, endPoint y: 75, distance: 96.0
click at [325, 75] on div "The download draft feature is available for PRO and PRO+ subscribers. To upgrad…" at bounding box center [370, 70] width 264 height 55
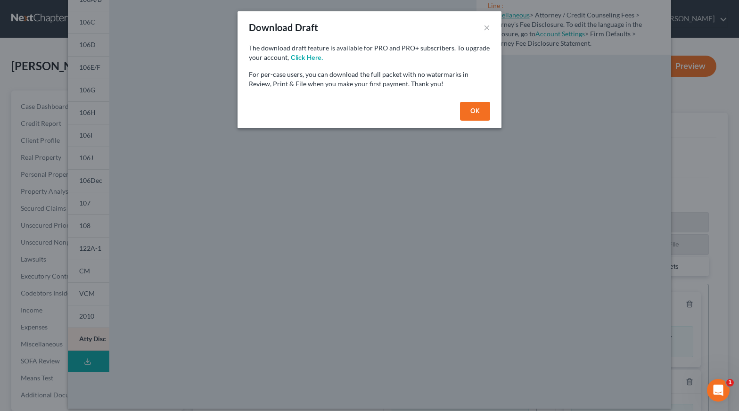
click at [325, 75] on p "For per-case users, you can download the full packet with no watermarks in Revi…" at bounding box center [369, 79] width 241 height 19
drag, startPoint x: 279, startPoint y: 79, endPoint x: 386, endPoint y: 91, distance: 108.1
click at [384, 89] on div "The download draft feature is available for PRO and PRO+ subscribers. To upgrad…" at bounding box center [370, 70] width 264 height 55
click at [386, 91] on div "The download draft feature is available for PRO and PRO+ subscribers. To upgrad…" at bounding box center [370, 70] width 264 height 55
click at [474, 112] on button "OK" at bounding box center [475, 111] width 30 height 19
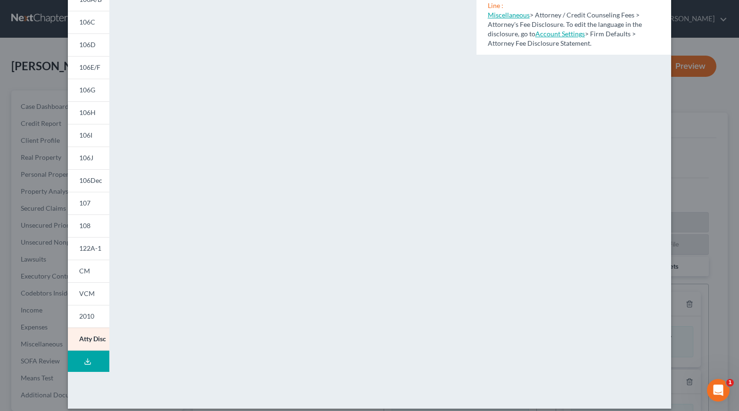
click at [729, 126] on div "Petition Preview Attorney's Disclosure of Compensation × 101 106Sum 106A/B 106C…" at bounding box center [369, 205] width 739 height 411
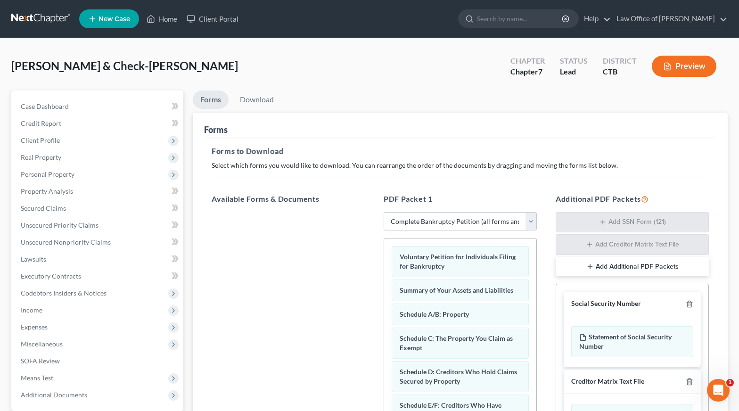
click at [281, 114] on div "Forms" at bounding box center [460, 125] width 513 height 25
click at [57, 107] on span "Case Dashboard" at bounding box center [45, 106] width 48 height 8
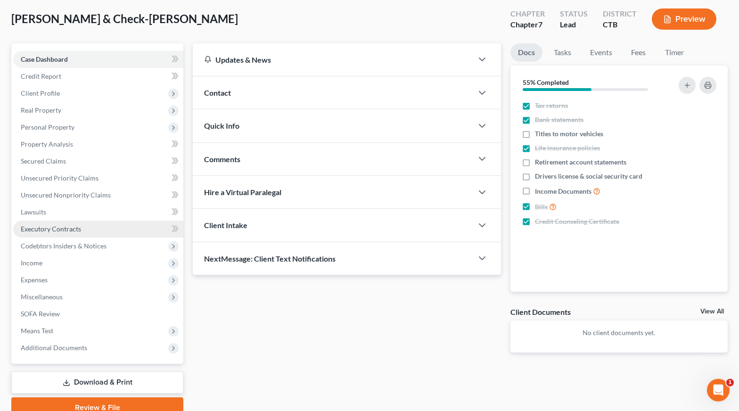
scroll to position [89, 0]
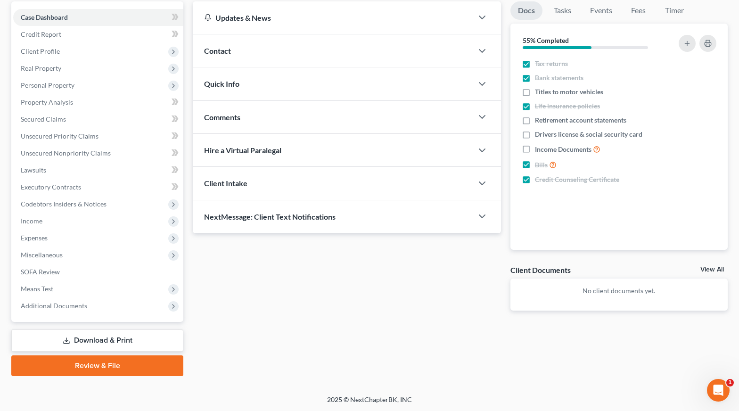
click at [357, 331] on div "Updates & News × Connecticut District Notes: Take a look at NextChapter's Distr…" at bounding box center [460, 188] width 545 height 375
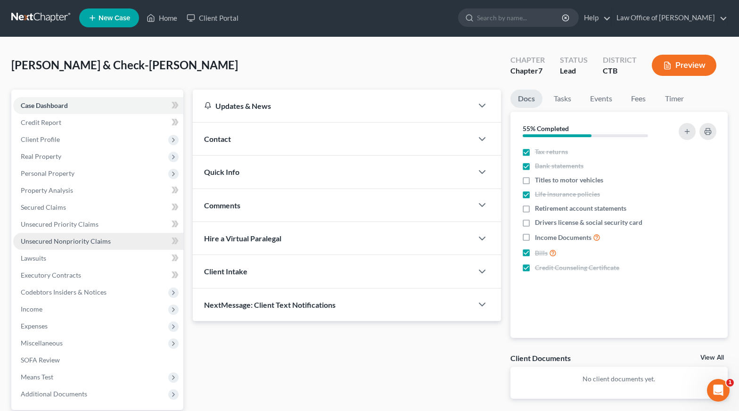
scroll to position [0, 0]
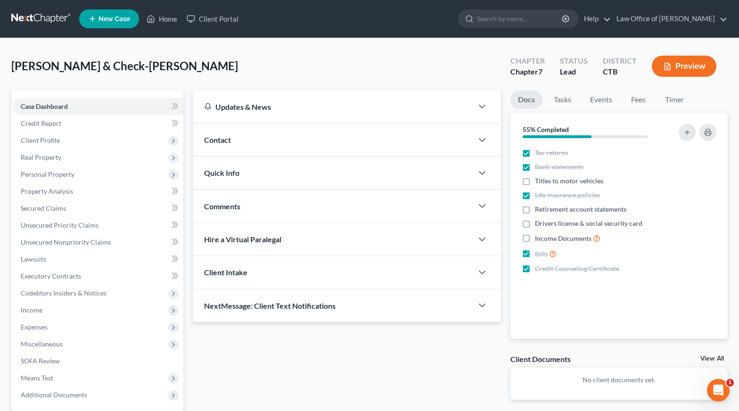
click at [332, 370] on div "Updates & News × Connecticut District Notes: Take a look at NextChapter's Distr…" at bounding box center [347, 253] width 318 height 324
click at [368, 383] on div "Updates & News × Connecticut District Notes: Take a look at NextChapter's Distr…" at bounding box center [347, 253] width 318 height 324
drag, startPoint x: 365, startPoint y: 325, endPoint x: 370, endPoint y: 336, distance: 12.4
click at [366, 329] on div "Updates & News × Connecticut District Notes: Take a look at NextChapter's Distr…" at bounding box center [347, 253] width 318 height 324
click at [377, 351] on div "Updates & News × Connecticut District Notes: Take a look at NextChapter's Distr…" at bounding box center [347, 253] width 318 height 324
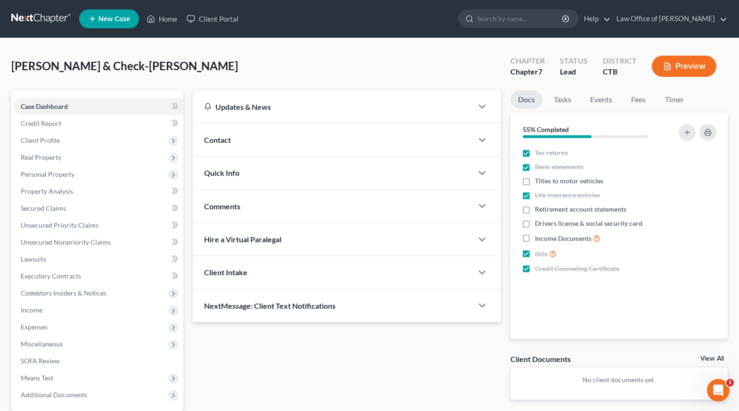
click at [345, 393] on div "Updates & News × Connecticut District Notes: Take a look at NextChapter's Distr…" at bounding box center [347, 253] width 318 height 324
click at [269, 375] on div "Updates & News × Connecticut District Notes: Take a look at NextChapter's Distr…" at bounding box center [347, 253] width 318 height 324
click at [251, 332] on div "Updates & News × Connecticut District Notes: Take a look at NextChapter's Distr…" at bounding box center [347, 253] width 318 height 324
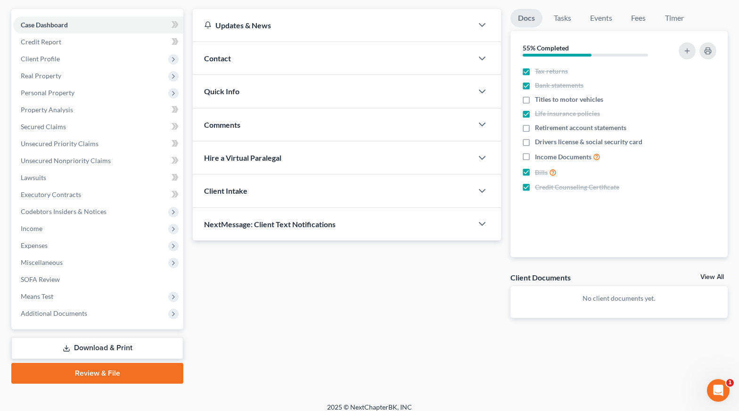
scroll to position [89, 0]
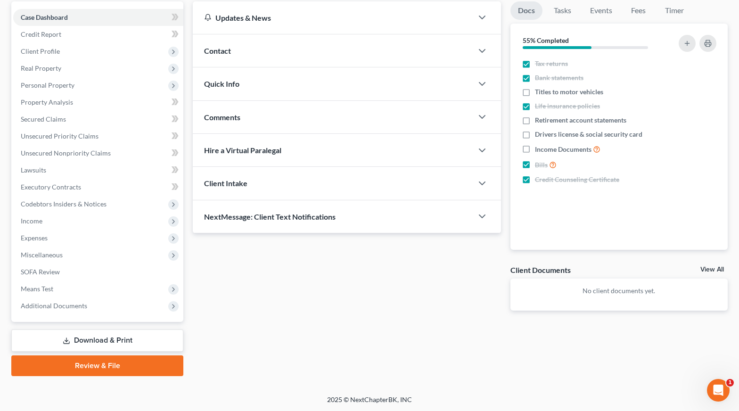
click at [400, 324] on div "Updates & News × Connecticut District Notes: Take a look at NextChapter's Distr…" at bounding box center [347, 163] width 318 height 324
drag, startPoint x: 382, startPoint y: 306, endPoint x: 368, endPoint y: 305, distance: 14.2
click at [378, 305] on div "Updates & News × Connecticut District Notes: Take a look at NextChapter's Distr…" at bounding box center [347, 163] width 318 height 324
click at [93, 337] on link "Download & Print" at bounding box center [97, 341] width 172 height 22
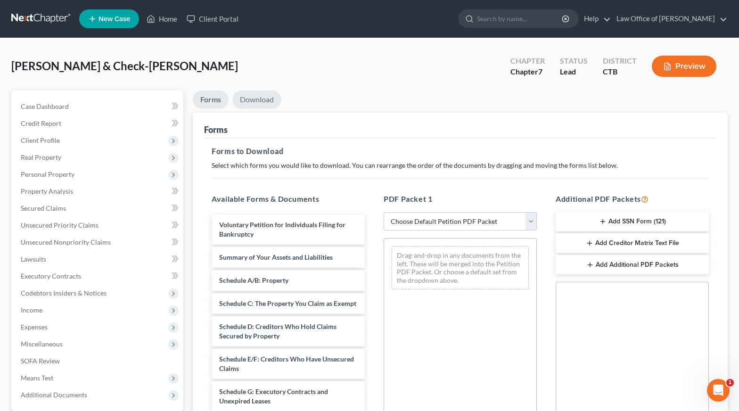
click at [252, 97] on link "Download" at bounding box center [256, 100] width 49 height 18
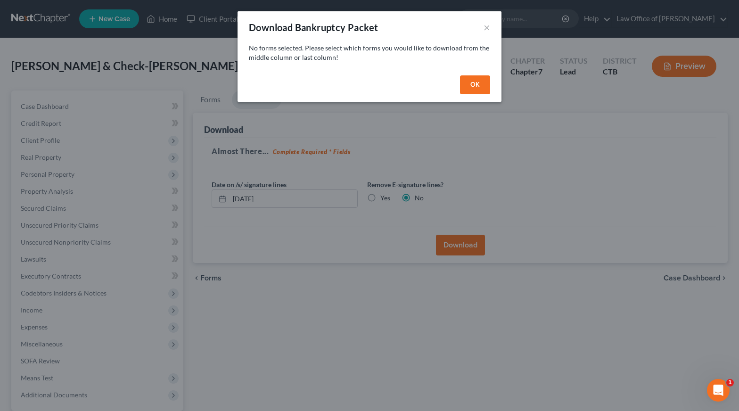
click at [467, 83] on button "OK" at bounding box center [475, 84] width 30 height 19
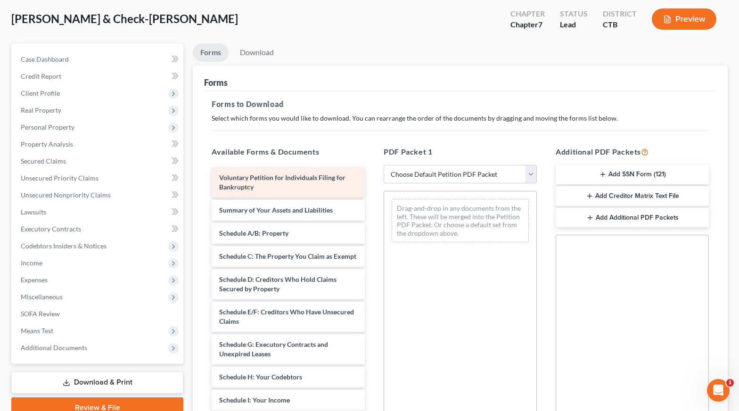
scroll to position [48, 0]
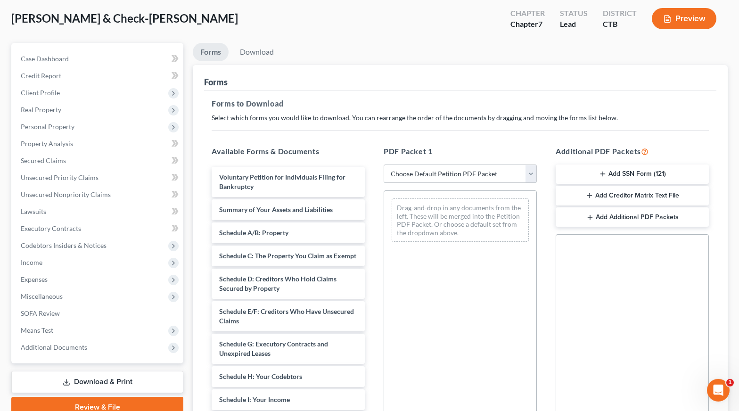
click at [384, 165] on select "Choose Default Petition PDF Packet Complete Bankruptcy Petition (all forms and …" at bounding box center [460, 174] width 153 height 19
click option "Choose Default Petition PDF Packet" at bounding box center [0, 0] width 0 height 0
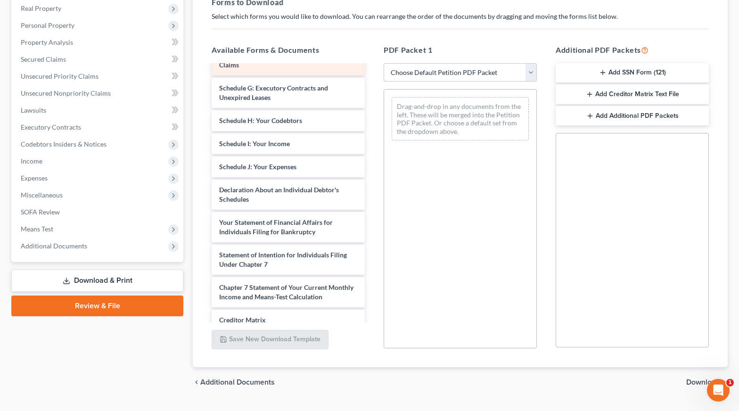
scroll to position [0, 0]
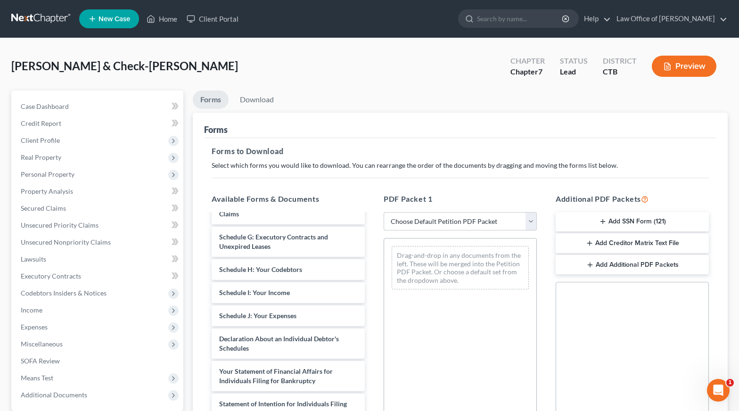
click at [384, 212] on select "Choose Default Petition PDF Packet Complete Bankruptcy Petition (all forms and …" at bounding box center [460, 221] width 153 height 19
click option "Emergency Filing Forms (Petition and Creditor List Only)" at bounding box center [0, 0] width 0 height 0
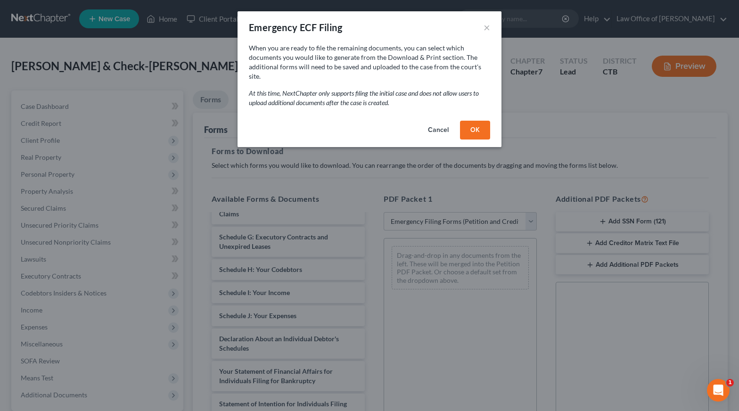
click at [469, 121] on button "OK" at bounding box center [475, 130] width 30 height 19
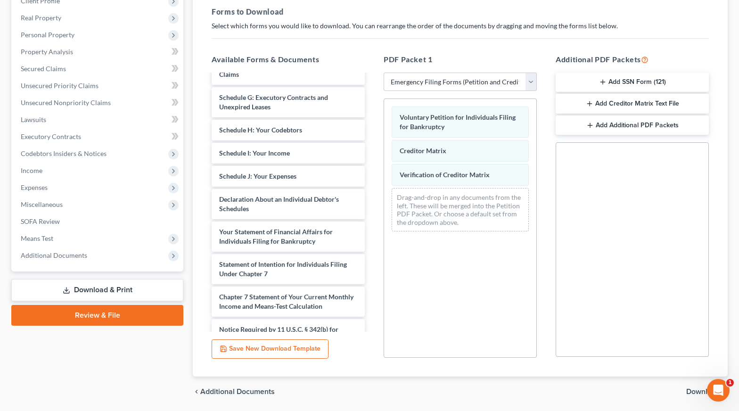
scroll to position [171, 0]
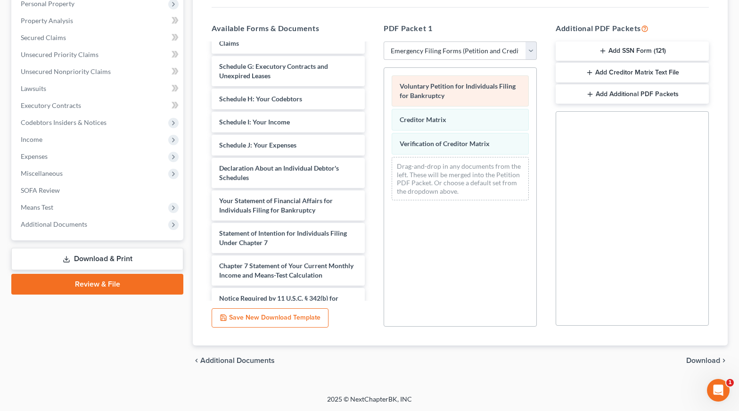
click at [441, 98] on span "Voluntary Petition for Individuals Filing for Bankruptcy" at bounding box center [458, 90] width 116 height 17
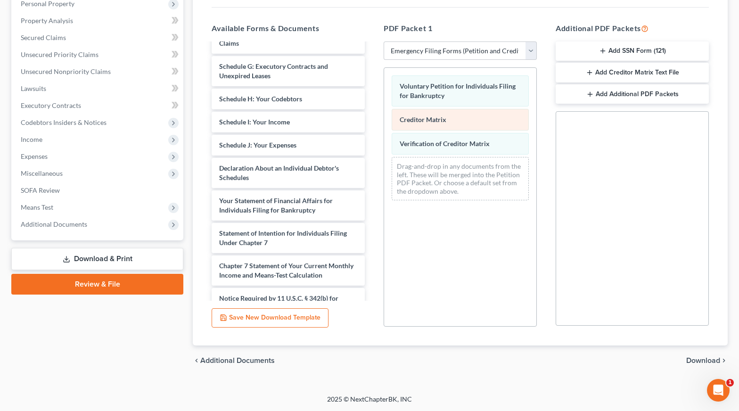
click at [461, 119] on div "Creditor Matrix" at bounding box center [460, 120] width 137 height 22
click at [477, 194] on div "Drag-and-drop in any documents from the left. These will be merged into the Pet…" at bounding box center [460, 178] width 137 height 43
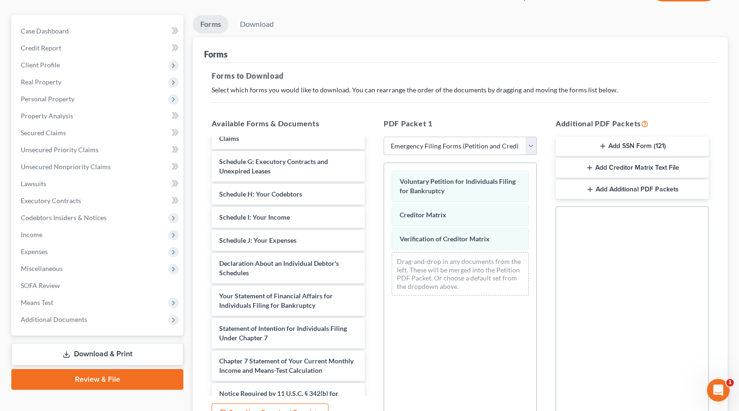
scroll to position [75, 0]
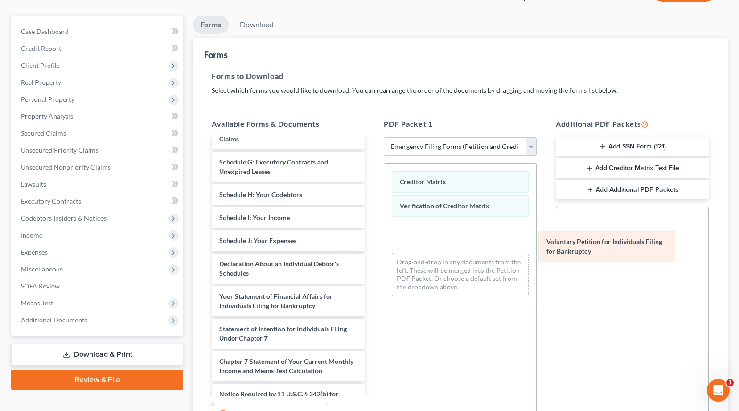
drag, startPoint x: 461, startPoint y: 191, endPoint x: 614, endPoint y: 246, distance: 162.7
click at [537, 246] on div "Voluntary Petition for Individuals Filing for Bankruptcy Voluntary Petition for…" at bounding box center [460, 234] width 152 height 140
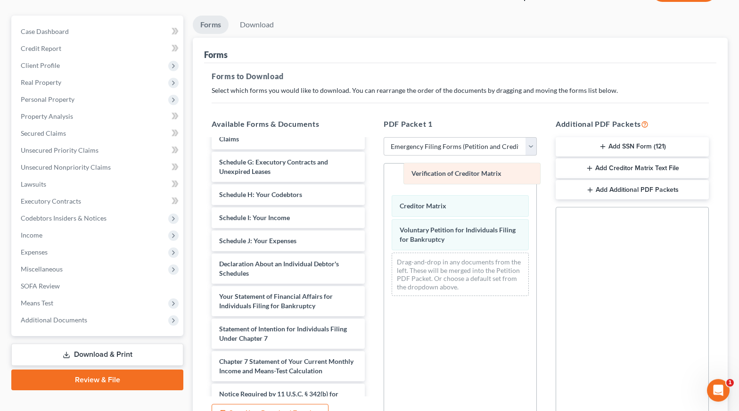
drag, startPoint x: 445, startPoint y: 206, endPoint x: 446, endPoint y: 171, distance: 34.4
click at [449, 167] on div "Verification of Creditor Matrix Verification of Creditor Matrix Creditor Matrix…" at bounding box center [460, 234] width 152 height 140
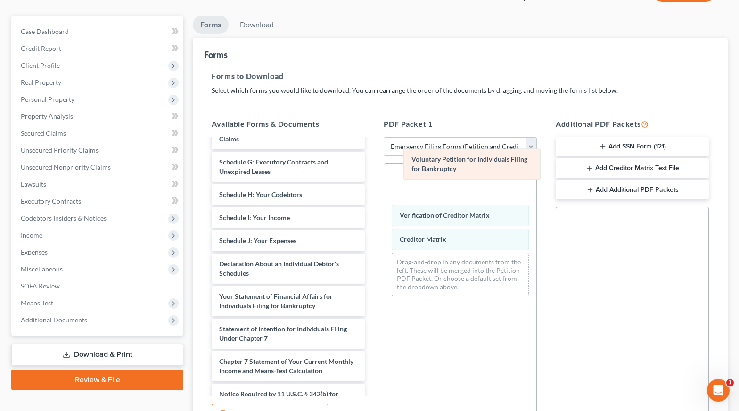
drag, startPoint x: 435, startPoint y: 237, endPoint x: 447, endPoint y: 167, distance: 71.2
click at [447, 167] on div "Voluntary Petition for Individuals Filing for Bankruptcy Voluntary Petition for…" at bounding box center [460, 234] width 152 height 140
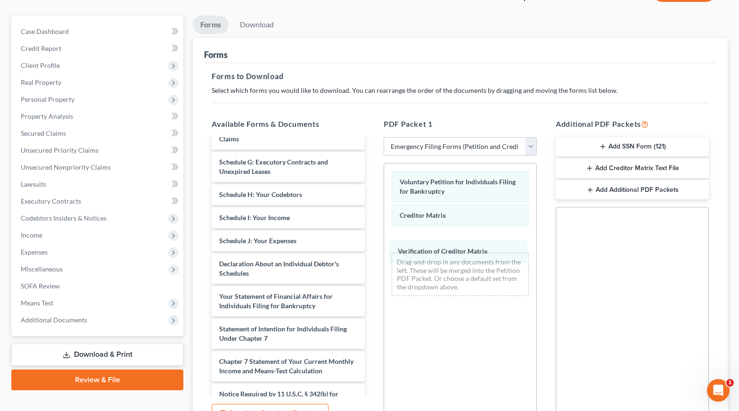
drag, startPoint x: 449, startPoint y: 218, endPoint x: 447, endPoint y: 248, distance: 29.8
click at [447, 250] on div "Verification of Creditor Matrix Voluntary Petition for Individuals Filing for B…" at bounding box center [460, 234] width 152 height 140
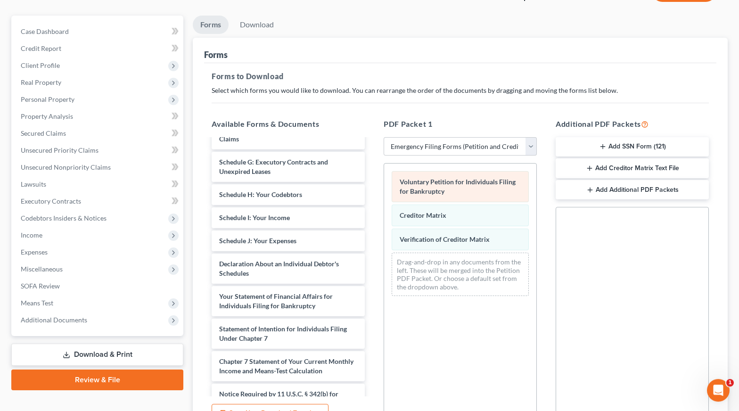
click at [441, 182] on div "Voluntary Petition for Individuals Filing for Bankruptcy Creditor Matrix Verifi…" at bounding box center [460, 234] width 152 height 140
click at [461, 279] on div "Drag-and-drop in any documents from the left. These will be merged into the Pet…" at bounding box center [460, 274] width 137 height 43
click at [444, 275] on div "Drag-and-drop in any documents from the left. These will be merged into the Pet…" at bounding box center [460, 274] width 137 height 43
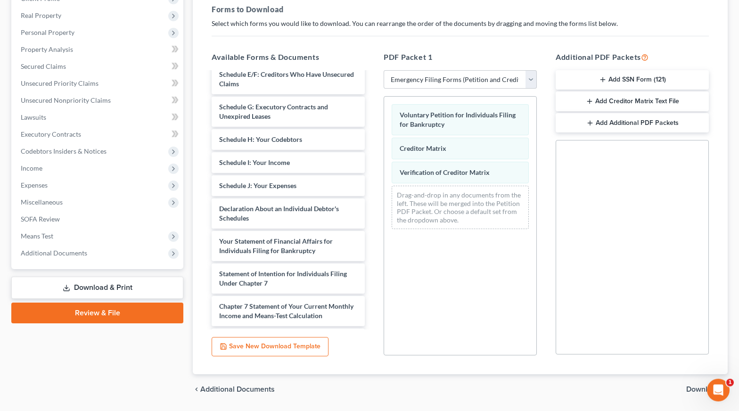
scroll to position [0, 0]
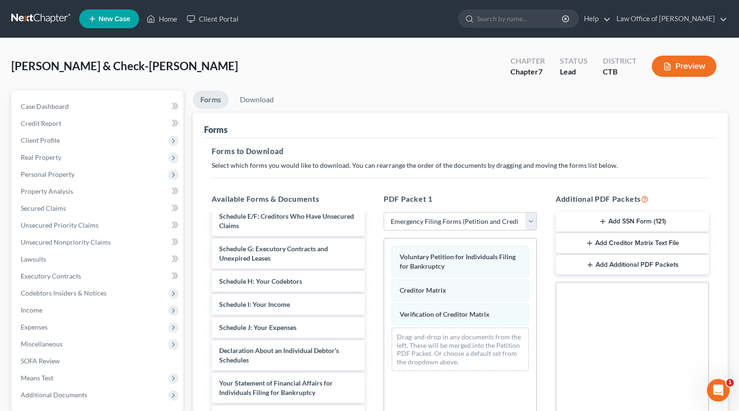
click at [680, 67] on button "Preview" at bounding box center [684, 66] width 65 height 21
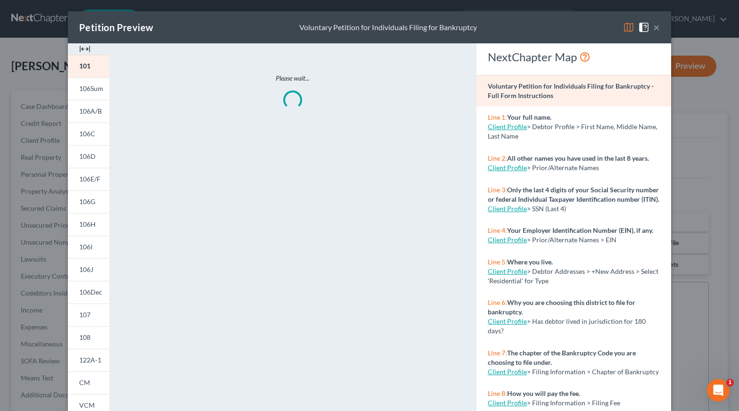
click at [658, 27] on button "×" at bounding box center [657, 27] width 7 height 11
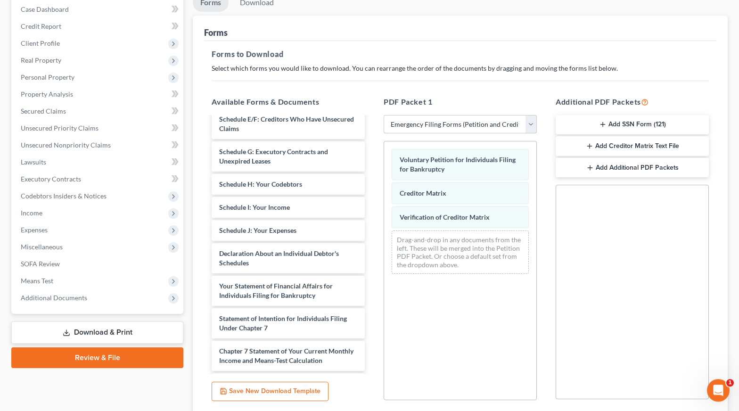
scroll to position [97, 0]
click at [384, 116] on select "Choose Default Petition PDF Packet Complete Bankruptcy Petition (all forms and …" at bounding box center [460, 125] width 153 height 19
select select "0"
click option "Complete Bankruptcy Petition (all forms and schedules)" at bounding box center [0, 0] width 0 height 0
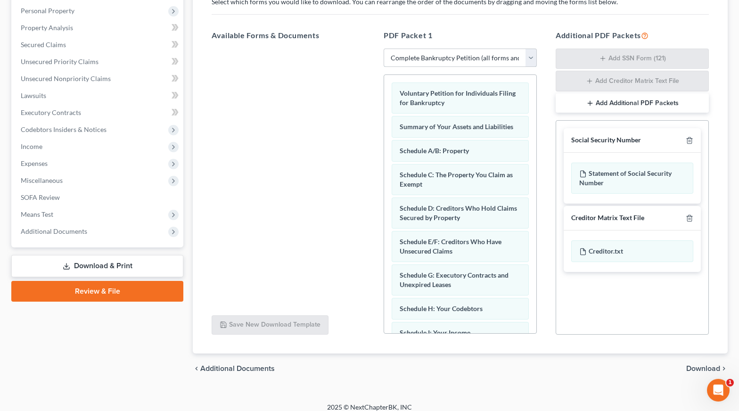
scroll to position [0, 0]
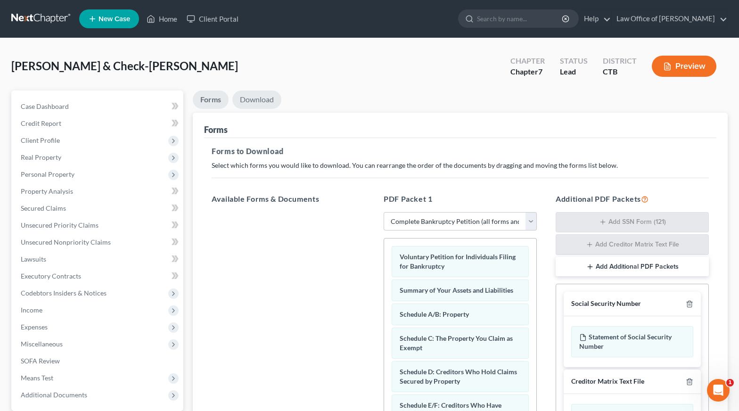
click at [265, 93] on link "Download" at bounding box center [256, 100] width 49 height 18
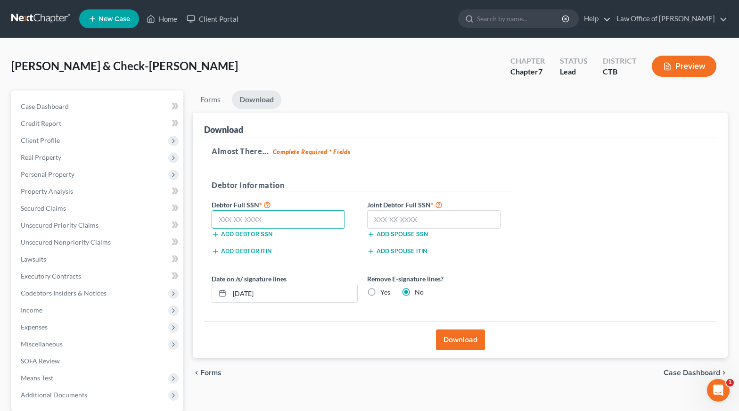
click at [240, 223] on input "text" at bounding box center [278, 219] width 133 height 19
click at [467, 350] on div "Download" at bounding box center [460, 340] width 513 height 36
click at [465, 341] on button "Download" at bounding box center [460, 340] width 49 height 21
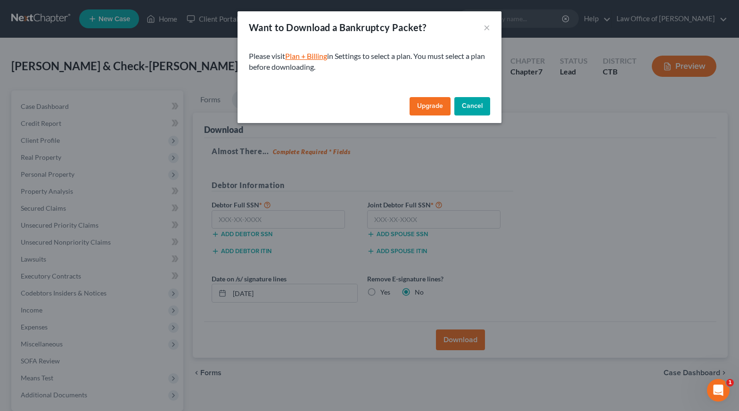
click at [317, 58] on link "Plan + Billing" at bounding box center [306, 55] width 42 height 9
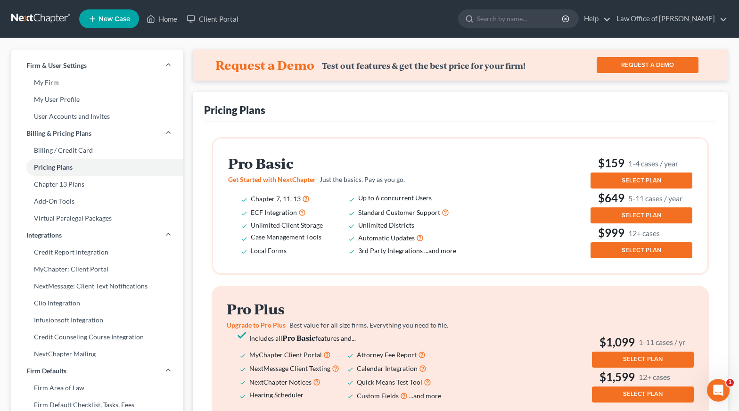
click at [291, 224] on span "Unlimited Client Storage" at bounding box center [287, 225] width 72 height 8
click at [647, 174] on button "SELECT PLAN" at bounding box center [642, 181] width 102 height 16
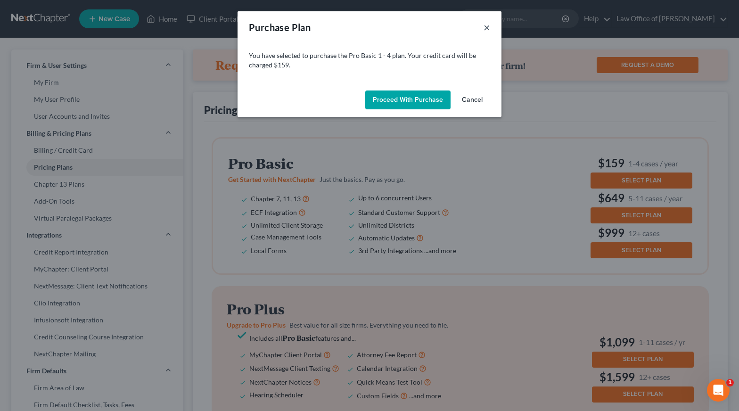
click at [489, 30] on button "×" at bounding box center [487, 27] width 7 height 11
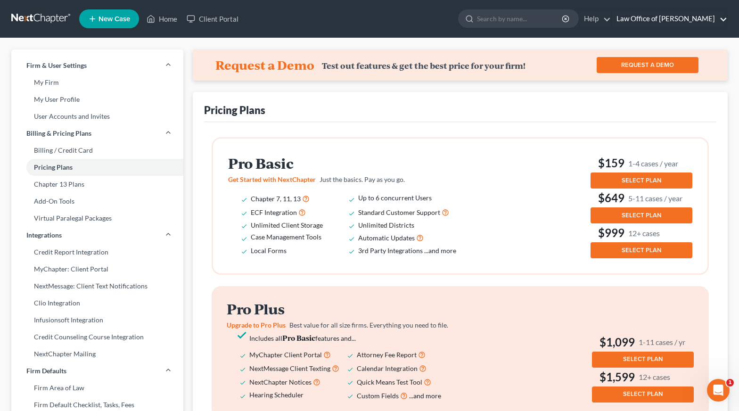
click at [688, 22] on link "Law Office of [PERSON_NAME]" at bounding box center [670, 18] width 116 height 17
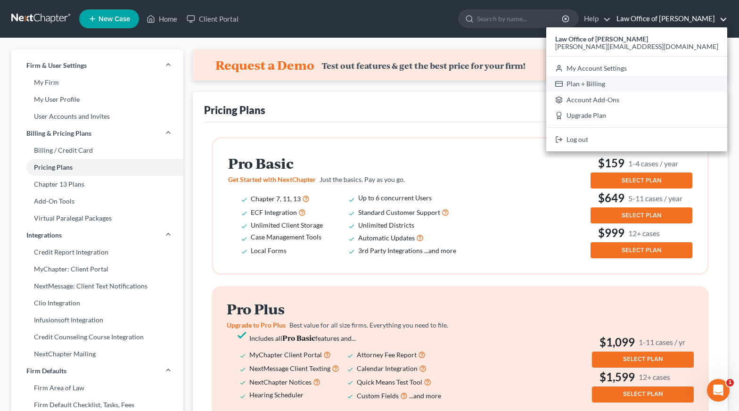
click at [652, 86] on link "Plan + Billing" at bounding box center [637, 84] width 181 height 16
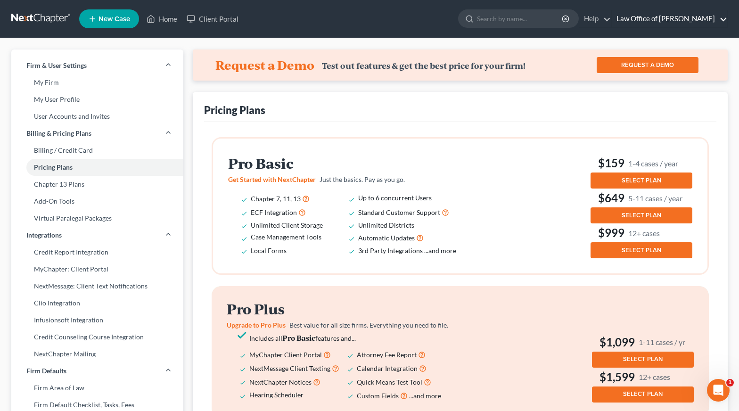
click at [640, 20] on link "Law Office of [PERSON_NAME]" at bounding box center [670, 18] width 116 height 17
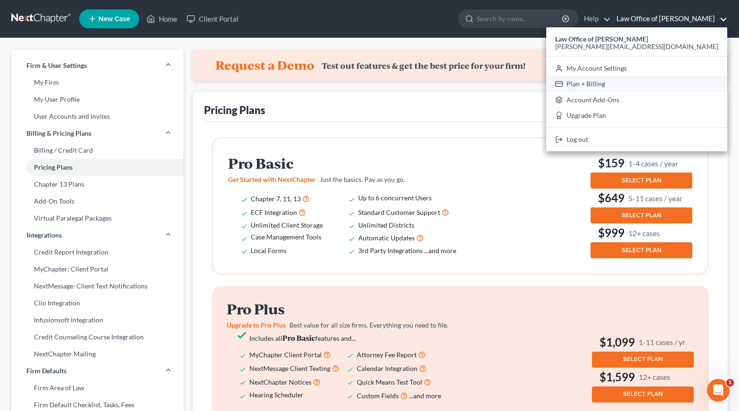
click at [654, 85] on link "Plan + Billing" at bounding box center [637, 84] width 181 height 16
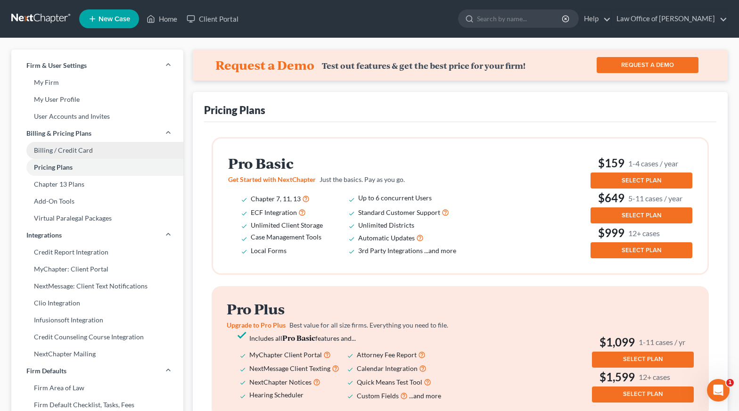
click at [63, 150] on link "Billing / Credit Card" at bounding box center [97, 150] width 172 height 17
select select "6"
select select "1"
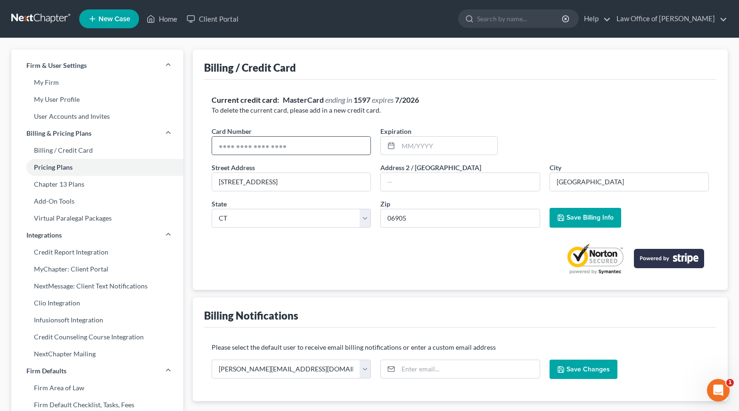
click at [246, 144] on input "text" at bounding box center [291, 146] width 158 height 18
click at [271, 121] on div "Current credit card: MasterCard ending in 1597 expires 7/2026 To delete the cur…" at bounding box center [461, 185] width 498 height 180
drag, startPoint x: 373, startPoint y: 101, endPoint x: 342, endPoint y: 100, distance: 30.7
click at [342, 100] on div "Current credit card: MasterCard ending in 1597 expires 7/2026" at bounding box center [461, 100] width 498 height 11
click at [309, 124] on div "Current credit card: MasterCard ending in 1597 expires 7/2026 To delete the cur…" at bounding box center [461, 185] width 498 height 180
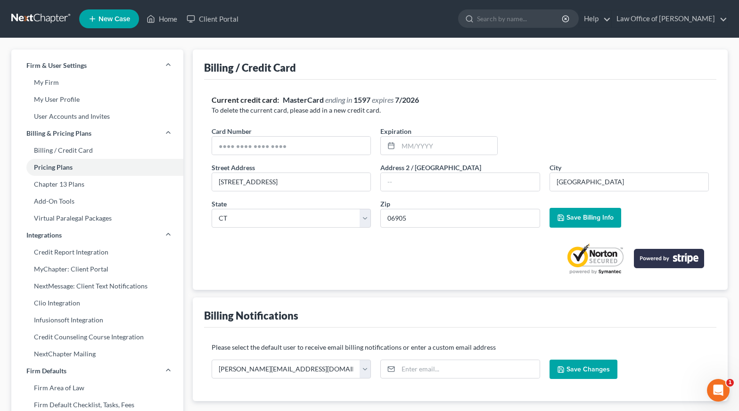
click at [40, 10] on nav "Home New Case Client Portal Law Office of Vincent J. Freccia william@freccialaw…" at bounding box center [369, 19] width 739 height 38
click at [46, 19] on link at bounding box center [41, 18] width 60 height 17
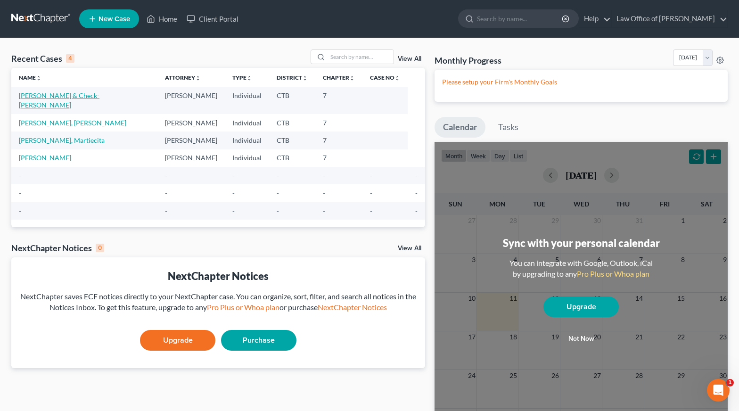
click at [68, 99] on link "[PERSON_NAME] & Check-[PERSON_NAME]" at bounding box center [59, 99] width 81 height 17
